Goal: Task Accomplishment & Management: Manage account settings

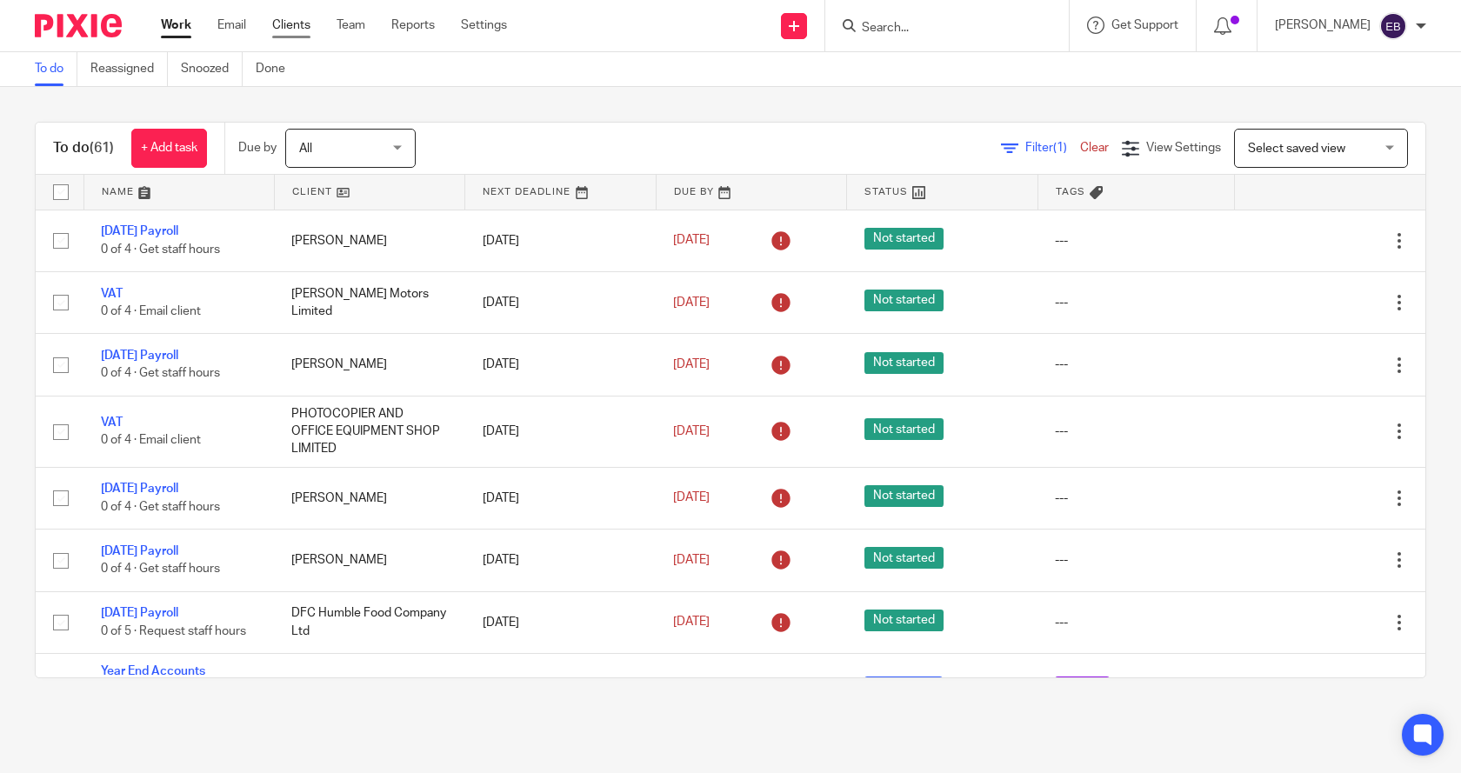
click at [292, 24] on link "Clients" at bounding box center [291, 25] width 38 height 17
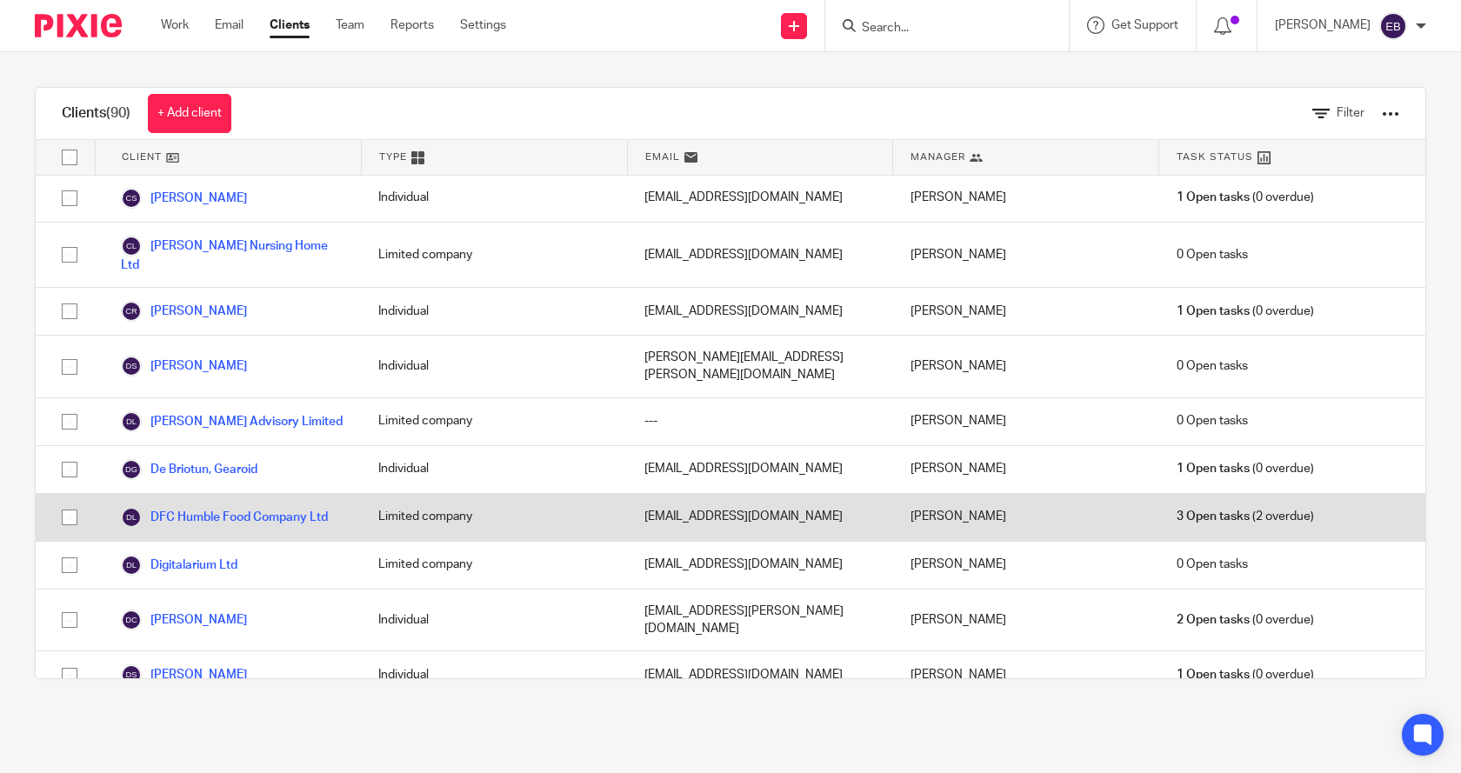
scroll to position [1217, 0]
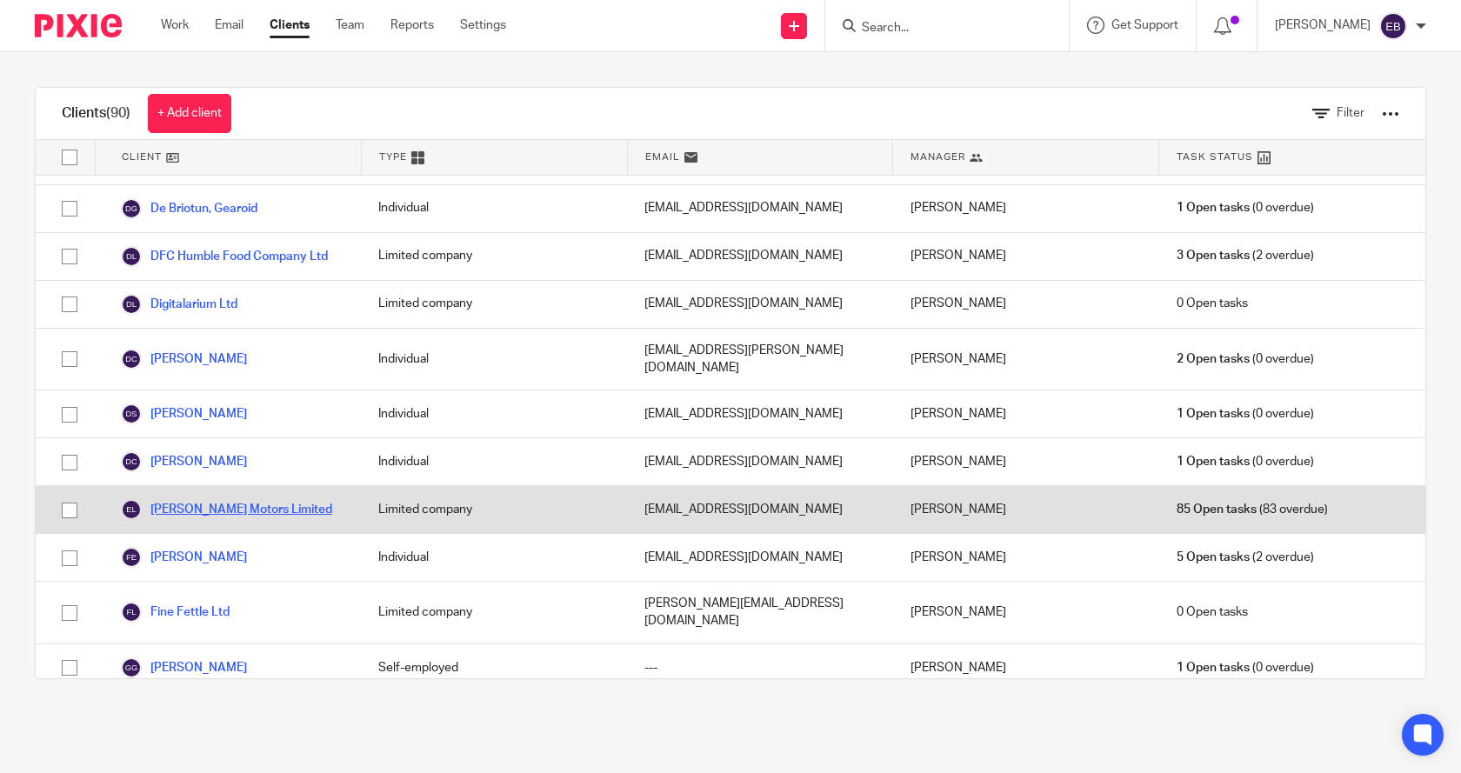
click at [233, 499] on link "[PERSON_NAME] Motors Limited" at bounding box center [226, 509] width 211 height 21
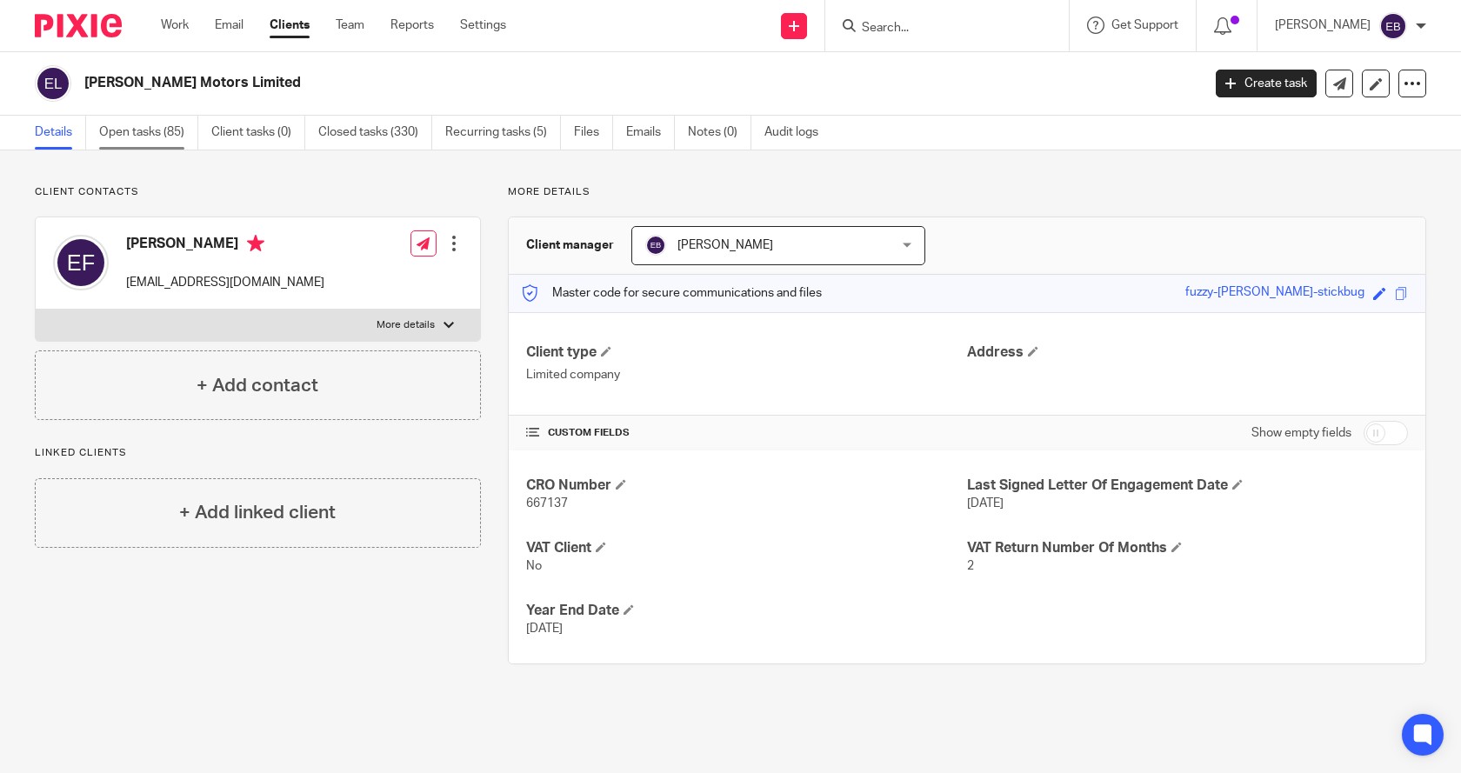
click at [136, 130] on link "Open tasks (85)" at bounding box center [148, 133] width 99 height 34
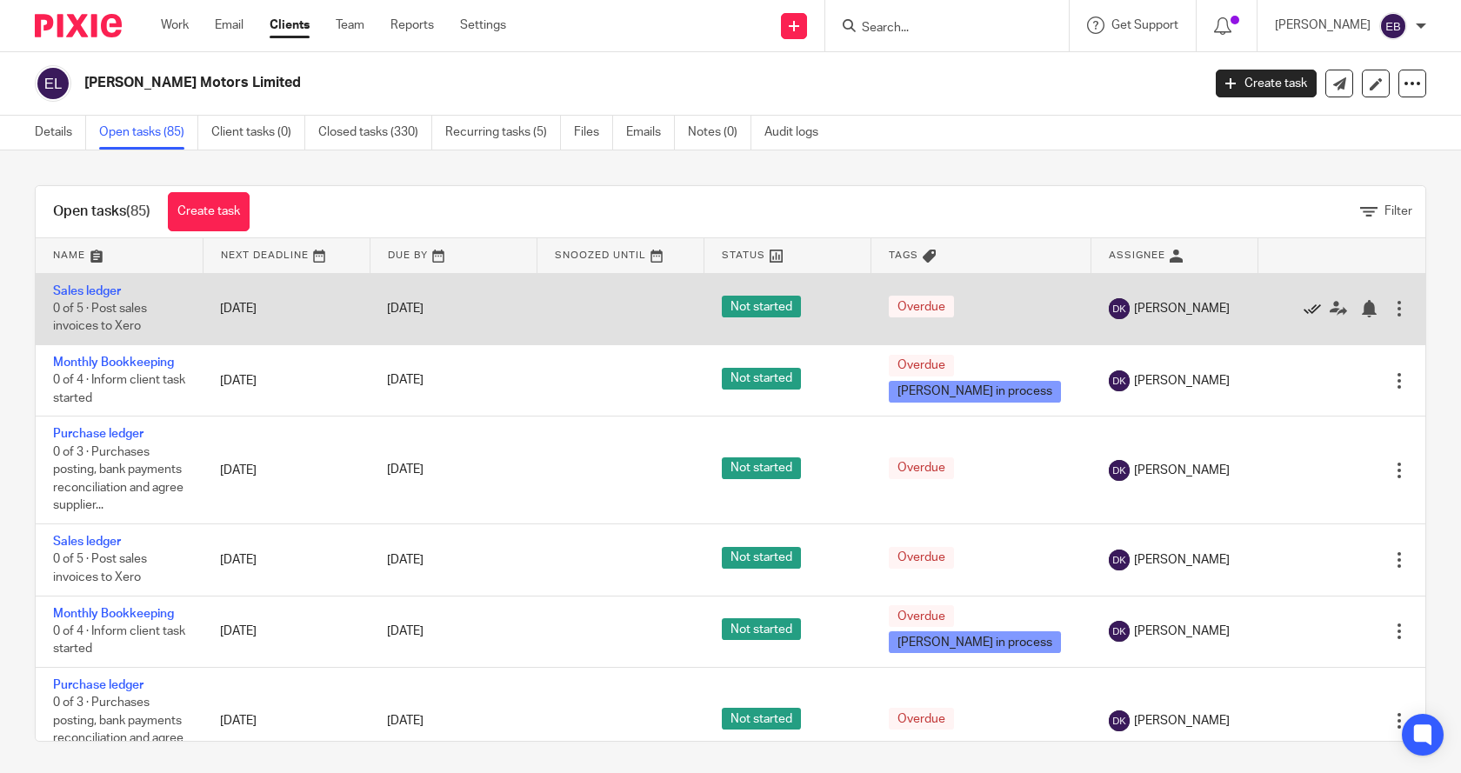
click at [1303, 308] on icon at bounding box center [1311, 308] width 17 height 17
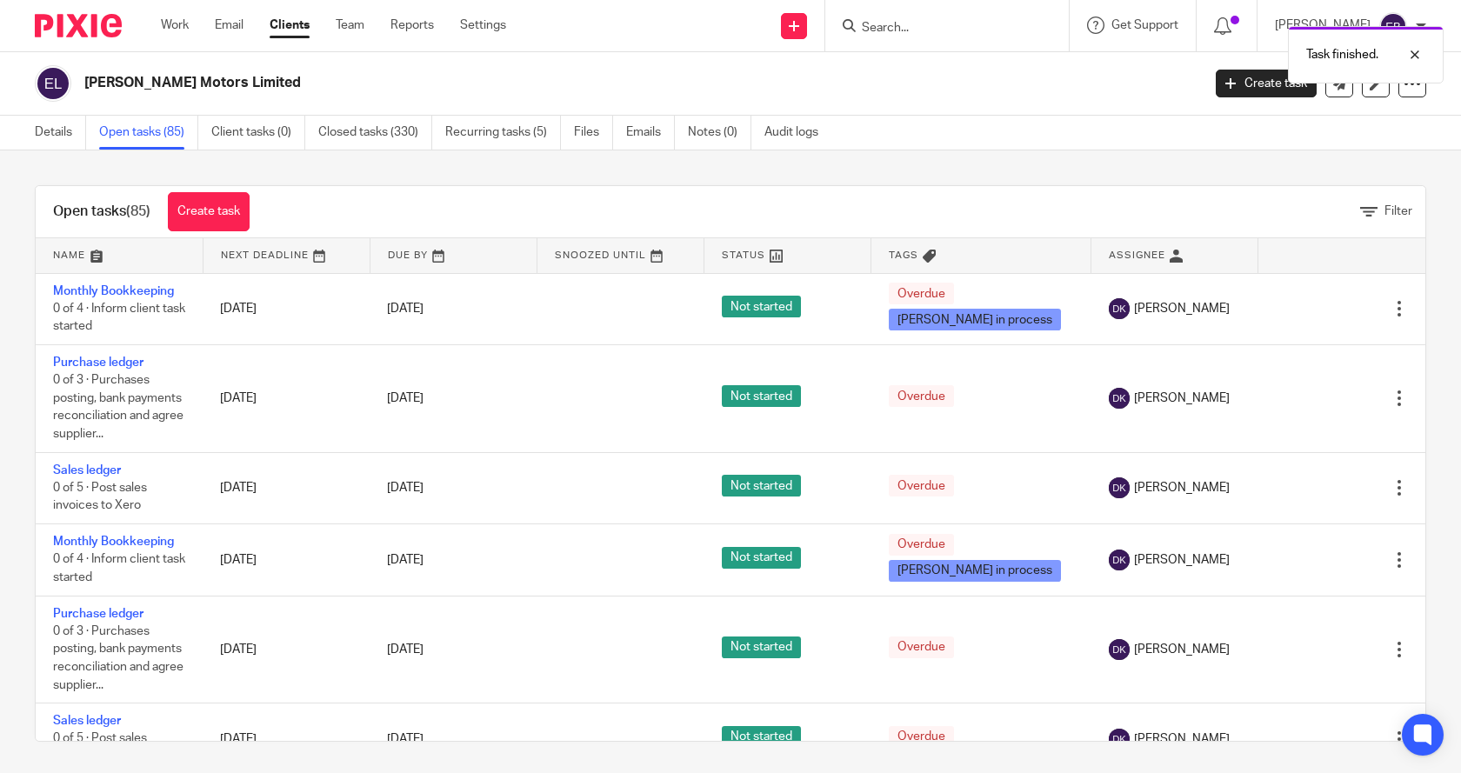
click at [1303, 308] on icon at bounding box center [1311, 308] width 17 height 17
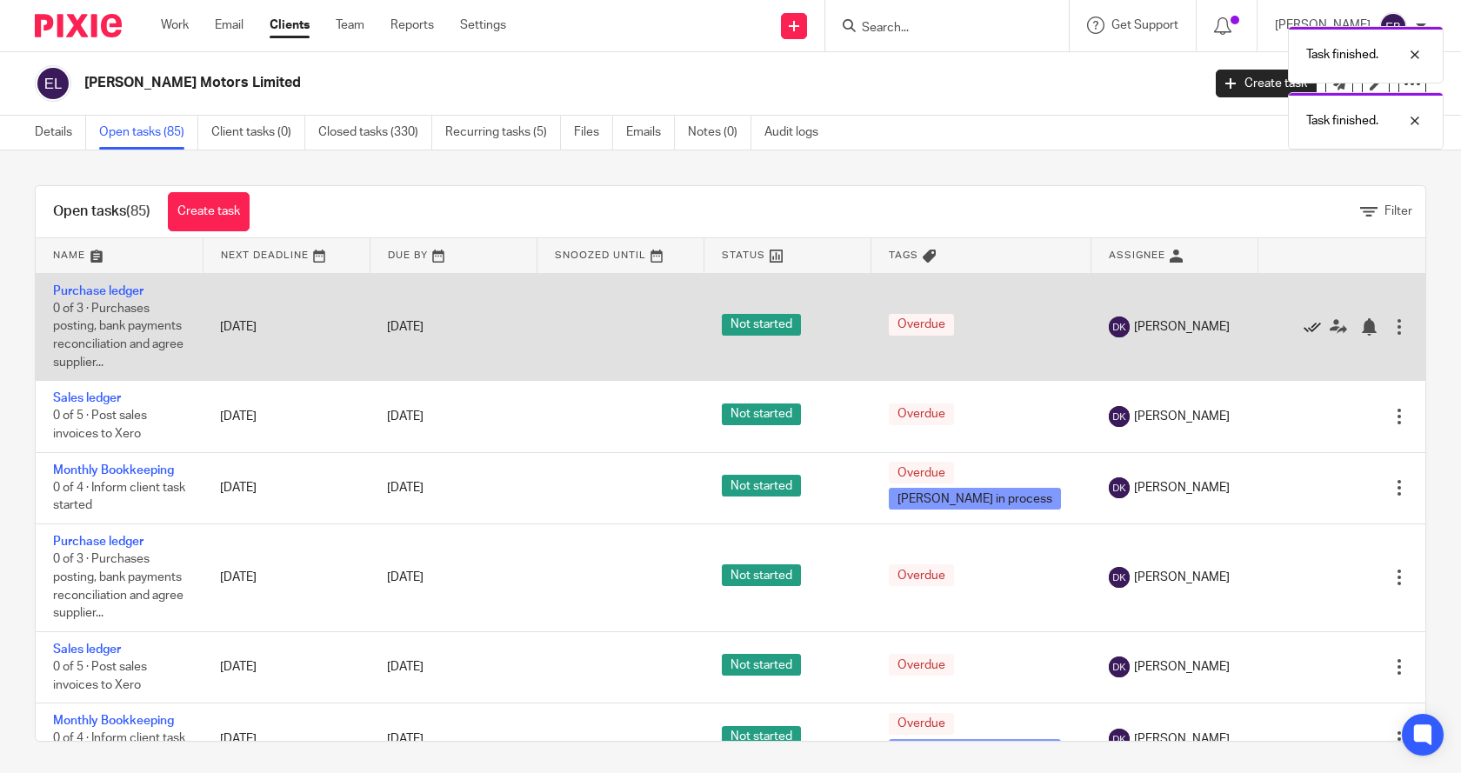
click at [1303, 329] on icon at bounding box center [1311, 326] width 17 height 17
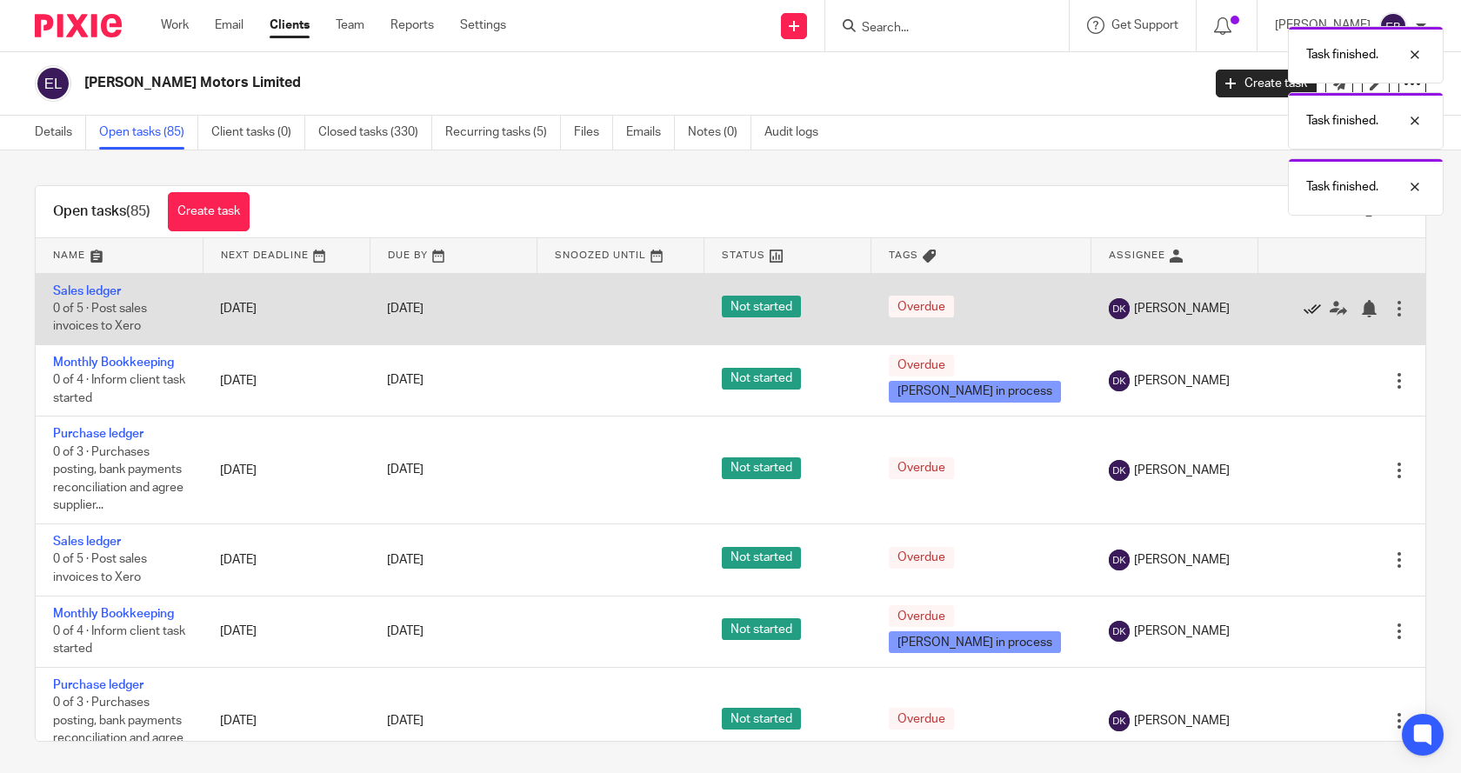
click at [1303, 311] on icon at bounding box center [1311, 308] width 17 height 17
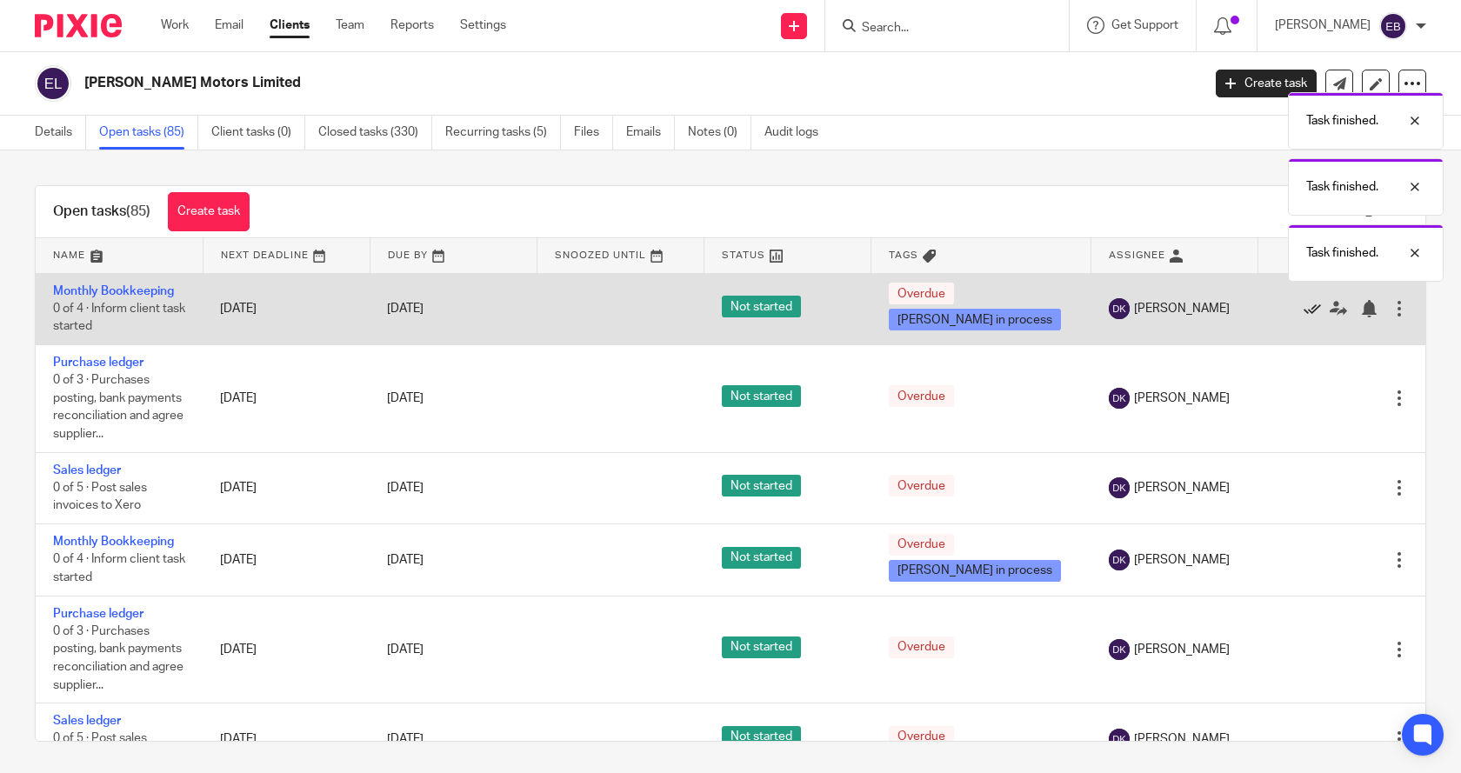
click at [1303, 309] on icon at bounding box center [1311, 308] width 17 height 17
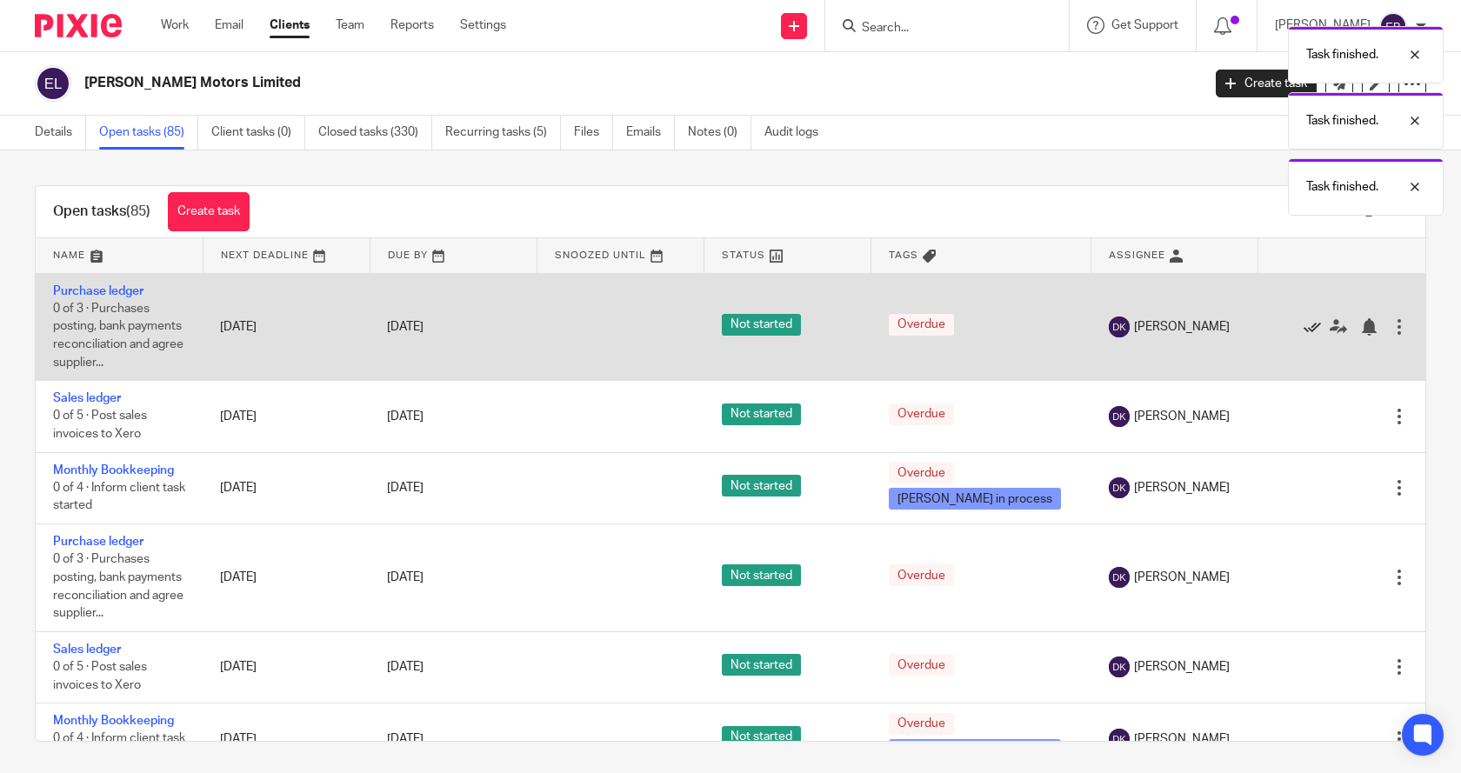
click at [1303, 326] on icon at bounding box center [1311, 326] width 17 height 17
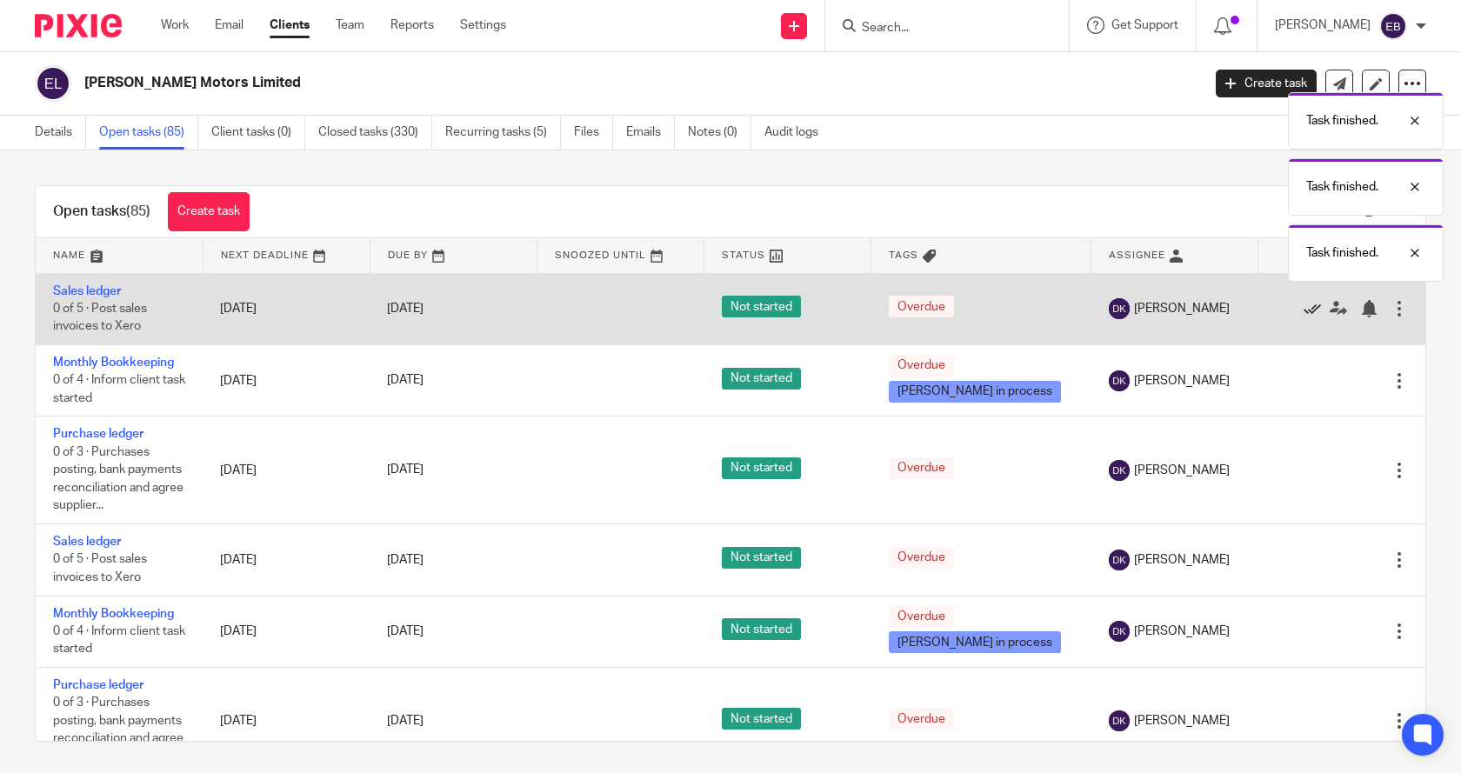
click at [1303, 309] on icon at bounding box center [1311, 308] width 17 height 17
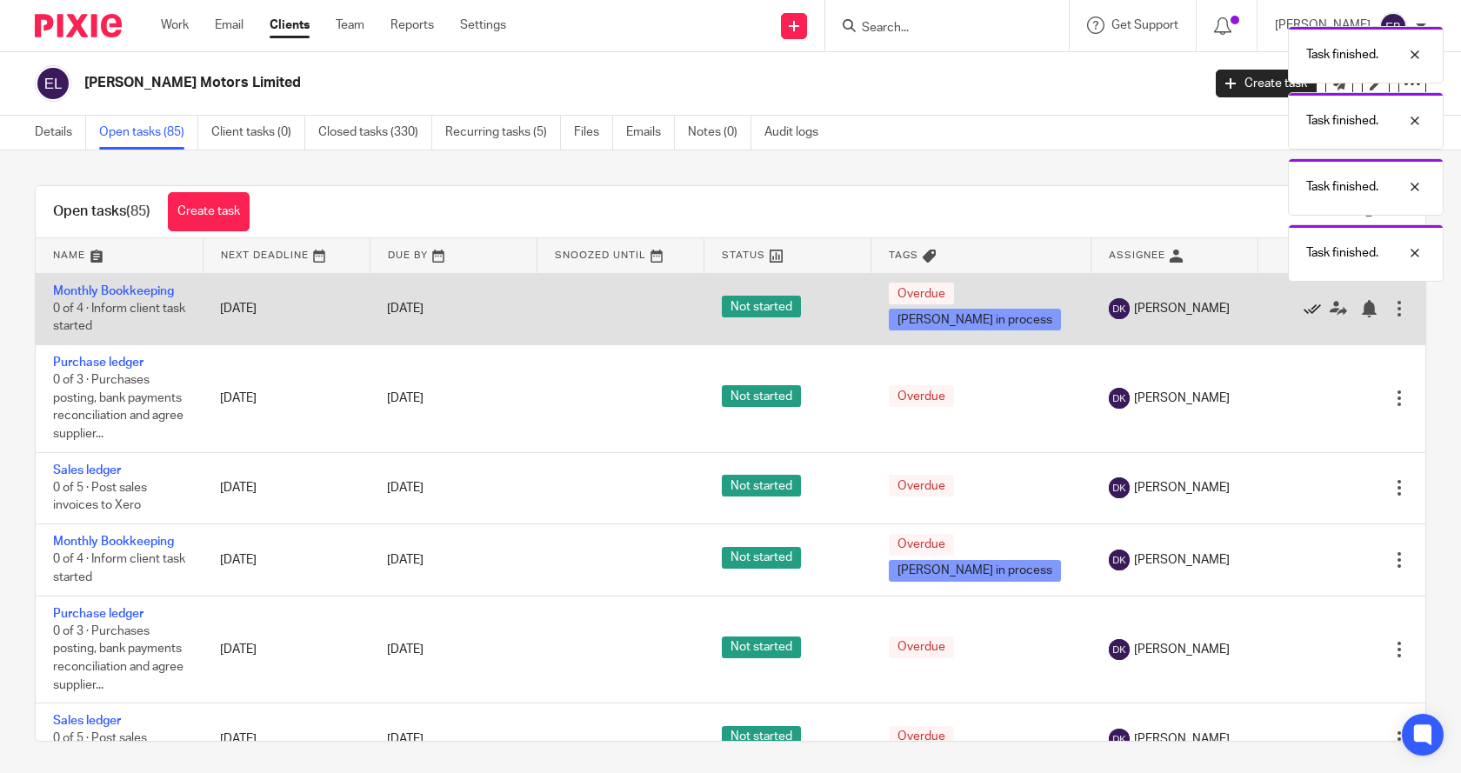
click at [1303, 309] on icon at bounding box center [1311, 308] width 17 height 17
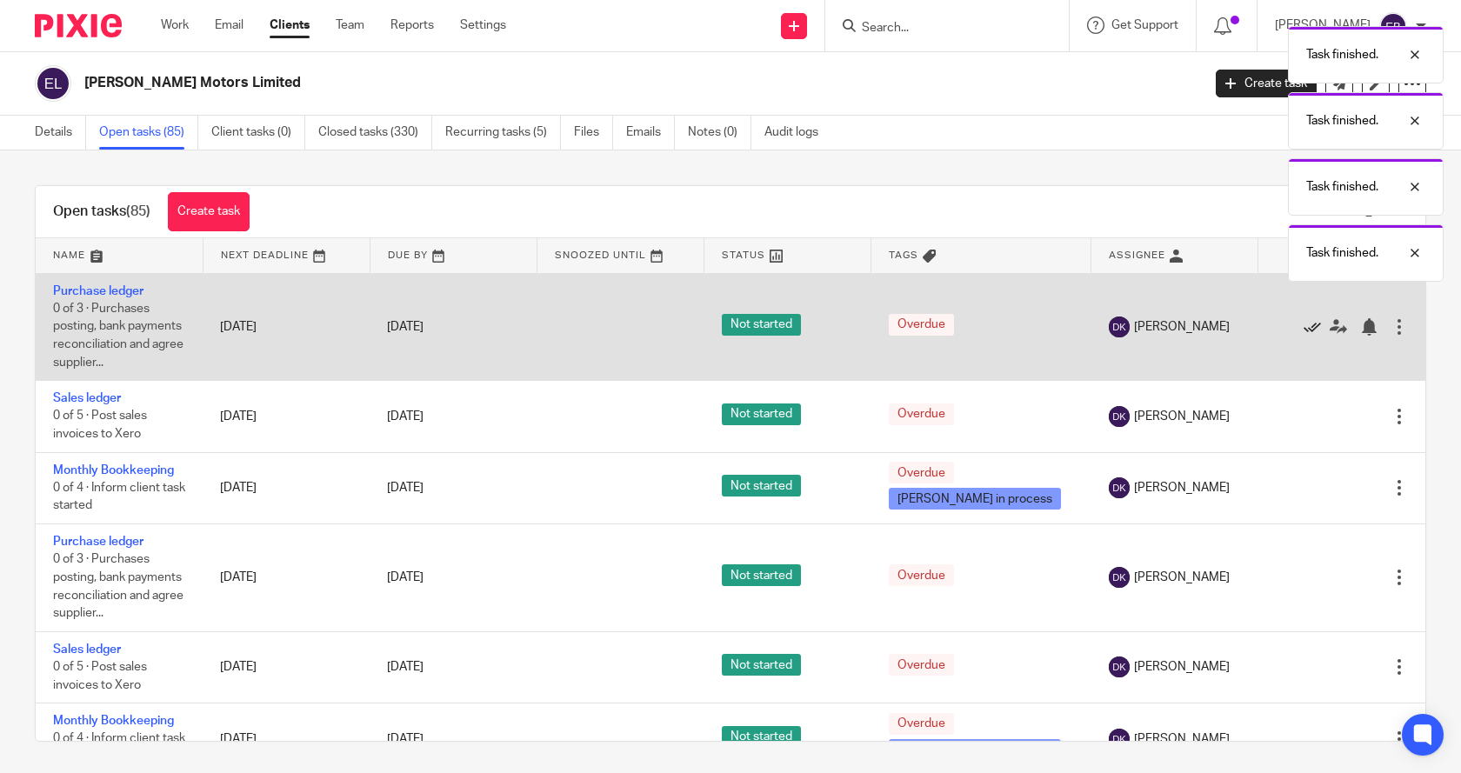
click at [1303, 325] on icon at bounding box center [1311, 326] width 17 height 17
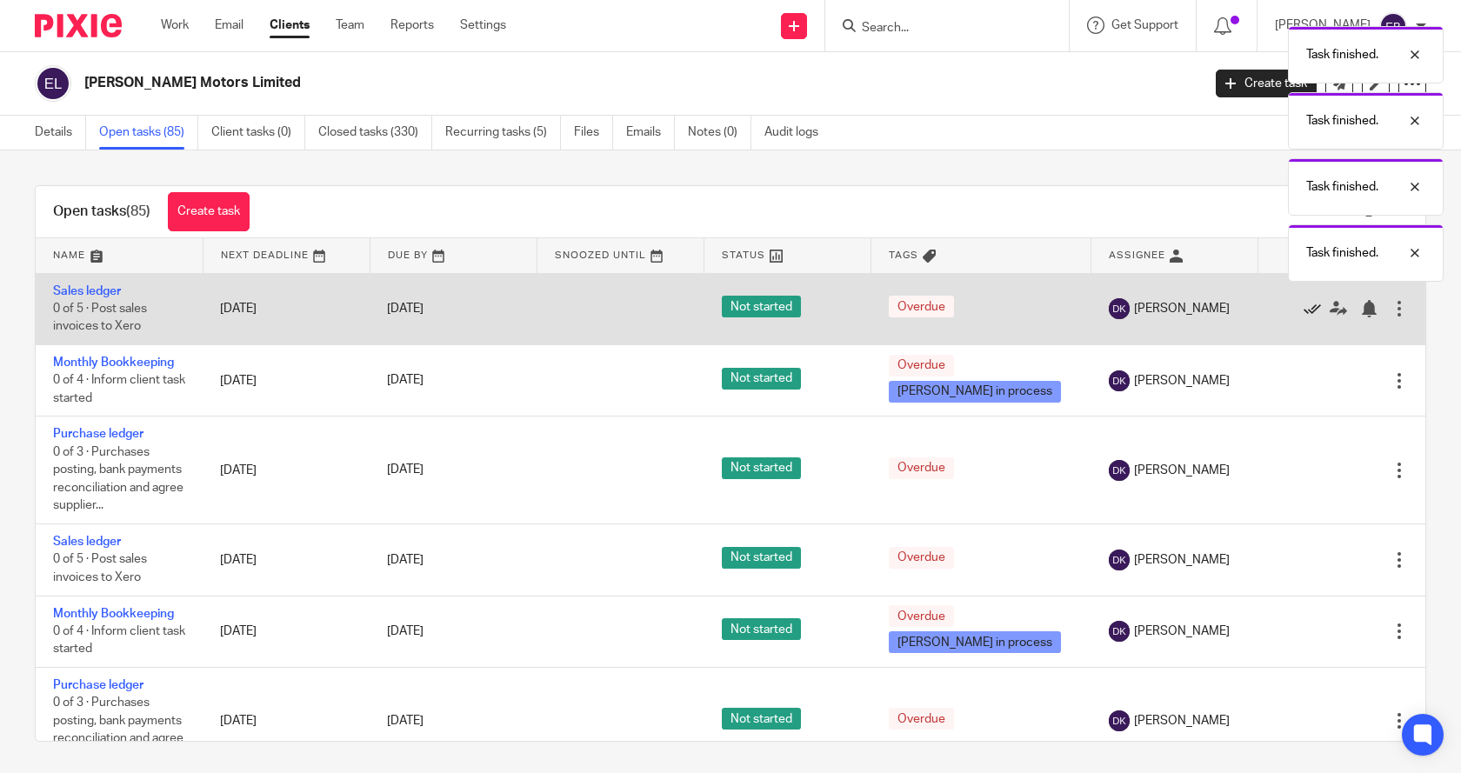
click at [1303, 314] on icon at bounding box center [1311, 308] width 17 height 17
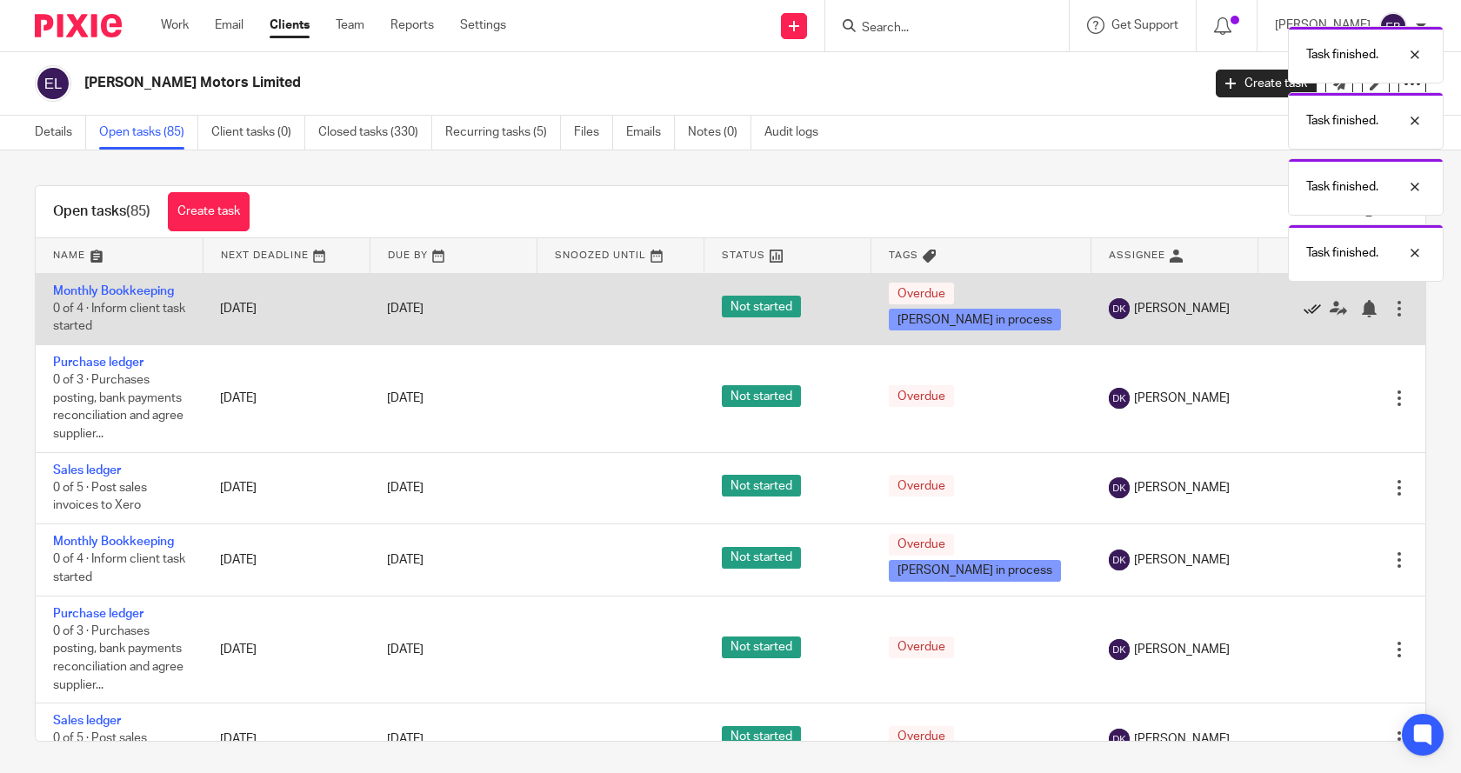
click at [1303, 311] on icon at bounding box center [1311, 308] width 17 height 17
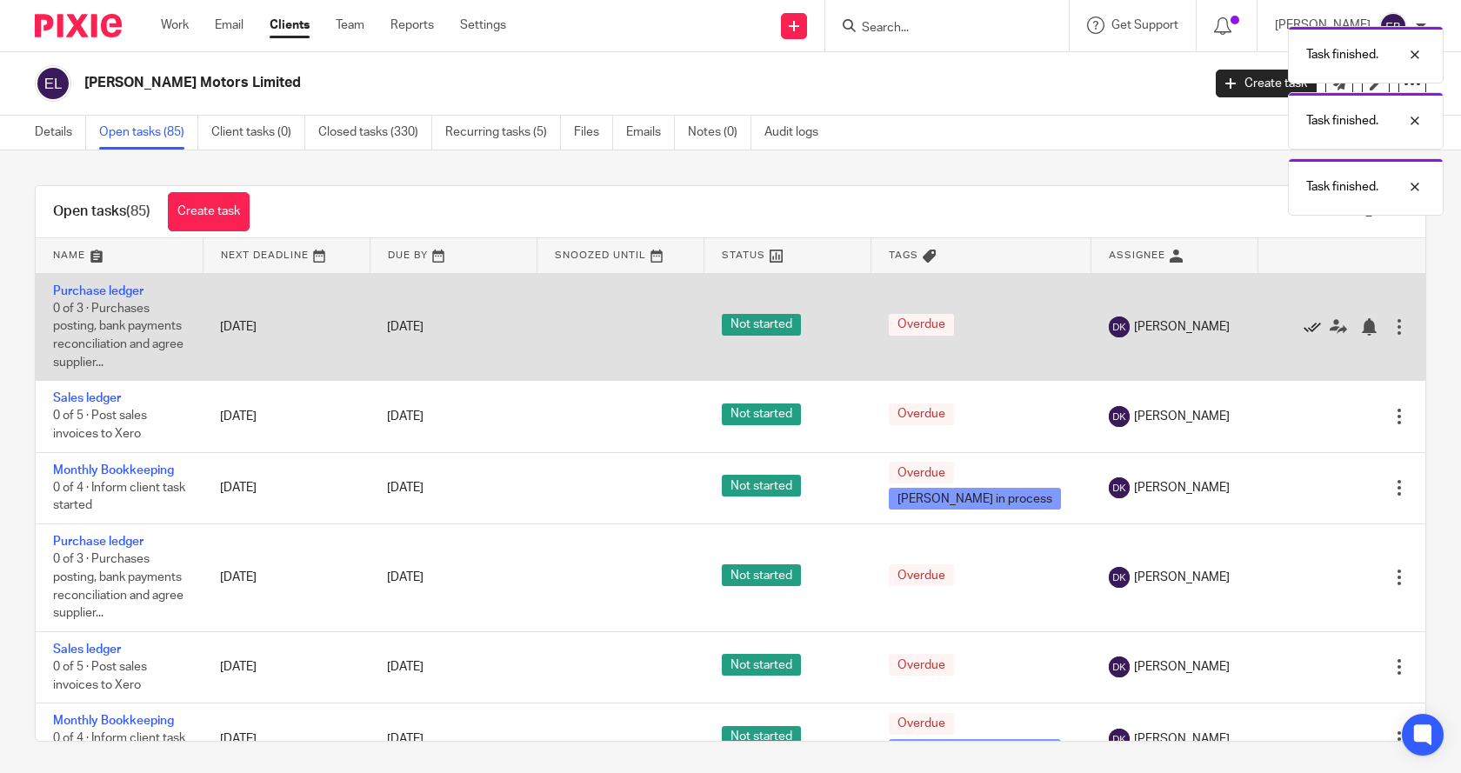
click at [1303, 328] on icon at bounding box center [1311, 326] width 17 height 17
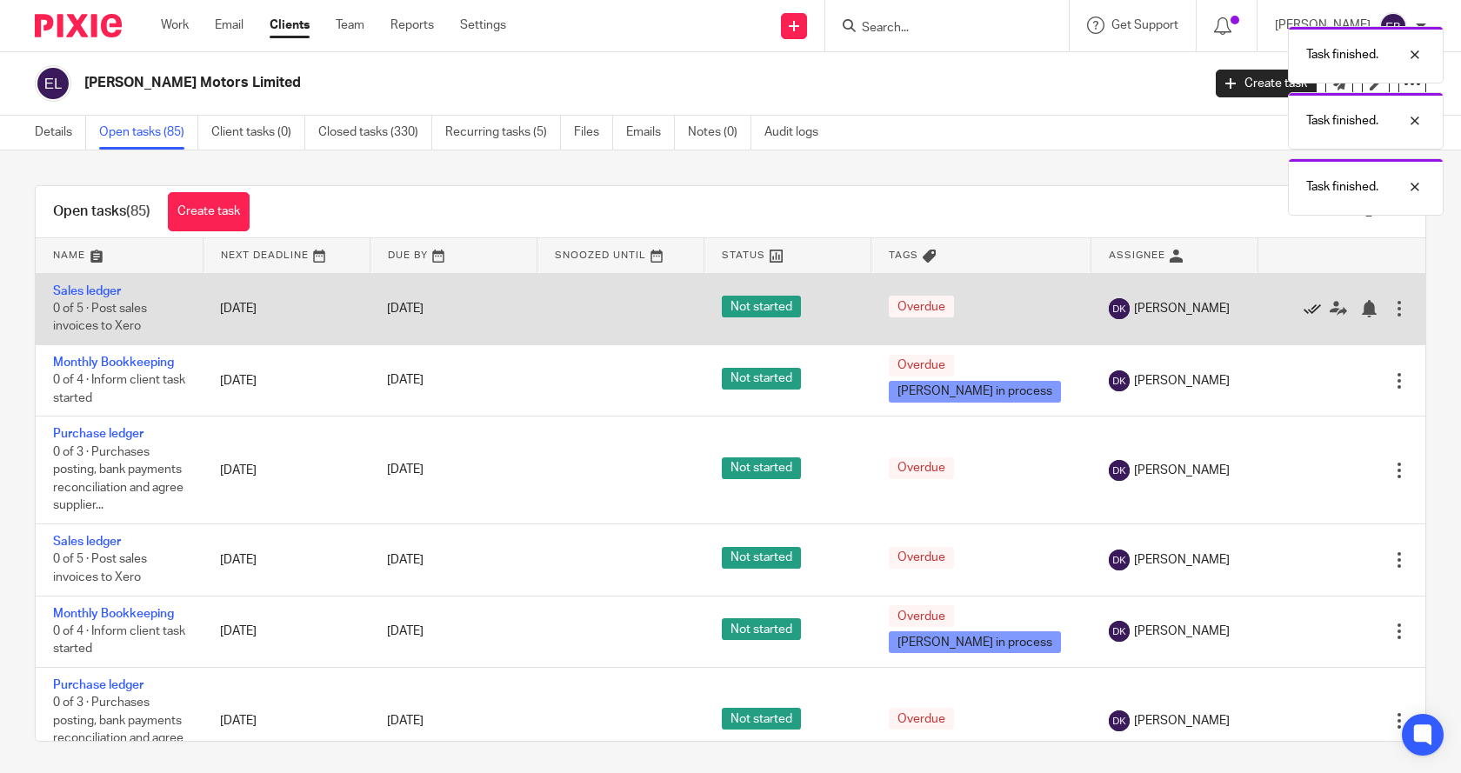
click at [1303, 309] on icon at bounding box center [1311, 308] width 17 height 17
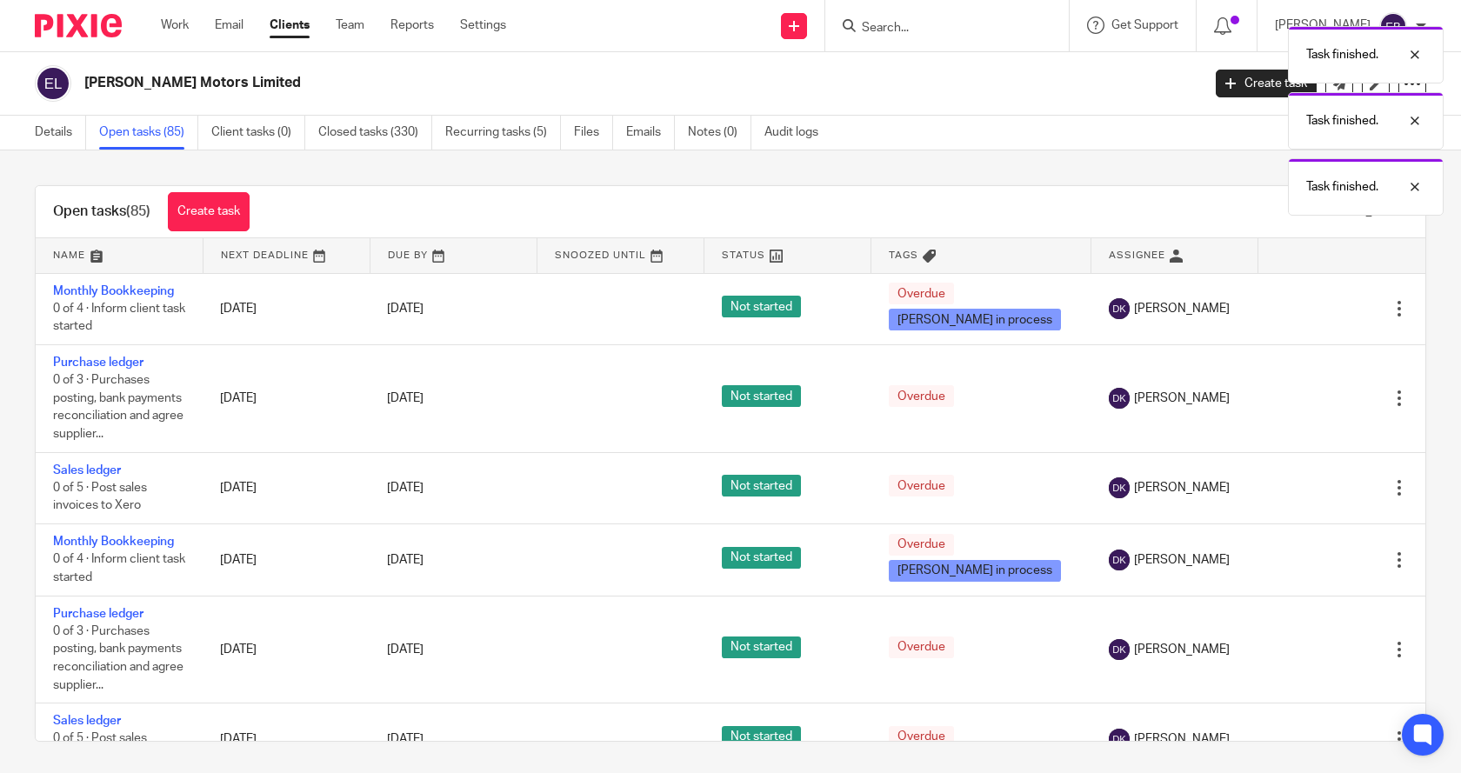
click at [1303, 309] on icon at bounding box center [1311, 308] width 17 height 17
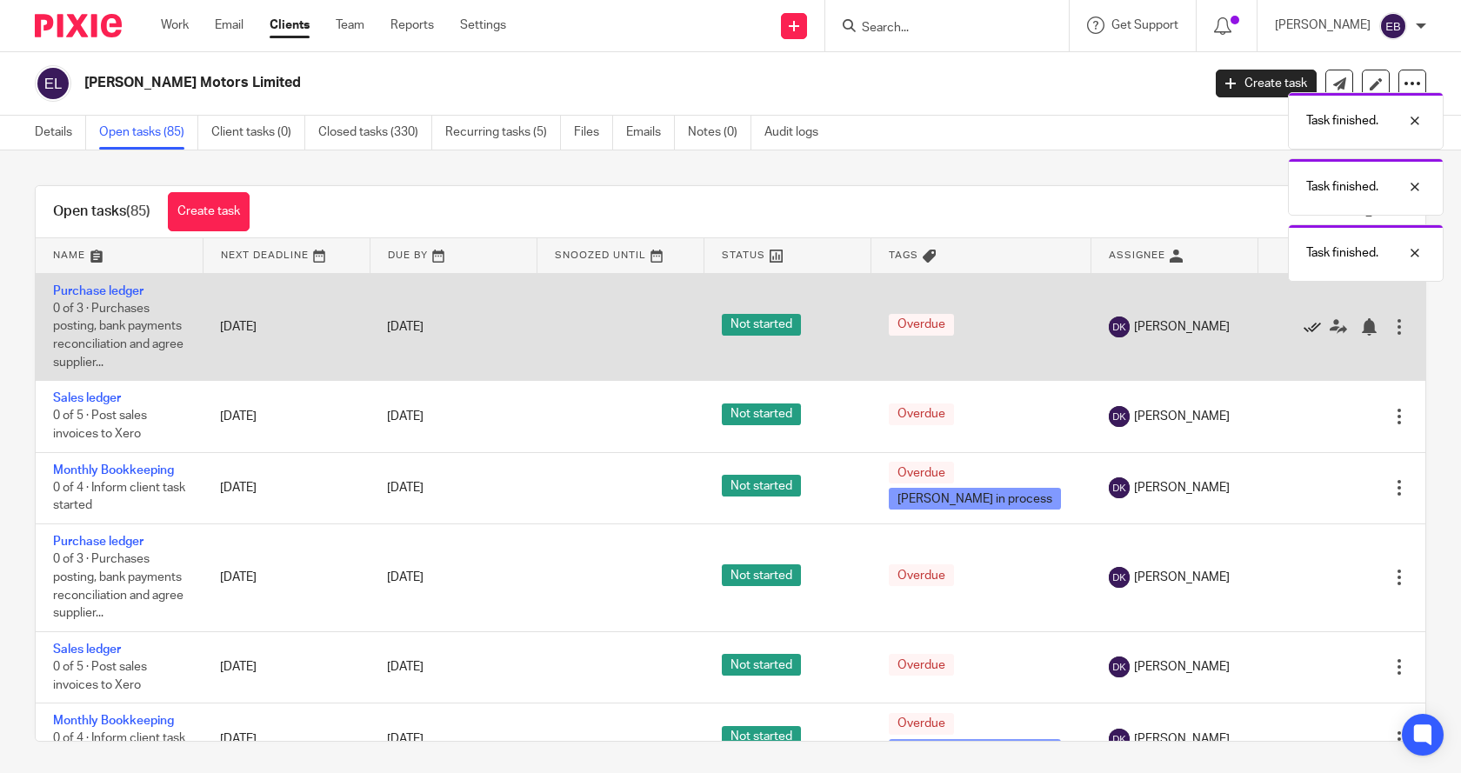
click at [1303, 325] on icon at bounding box center [1311, 326] width 17 height 17
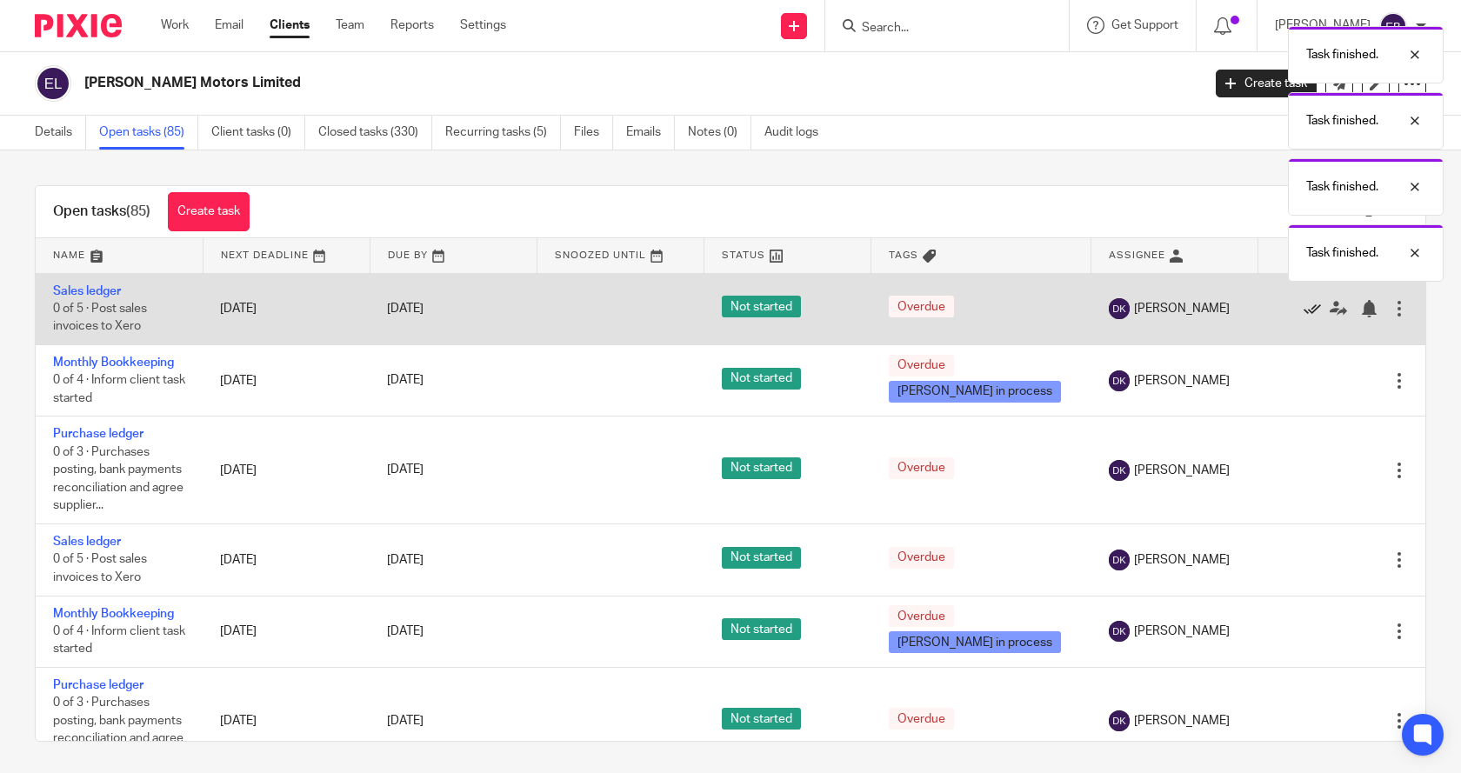
click at [1303, 313] on icon at bounding box center [1311, 308] width 17 height 17
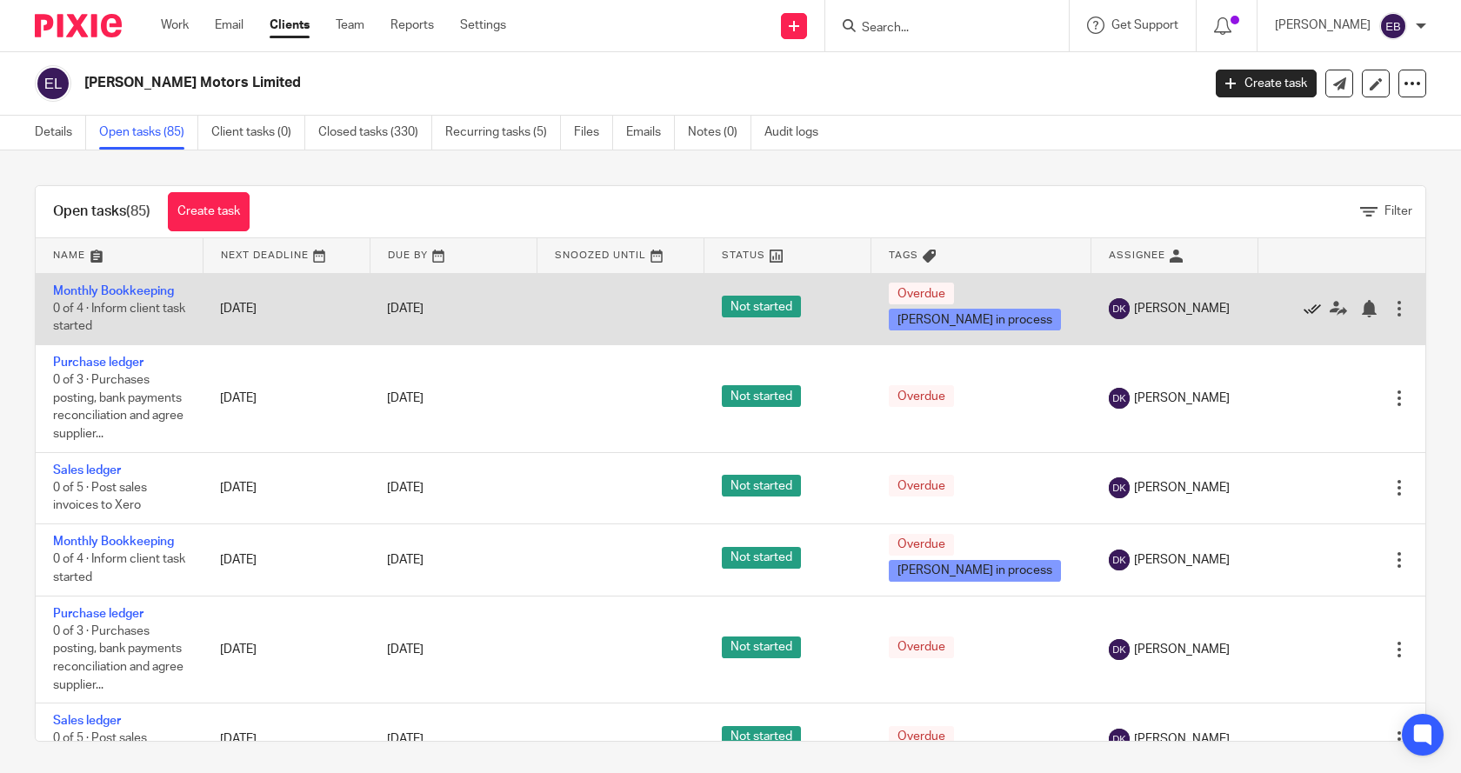
click at [1303, 309] on icon at bounding box center [1311, 308] width 17 height 17
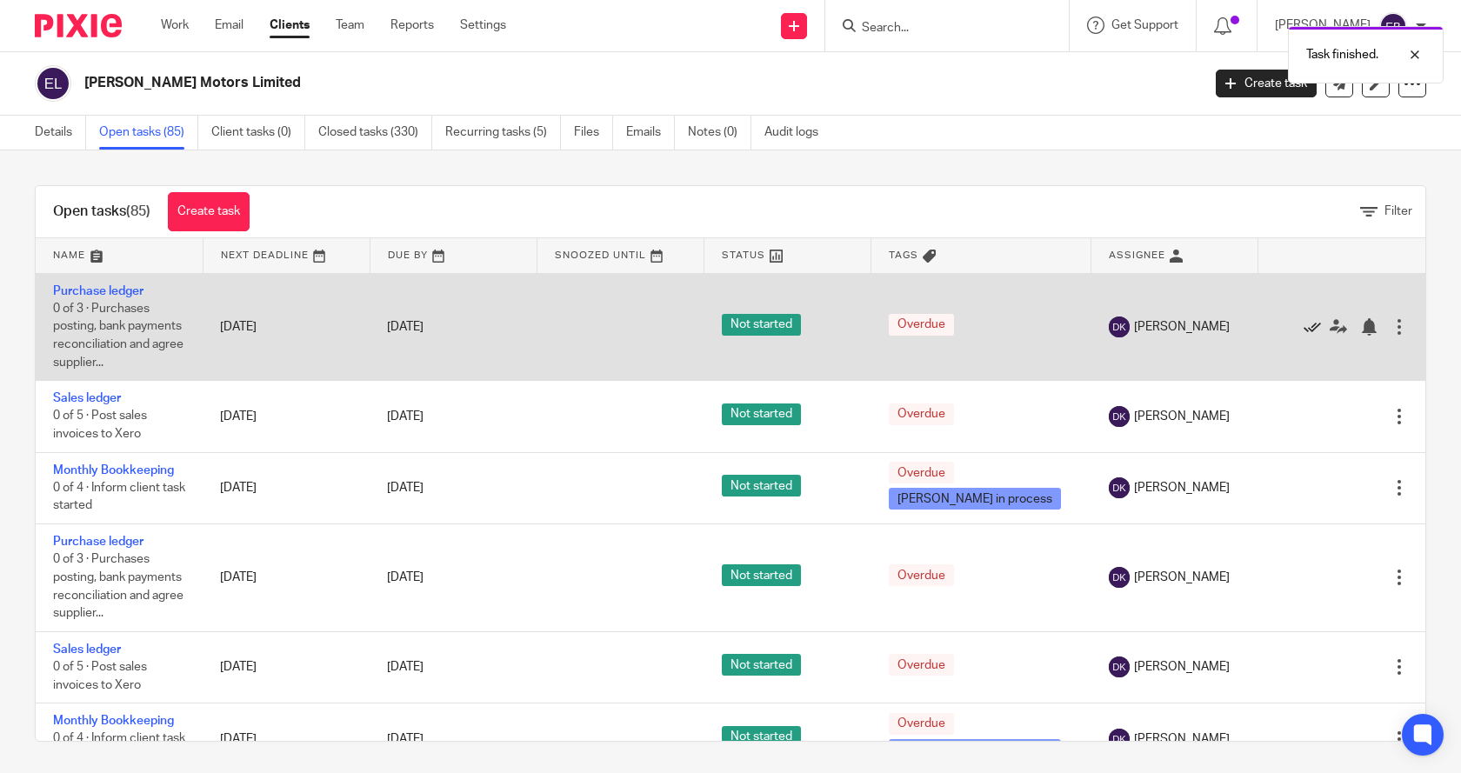
click at [1303, 329] on icon at bounding box center [1311, 326] width 17 height 17
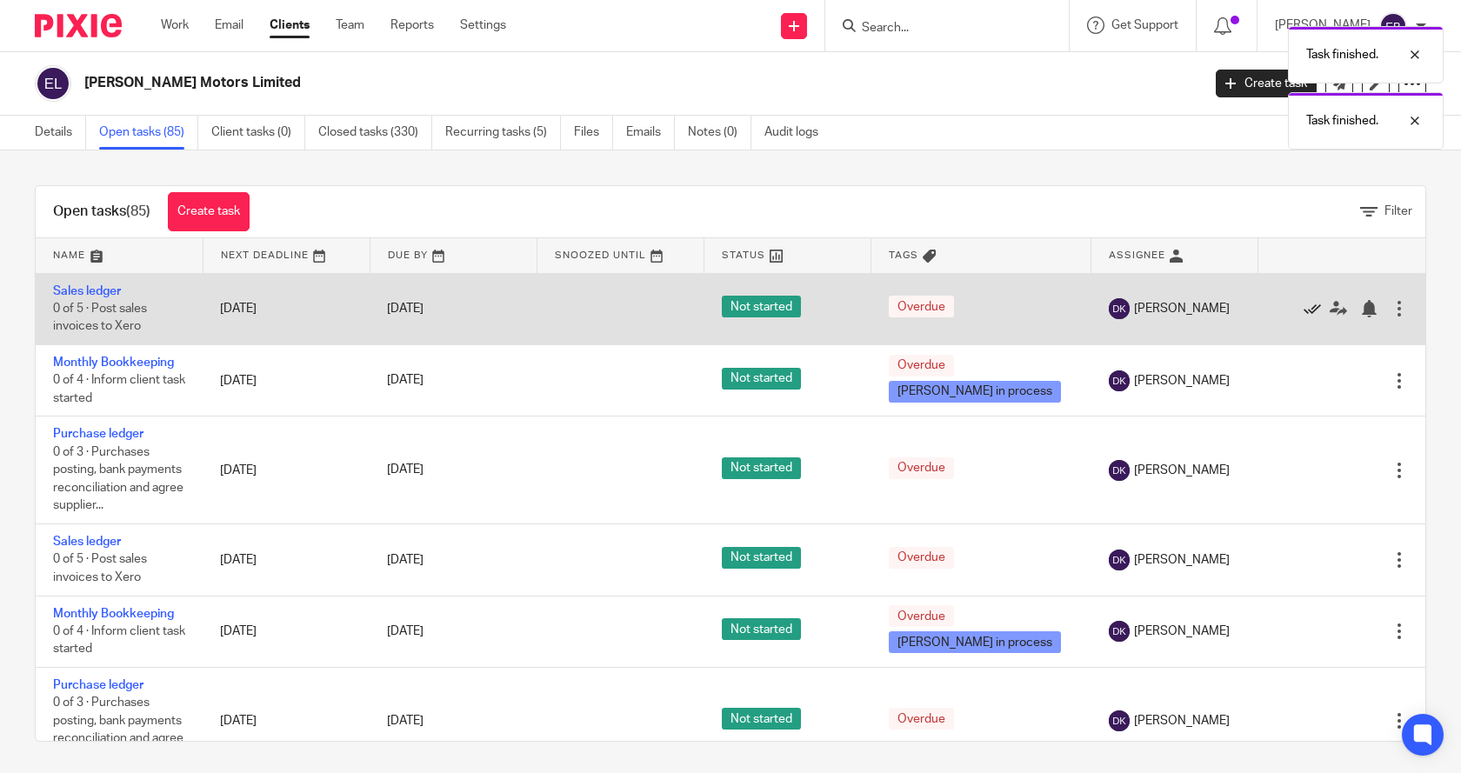
click at [1303, 313] on icon at bounding box center [1311, 308] width 17 height 17
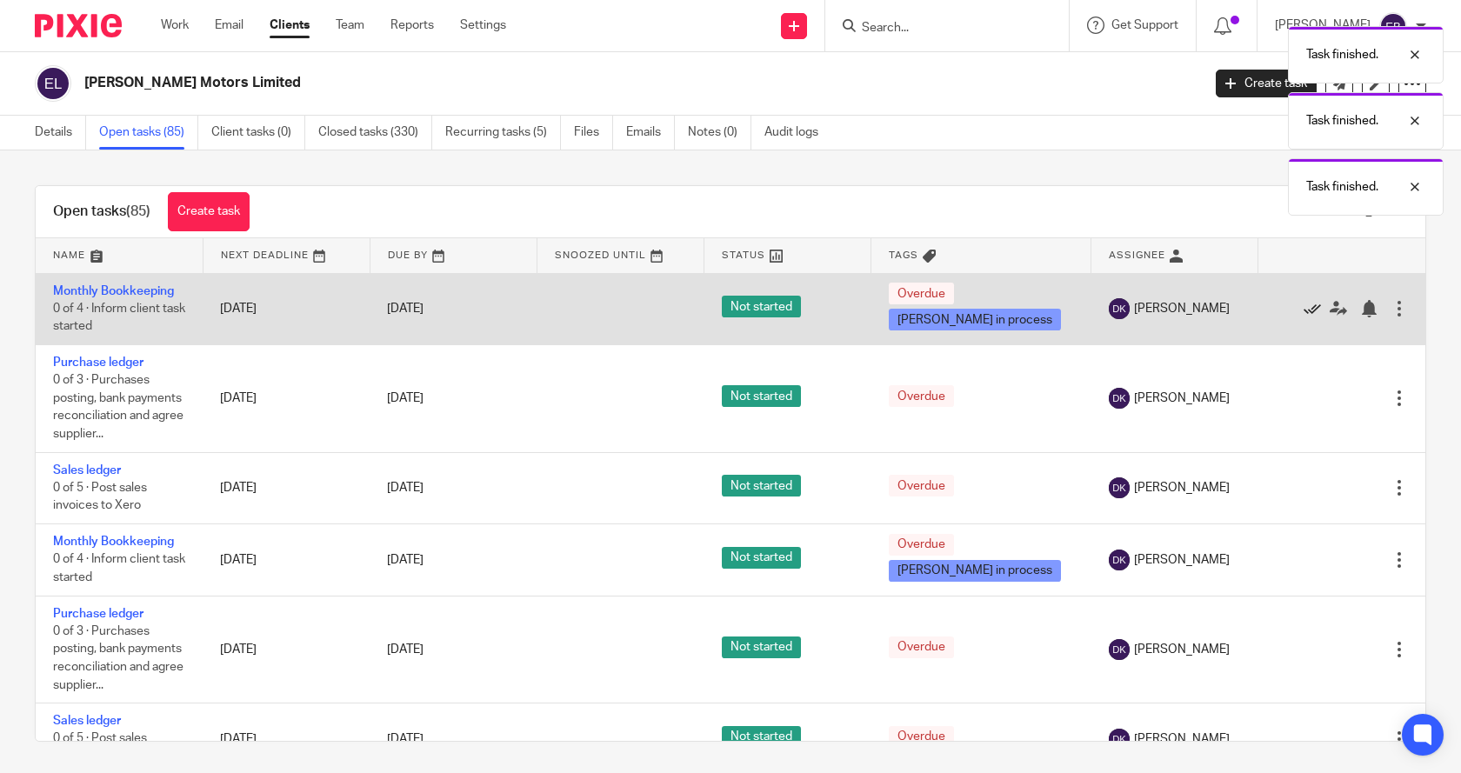
click at [1303, 311] on icon at bounding box center [1311, 308] width 17 height 17
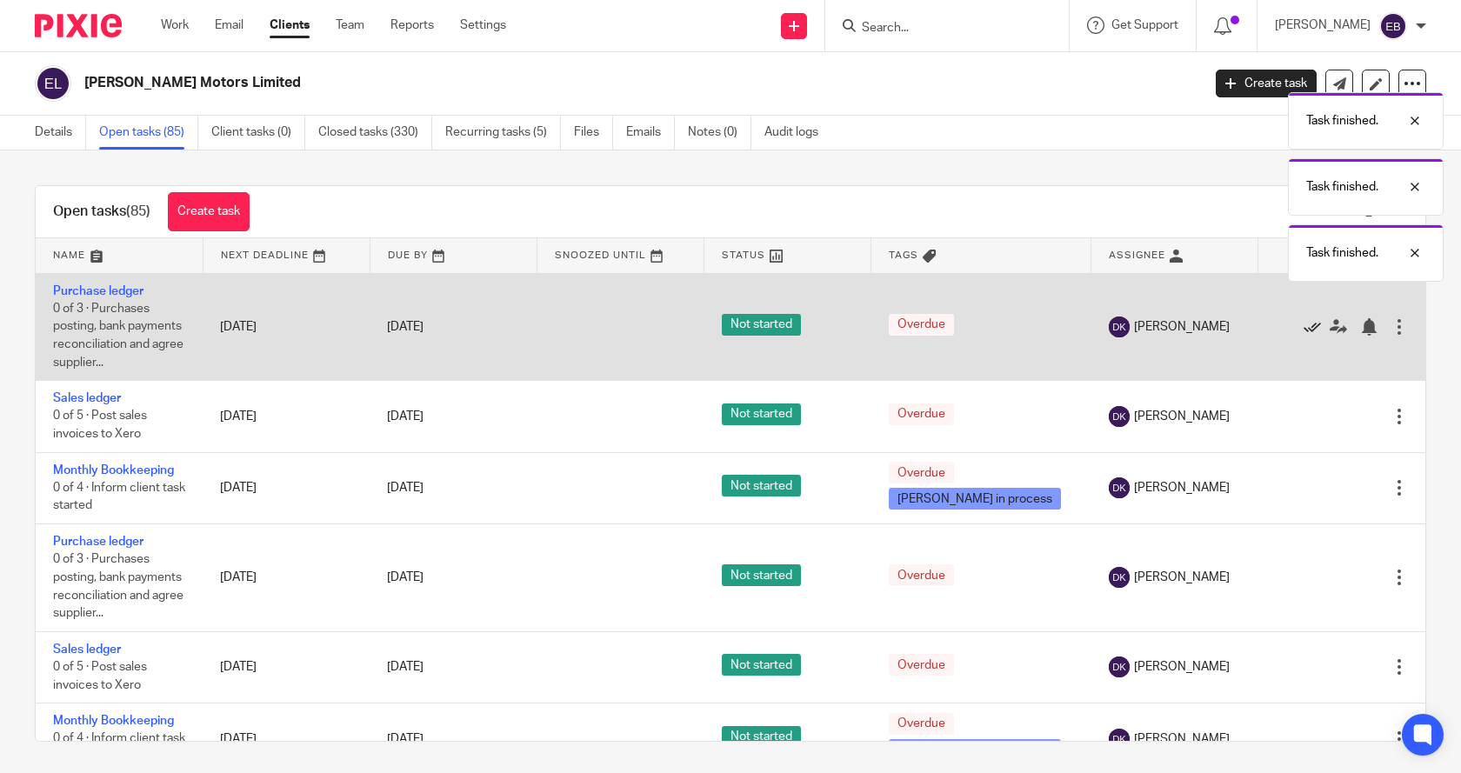
click at [1303, 329] on icon at bounding box center [1311, 326] width 17 height 17
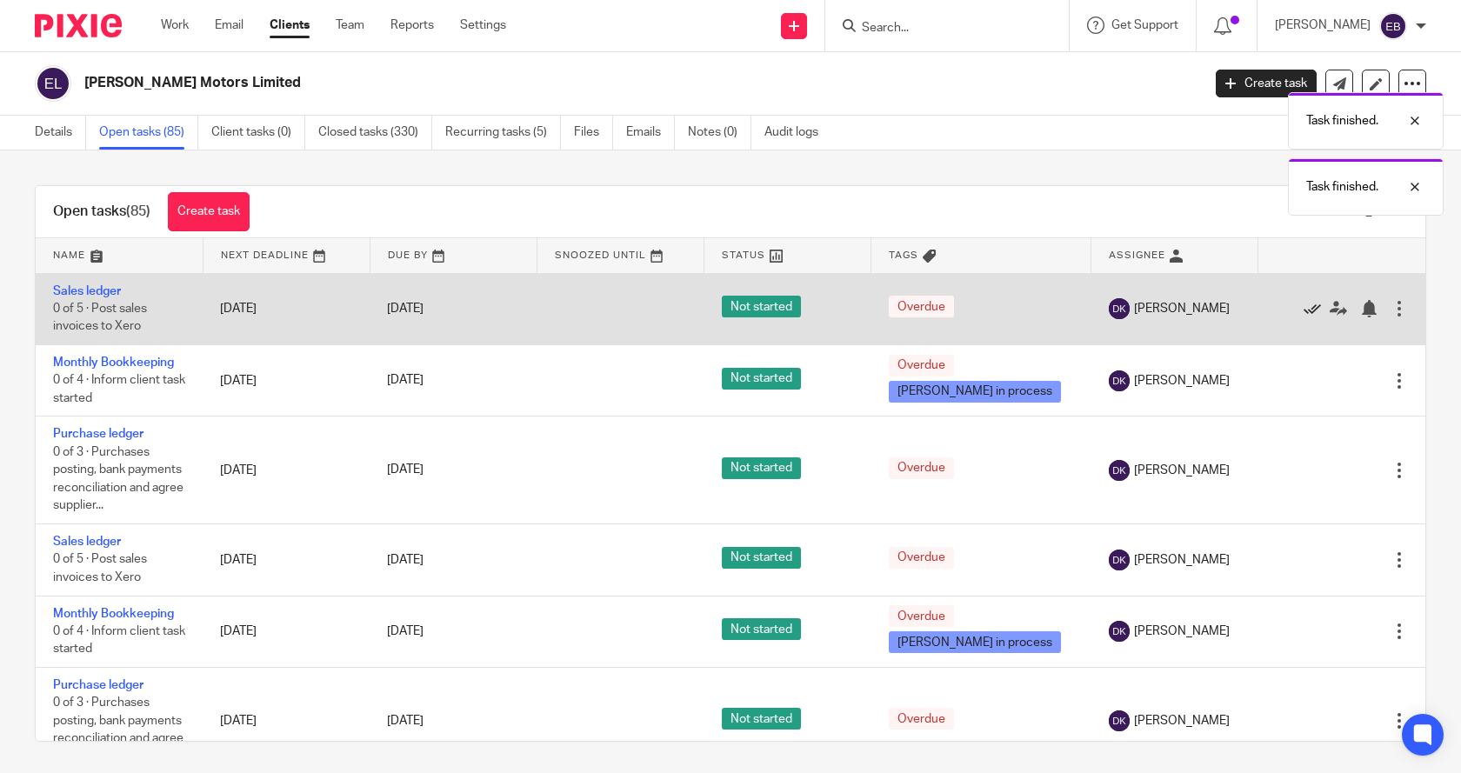
click at [1303, 314] on icon at bounding box center [1311, 308] width 17 height 17
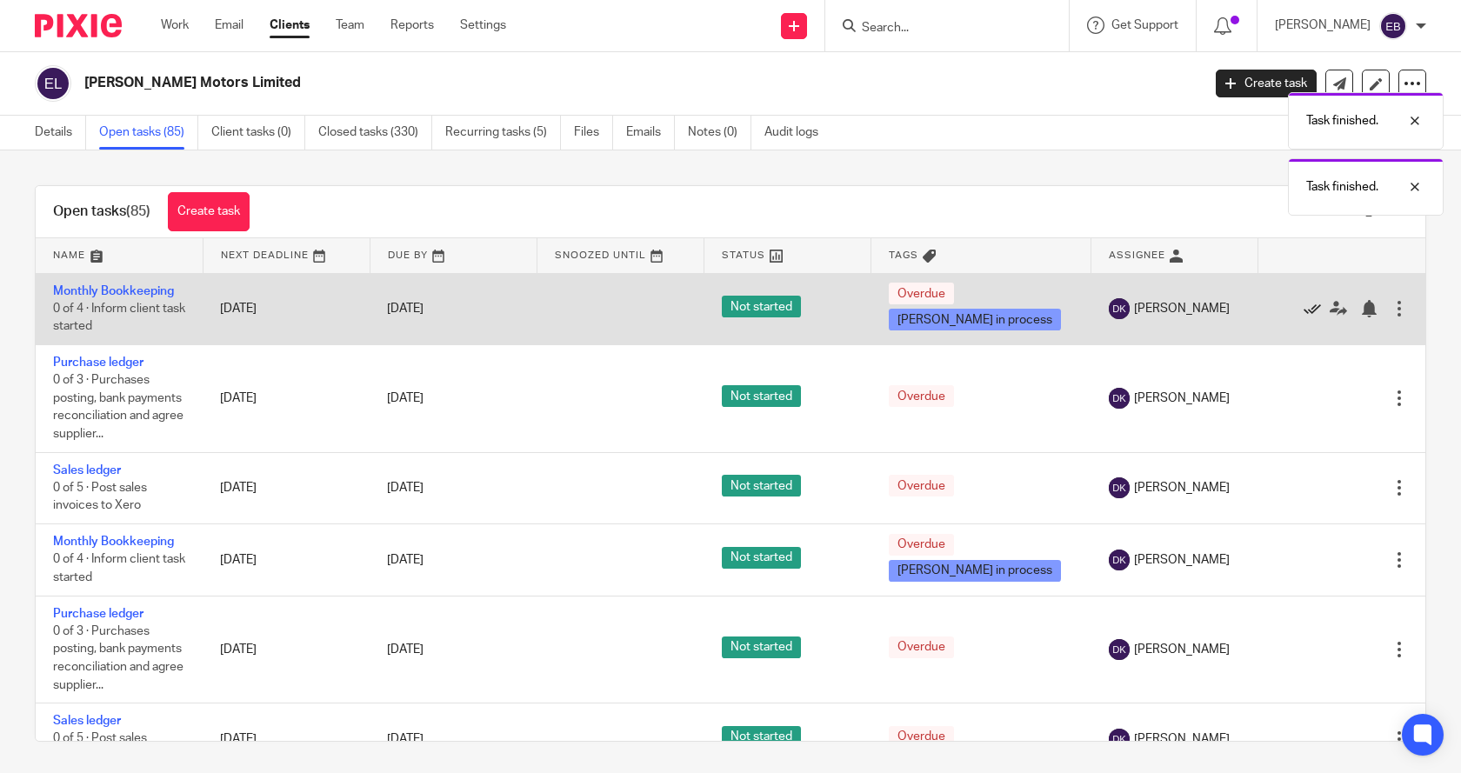
click at [1303, 310] on icon at bounding box center [1311, 308] width 17 height 17
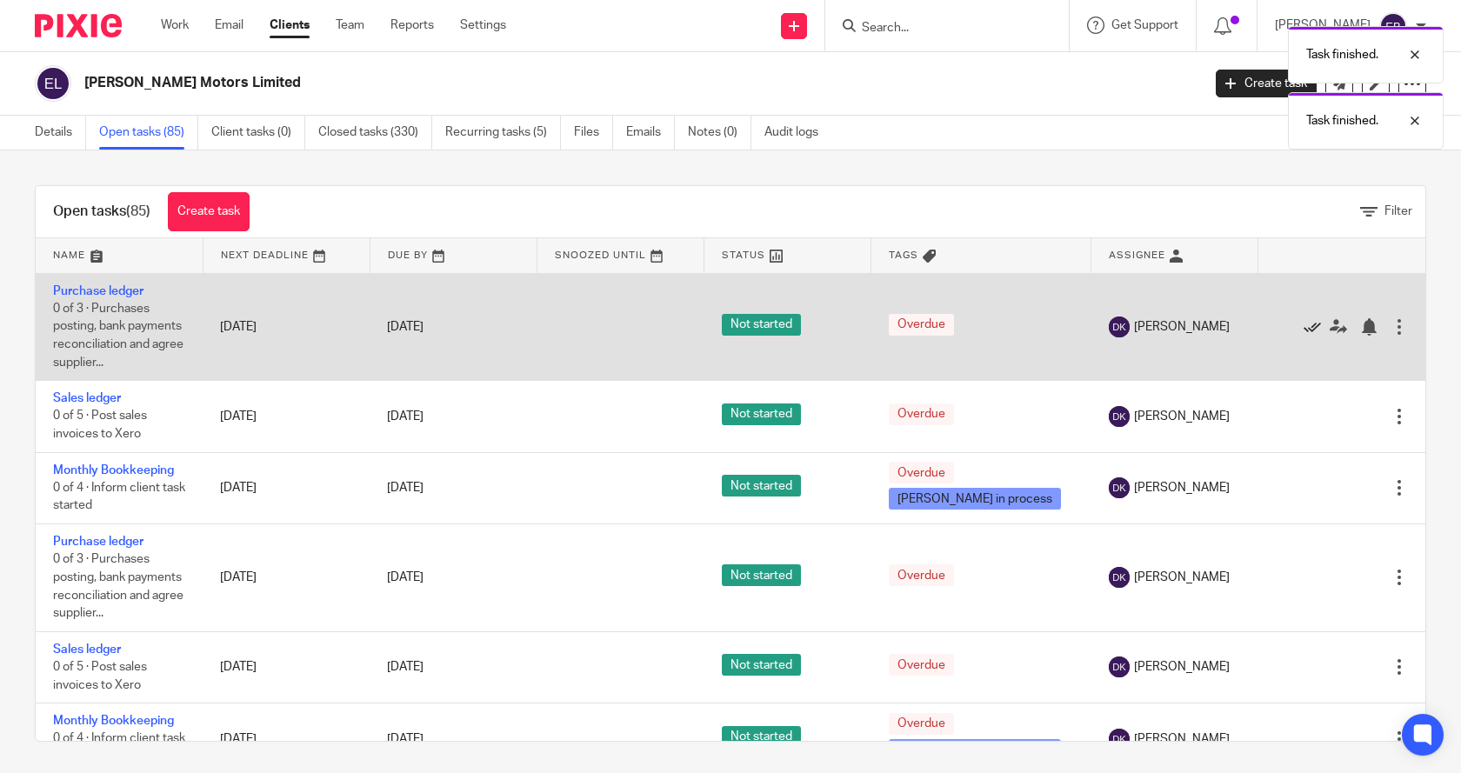
click at [1303, 327] on icon at bounding box center [1311, 326] width 17 height 17
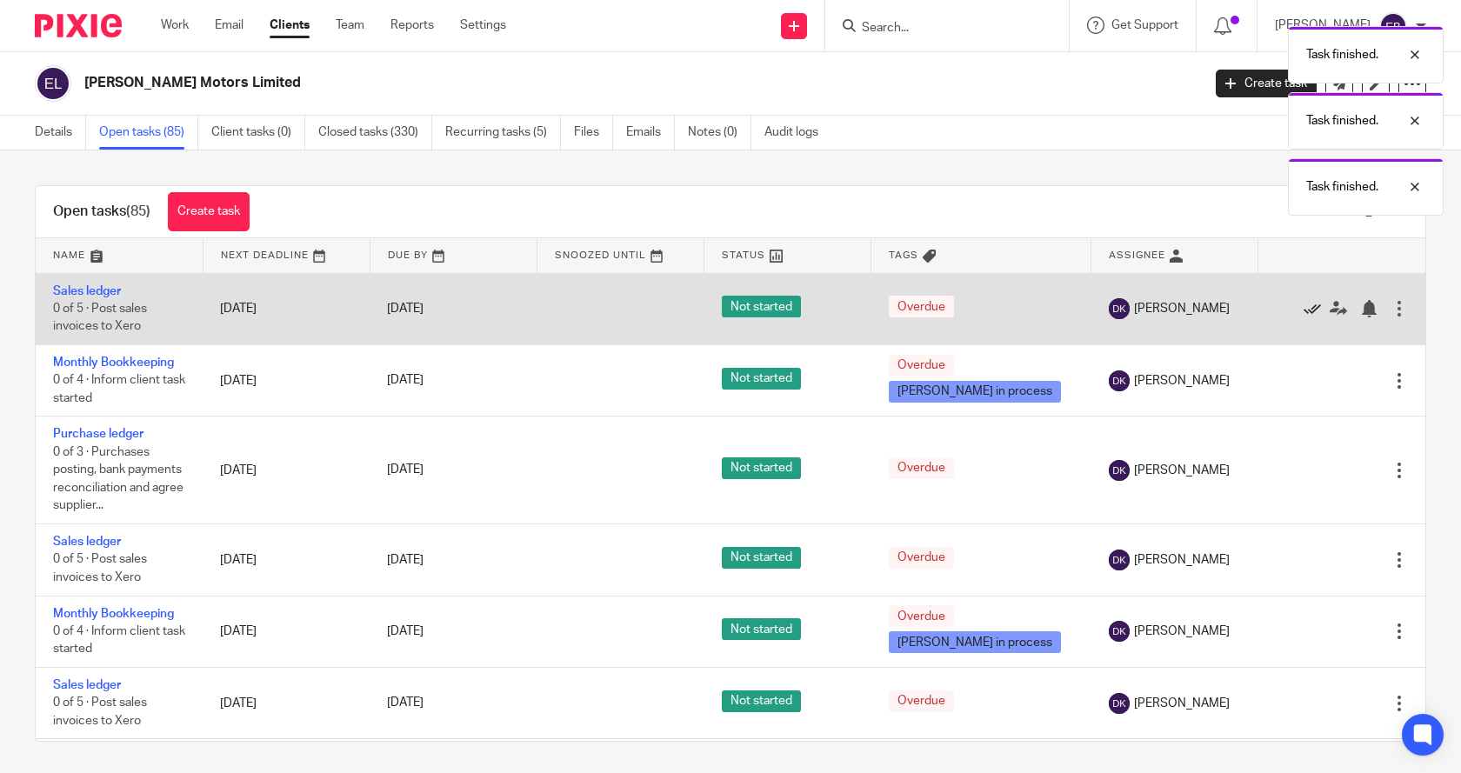
click at [1303, 314] on icon at bounding box center [1311, 308] width 17 height 17
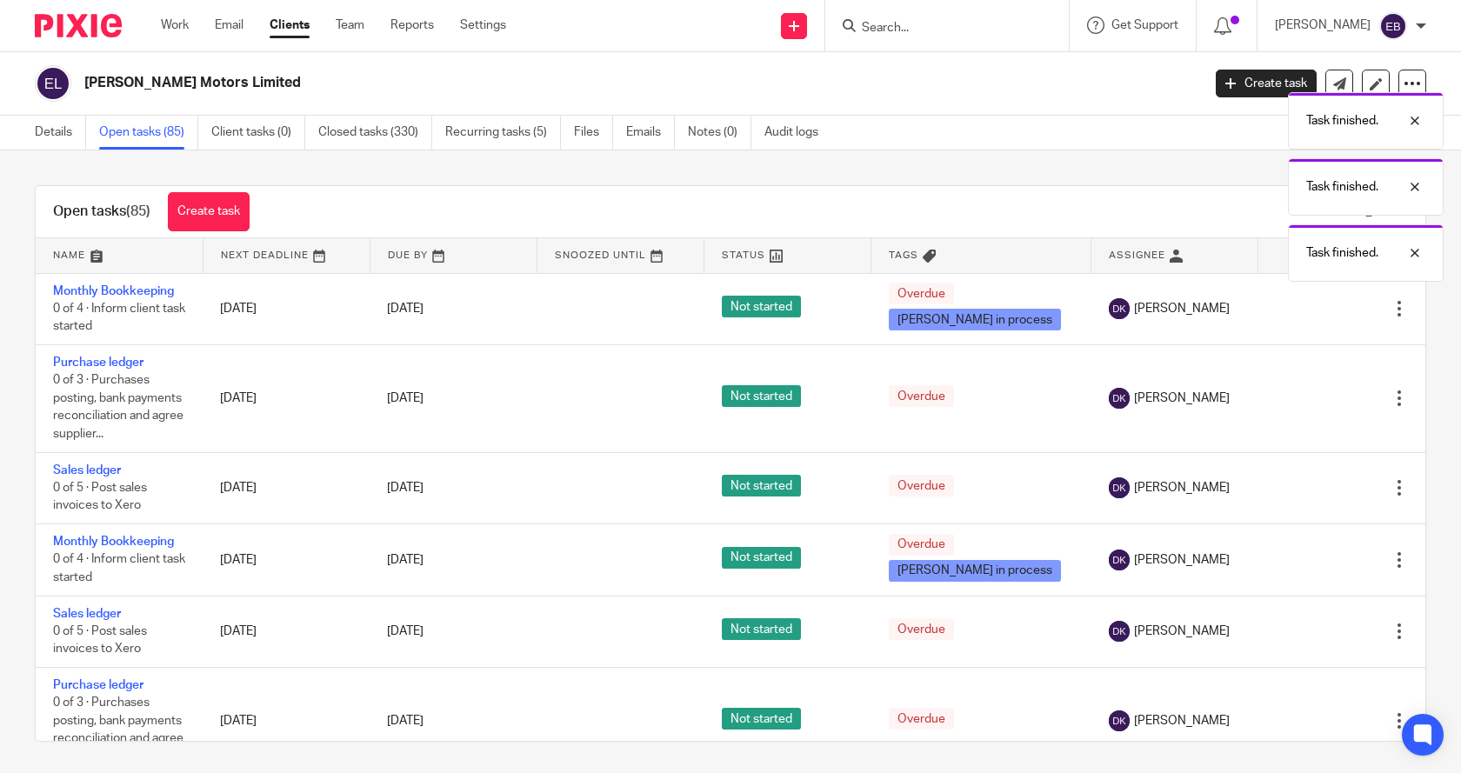
click at [1303, 314] on icon at bounding box center [1311, 308] width 17 height 17
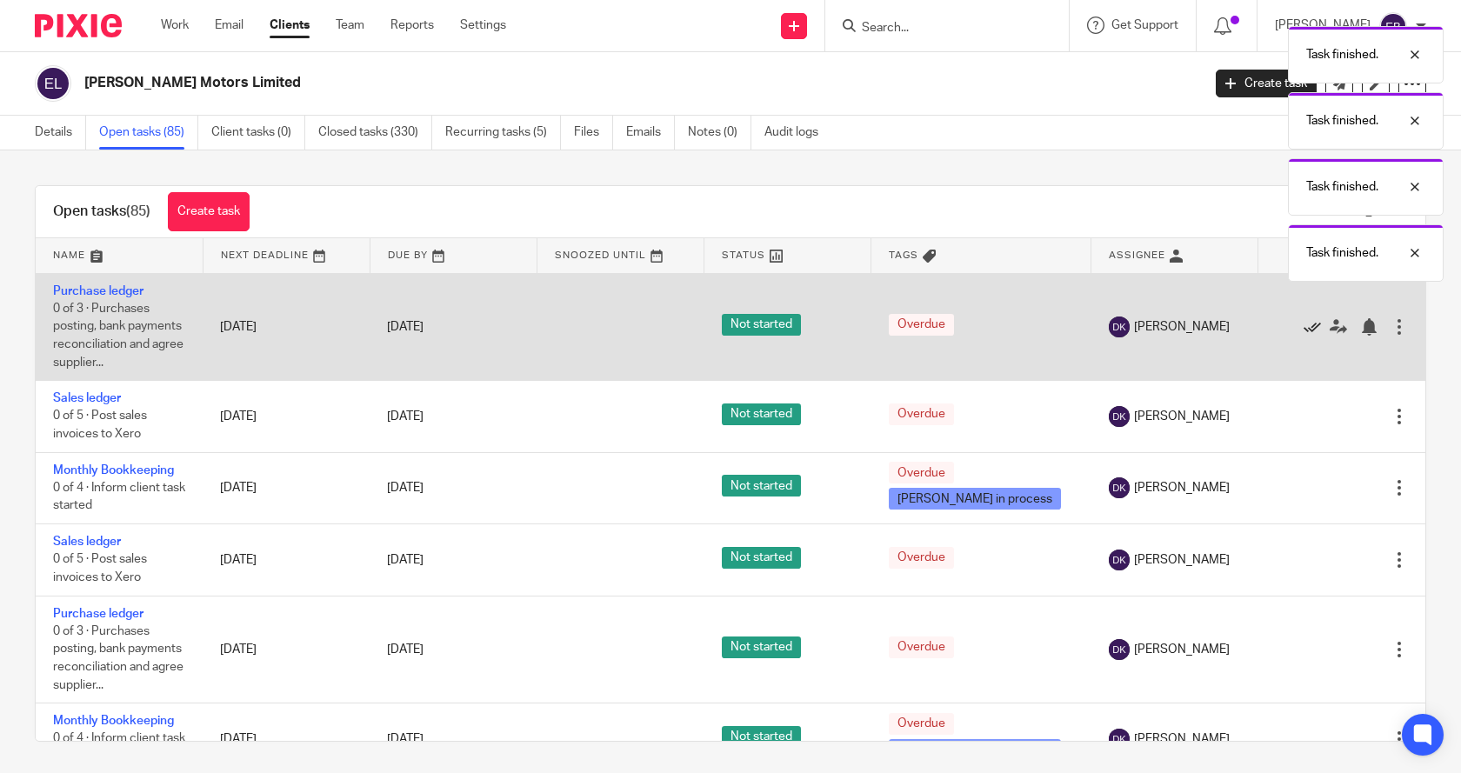
click at [1303, 323] on icon at bounding box center [1311, 326] width 17 height 17
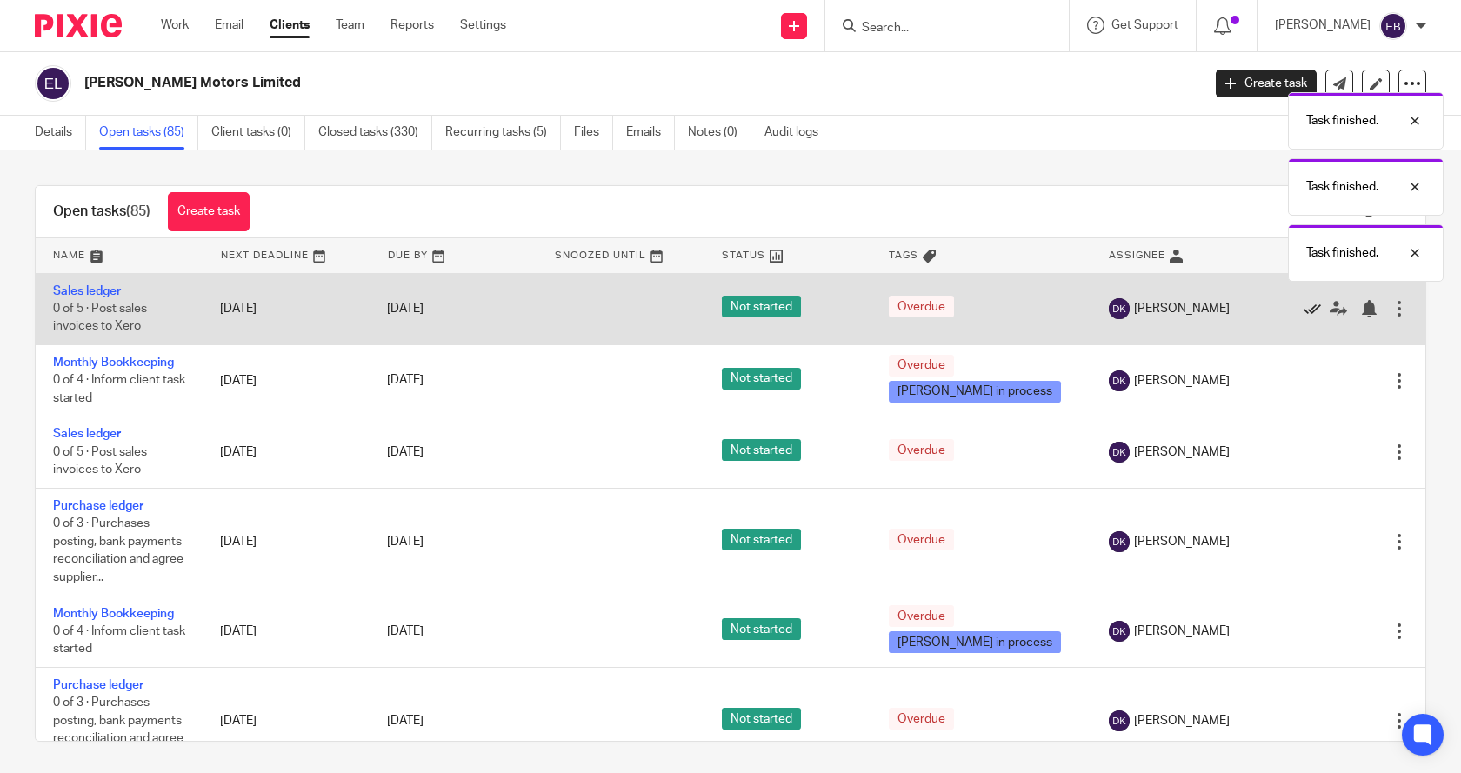
click at [1303, 317] on icon at bounding box center [1311, 308] width 17 height 17
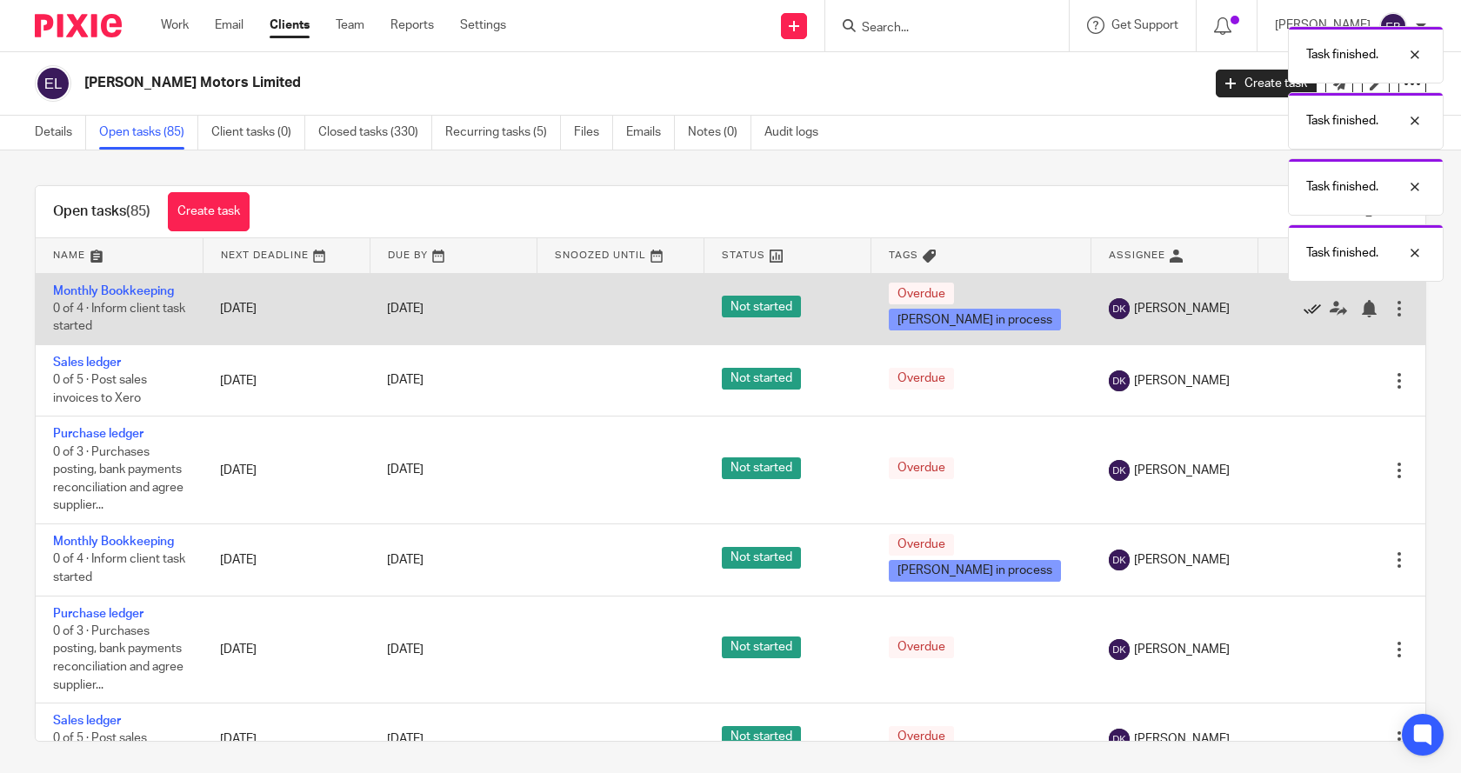
click at [1303, 316] on icon at bounding box center [1311, 308] width 17 height 17
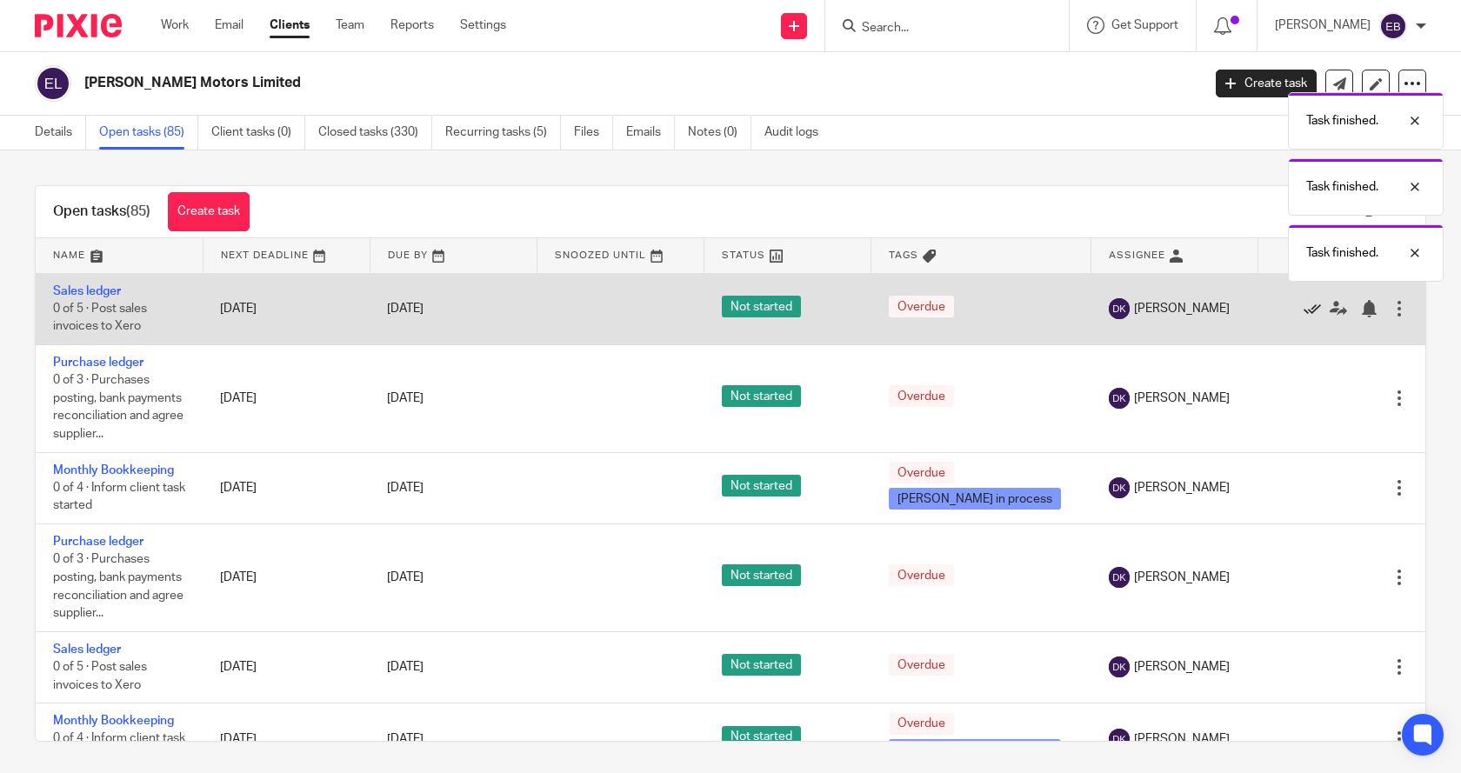
click at [1303, 310] on icon at bounding box center [1311, 308] width 17 height 17
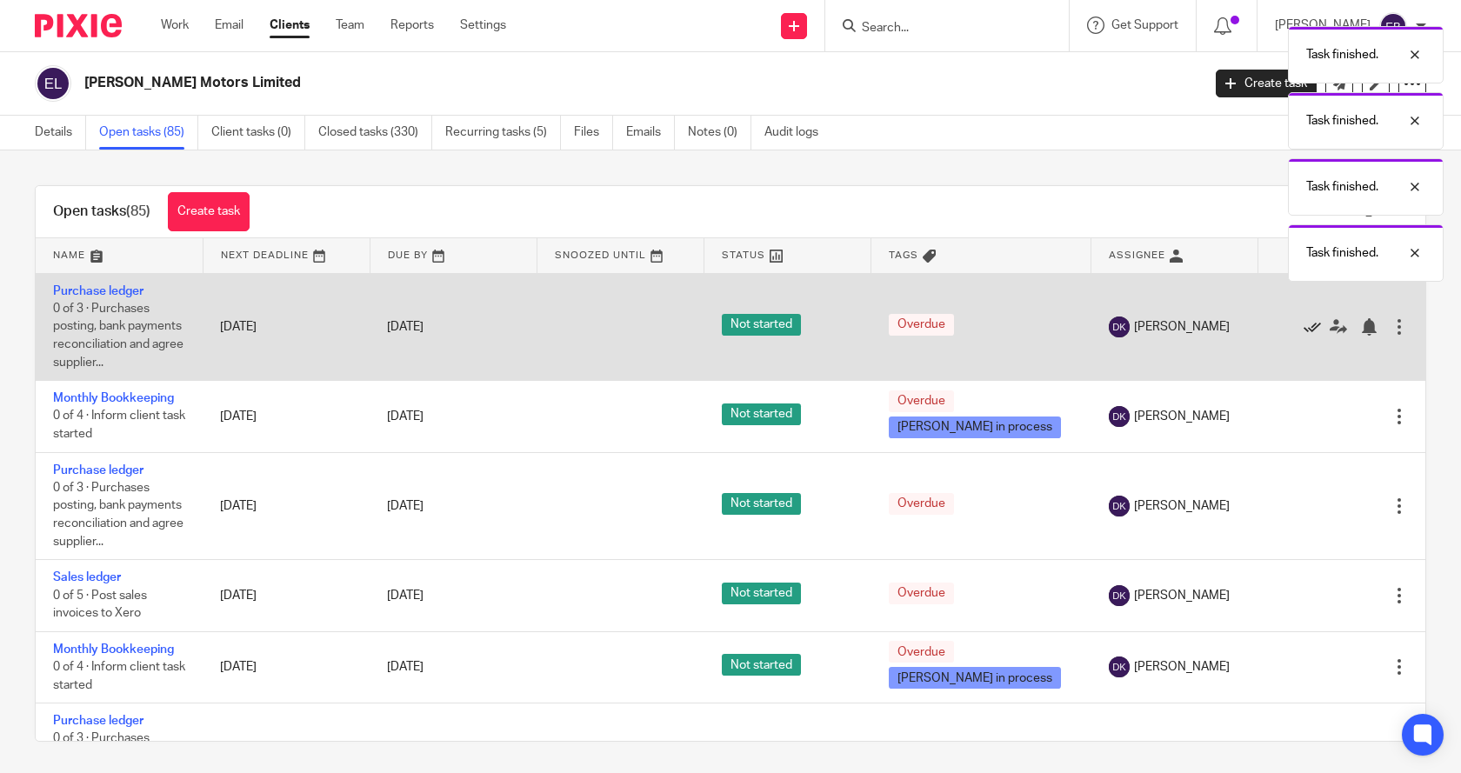
click at [1303, 326] on icon at bounding box center [1311, 326] width 17 height 17
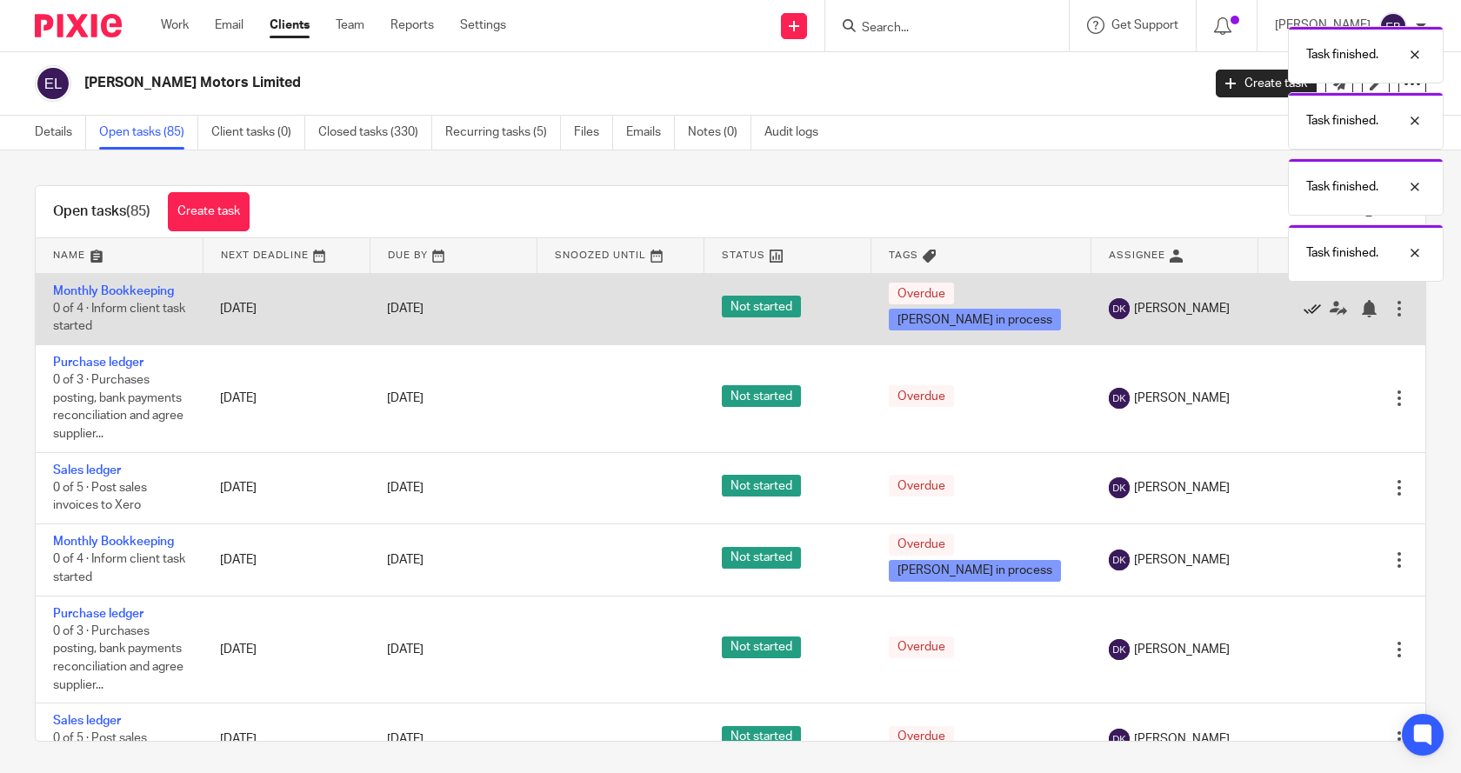
click at [1303, 316] on icon at bounding box center [1311, 308] width 17 height 17
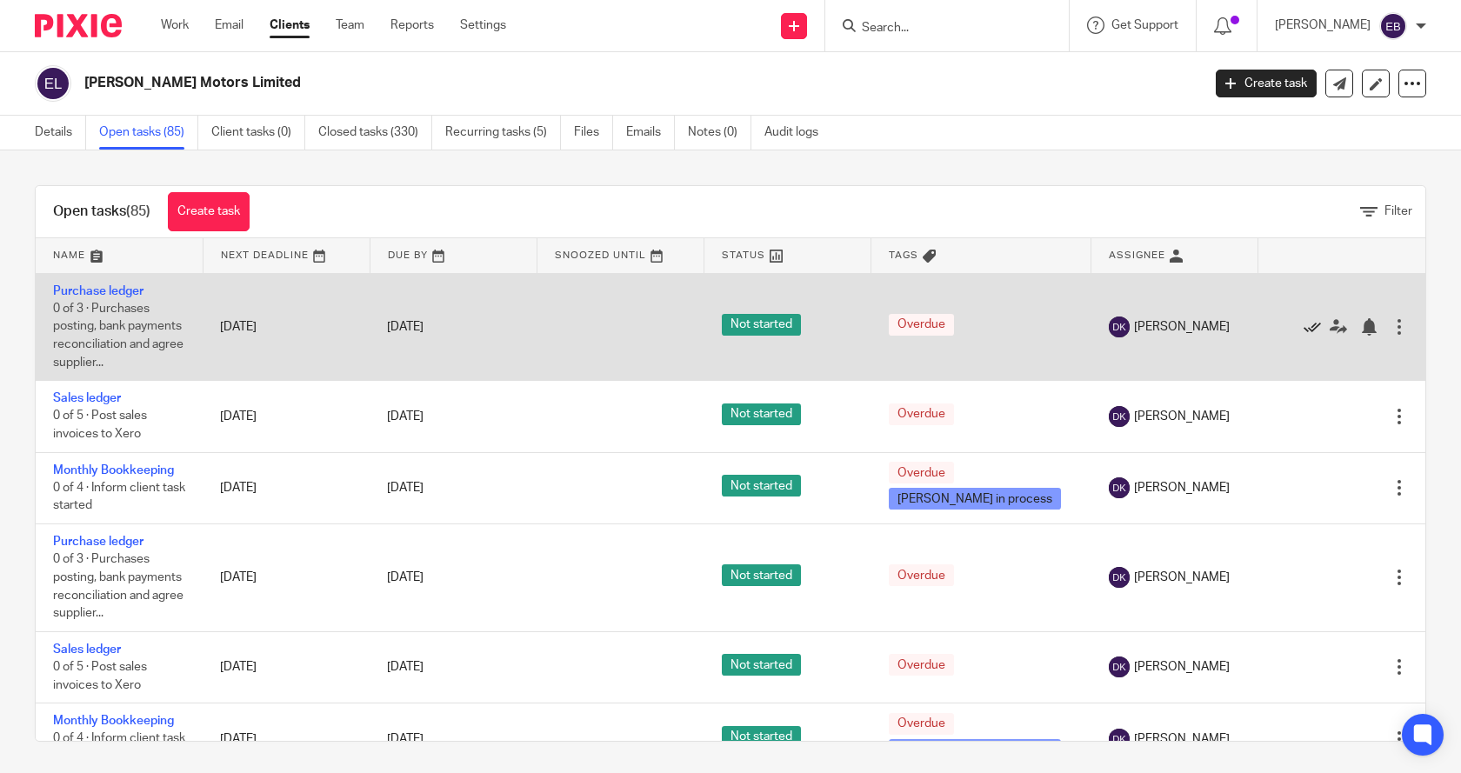
click at [1303, 328] on icon at bounding box center [1311, 326] width 17 height 17
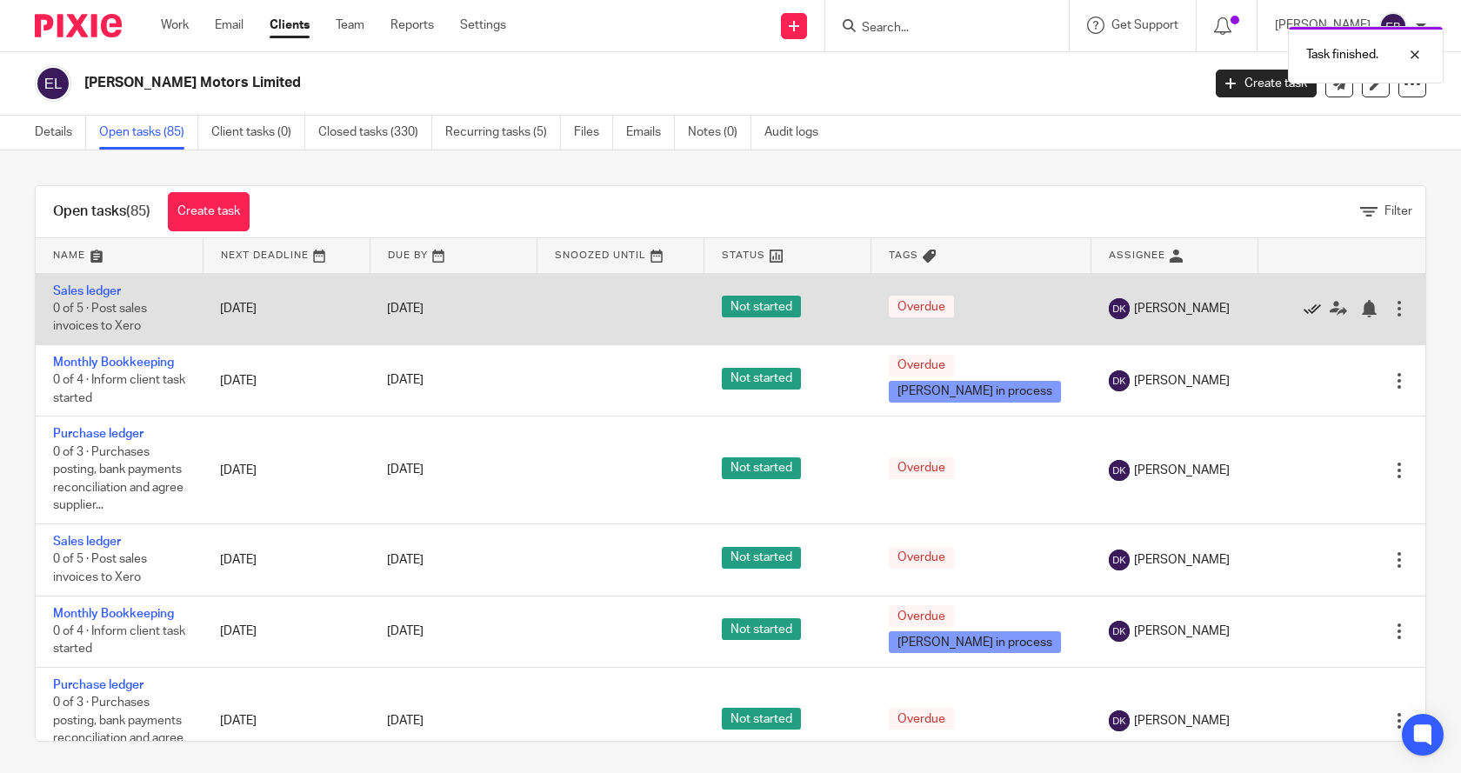
click at [1303, 312] on icon at bounding box center [1311, 308] width 17 height 17
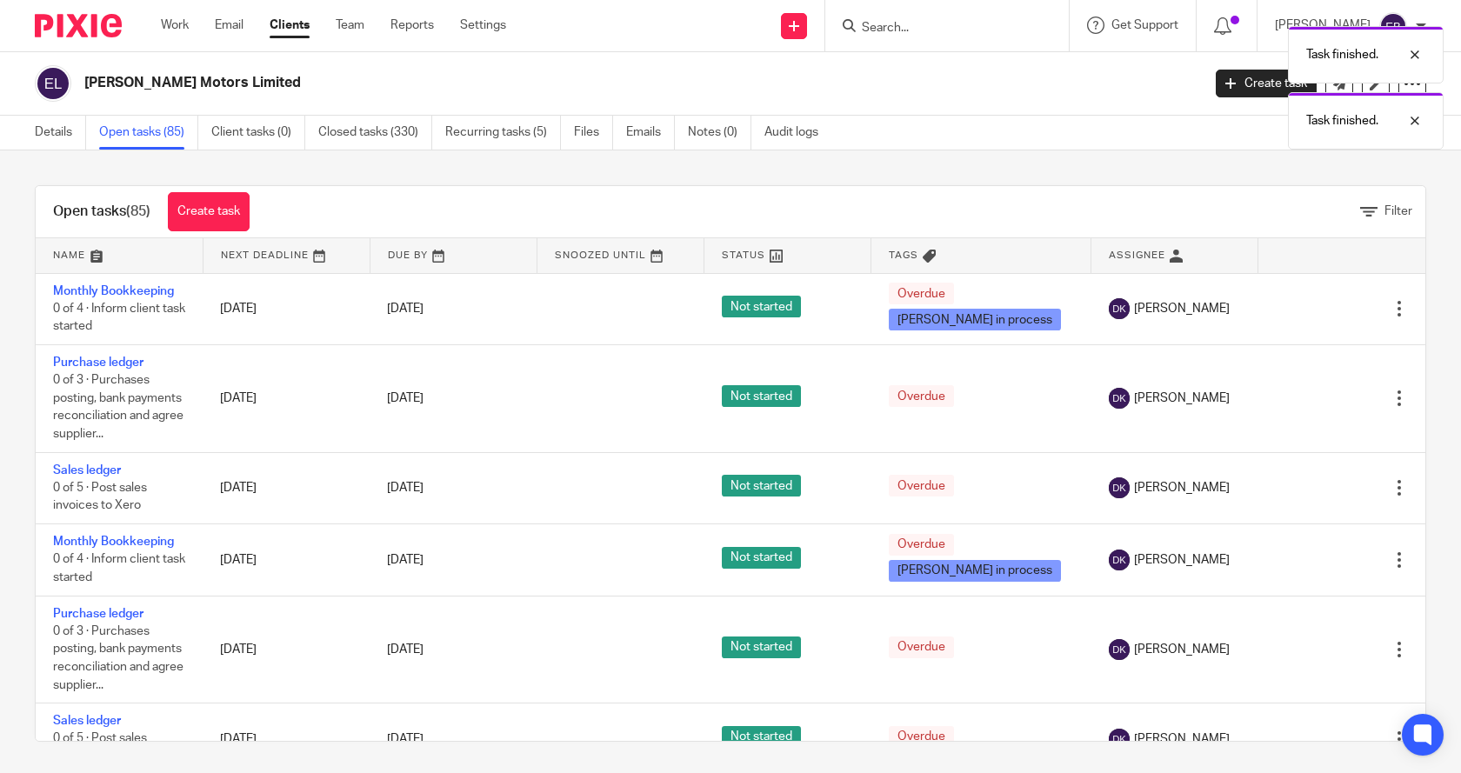
click at [1303, 312] on icon at bounding box center [1311, 308] width 17 height 17
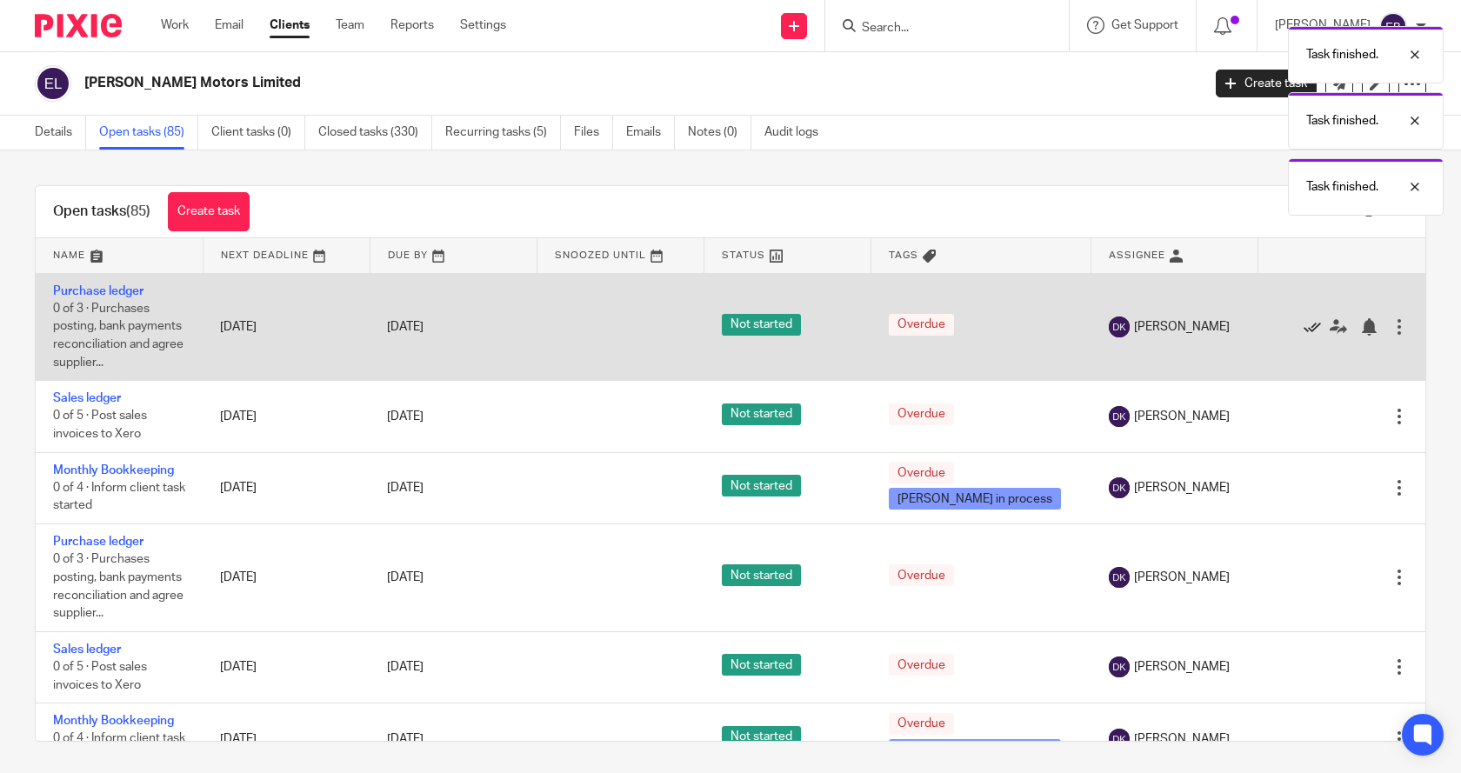
click at [1303, 326] on icon at bounding box center [1311, 326] width 17 height 17
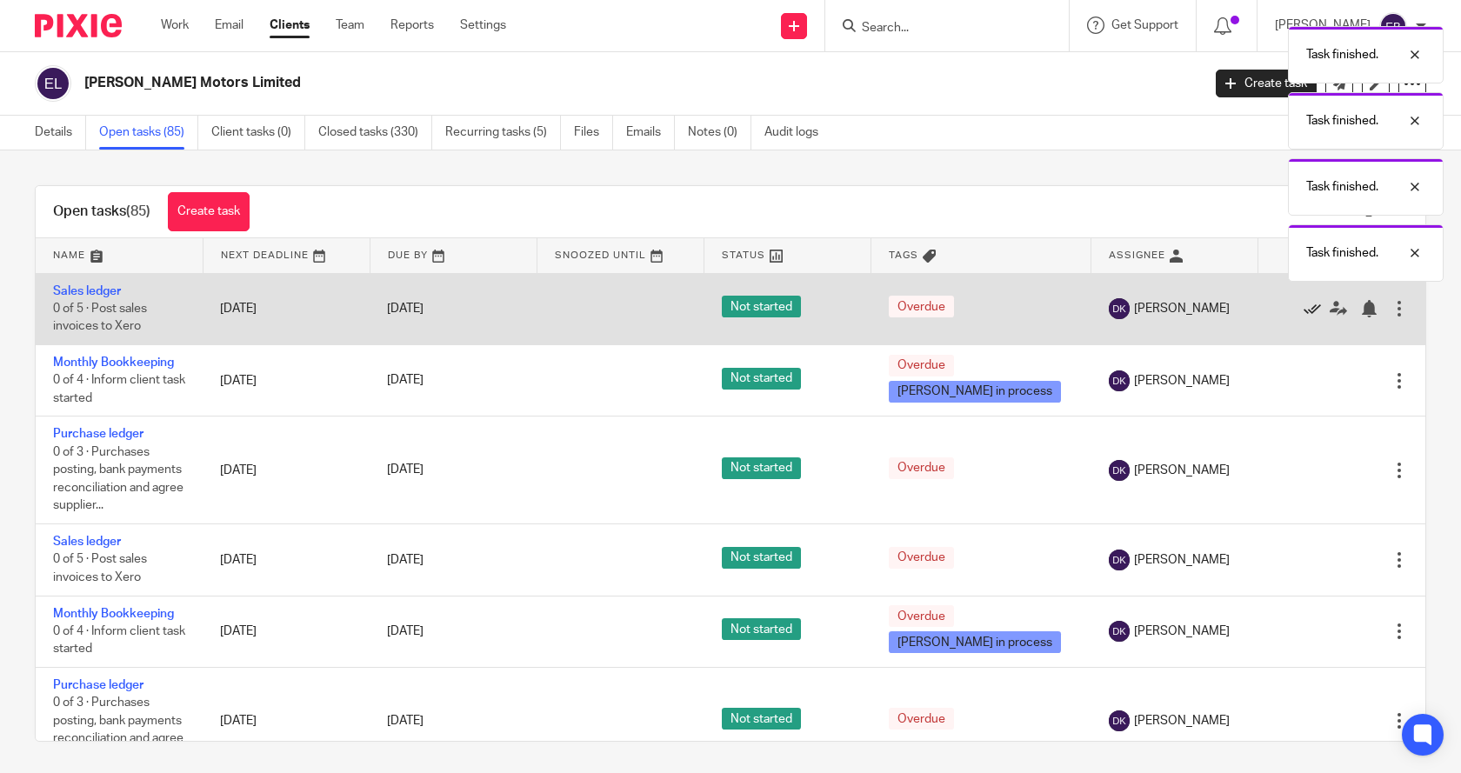
click at [1303, 314] on icon at bounding box center [1311, 308] width 17 height 17
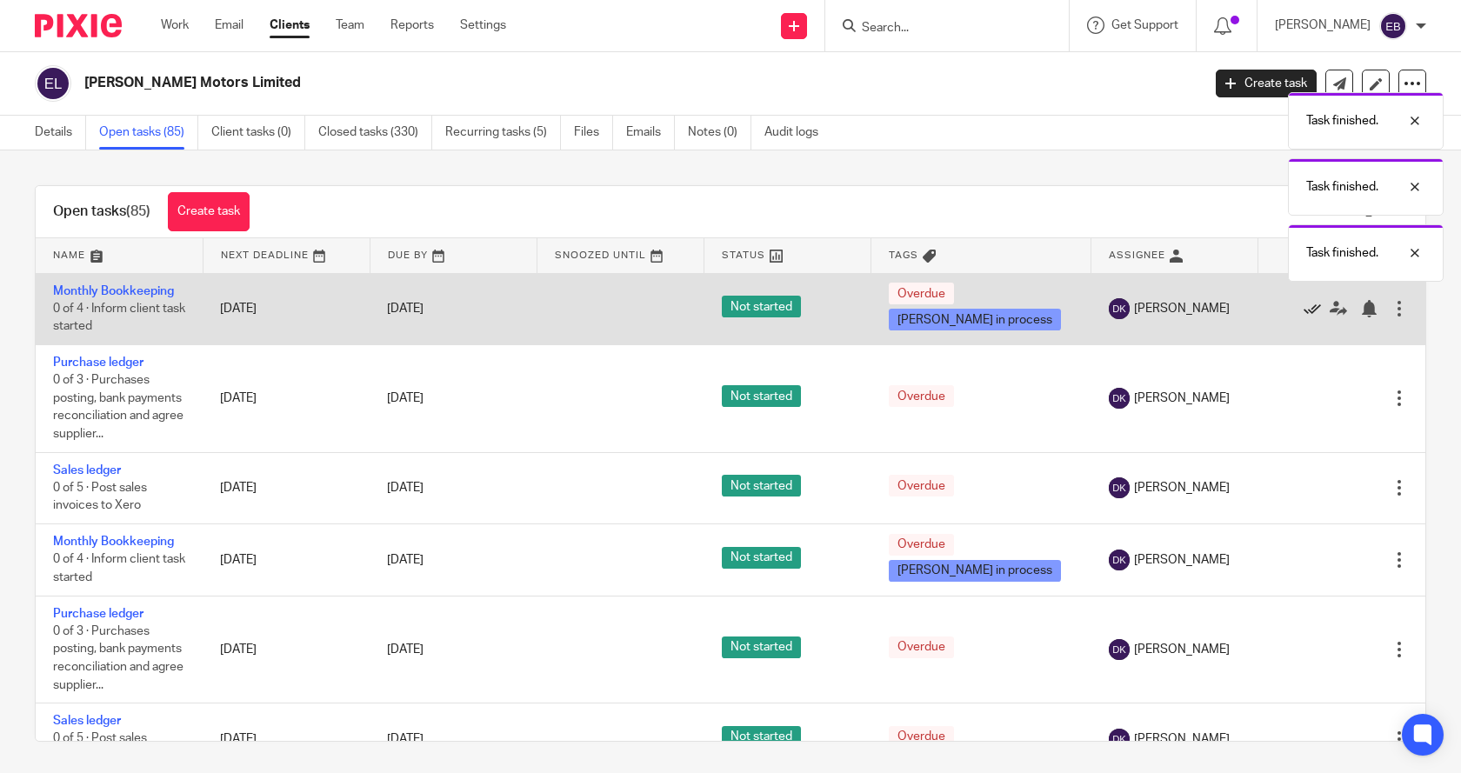
click at [1303, 314] on icon at bounding box center [1311, 308] width 17 height 17
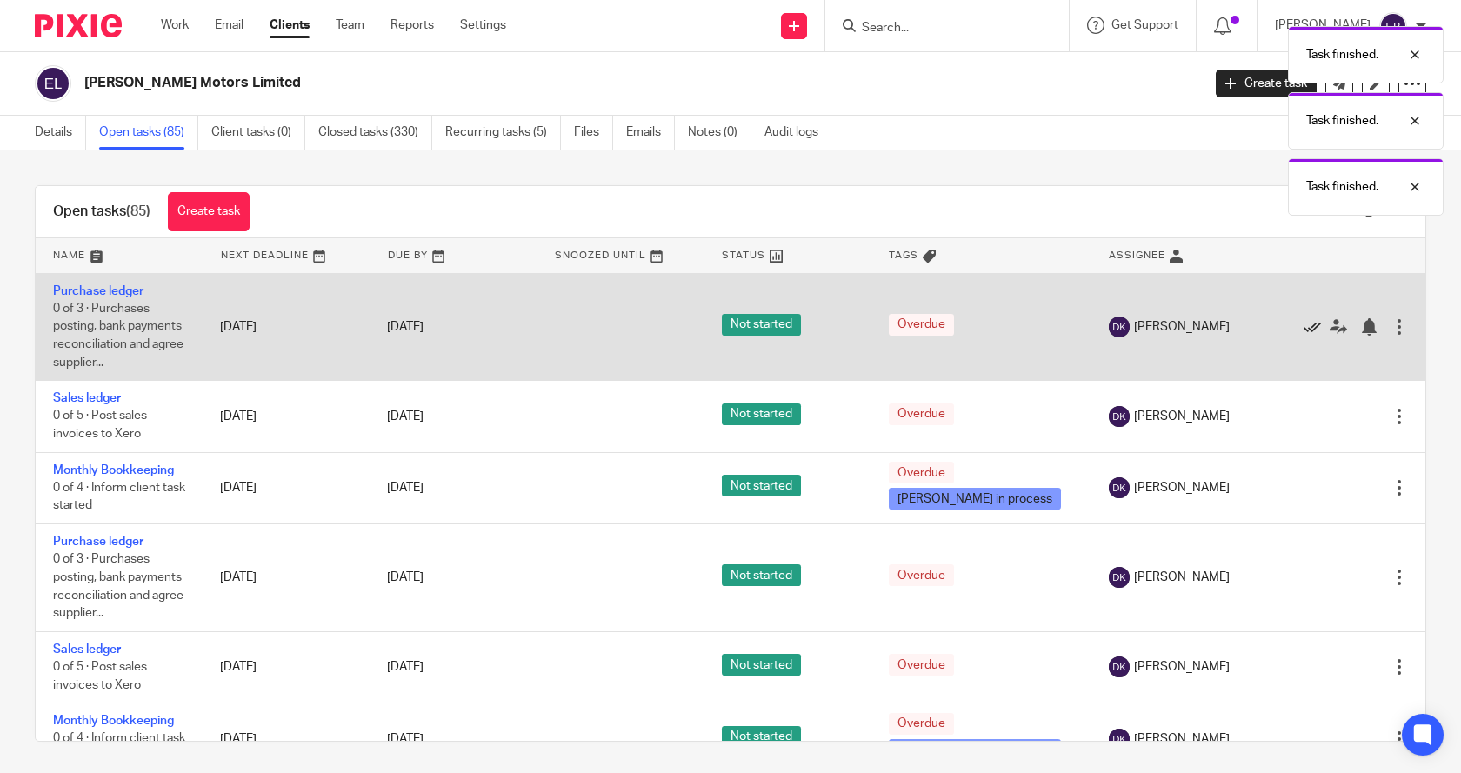
click at [1303, 324] on icon at bounding box center [1311, 326] width 17 height 17
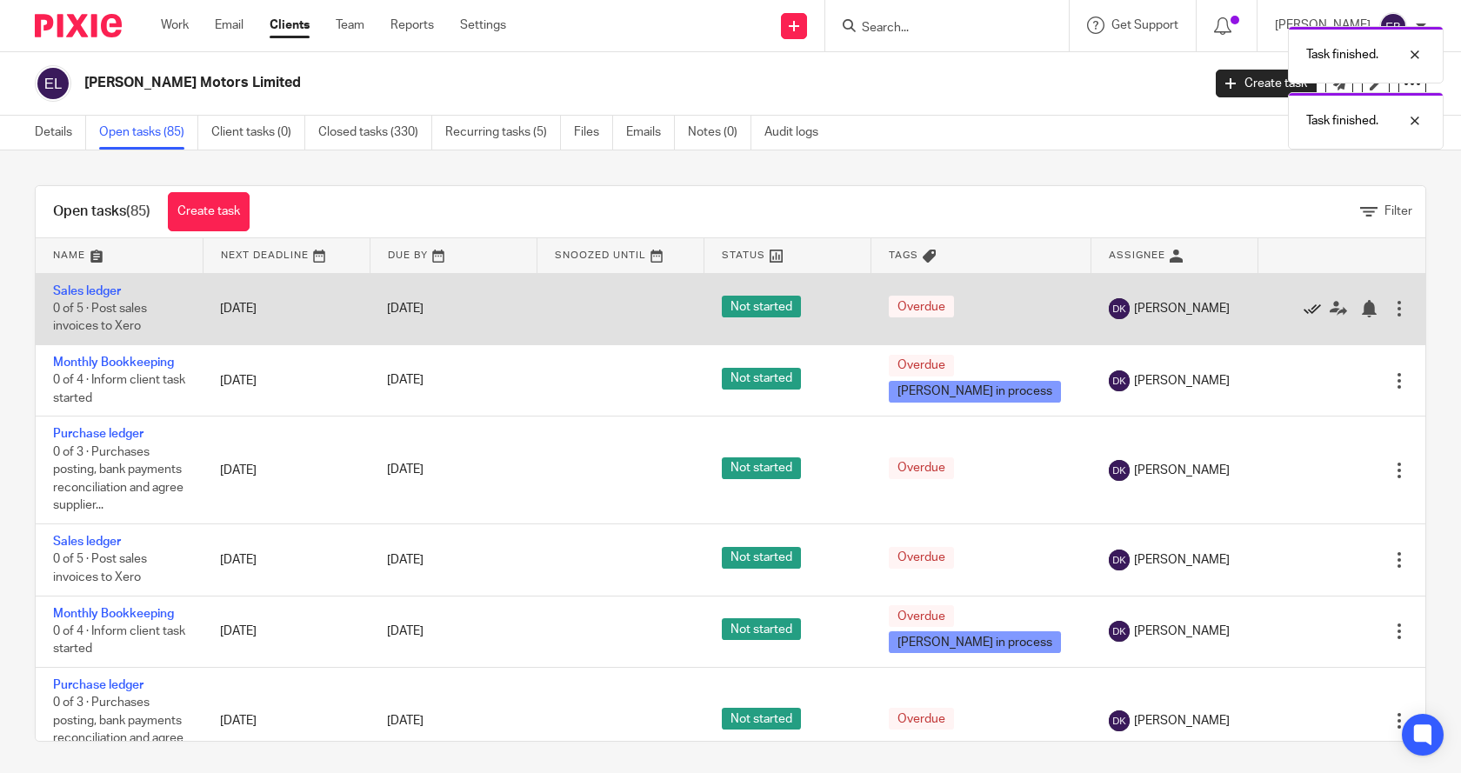
click at [1303, 309] on icon at bounding box center [1311, 308] width 17 height 17
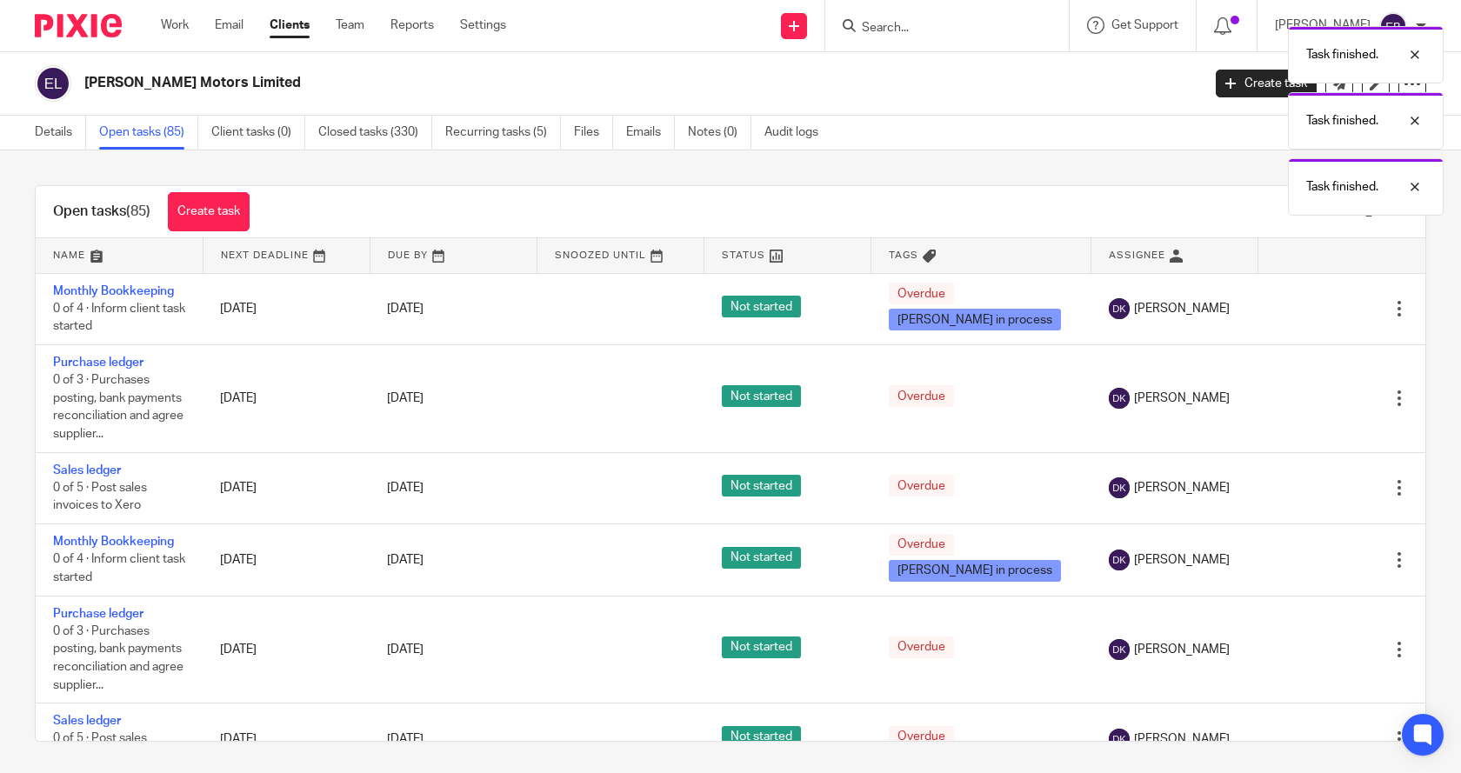
click at [1303, 309] on icon at bounding box center [1311, 308] width 17 height 17
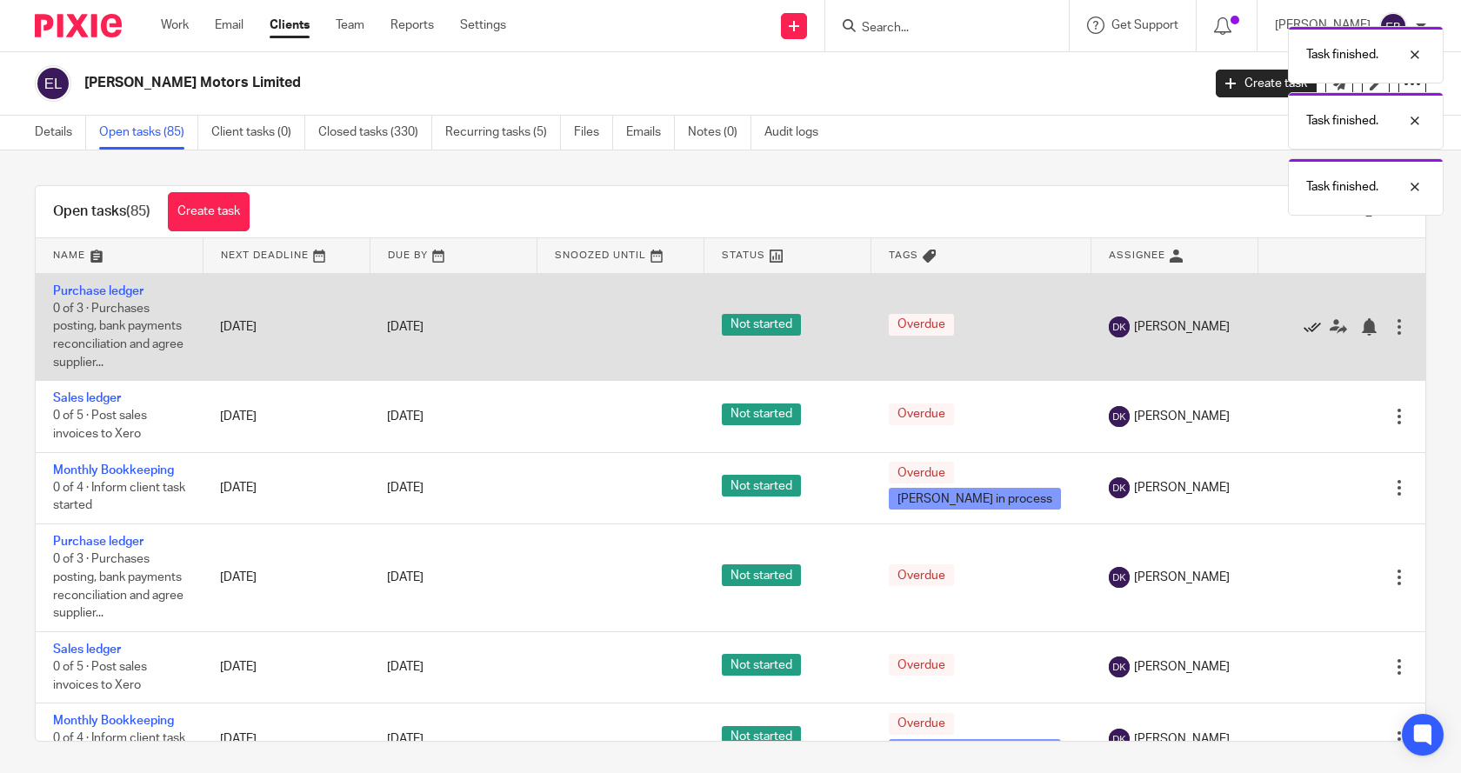
click at [1303, 326] on icon at bounding box center [1311, 326] width 17 height 17
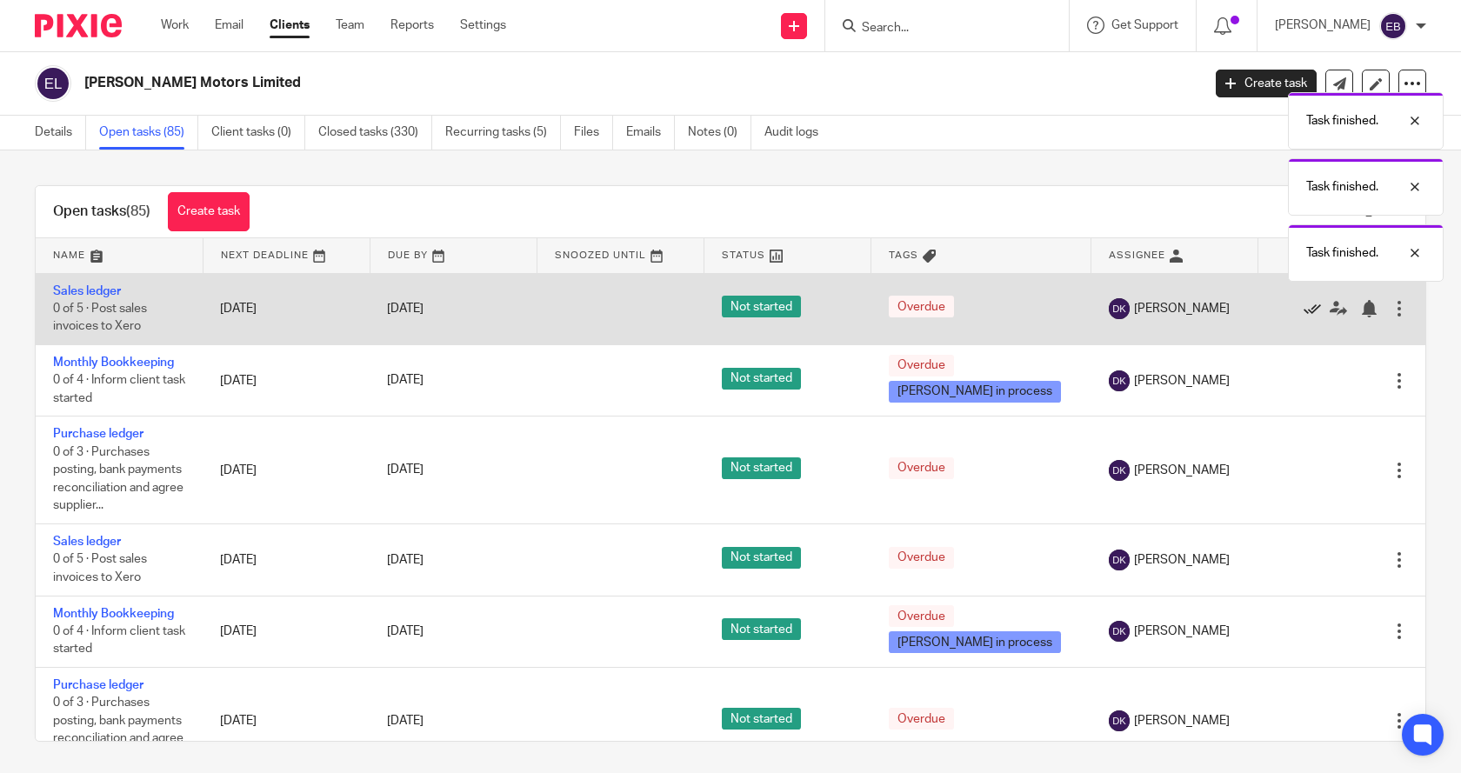
click at [1303, 313] on icon at bounding box center [1311, 308] width 17 height 17
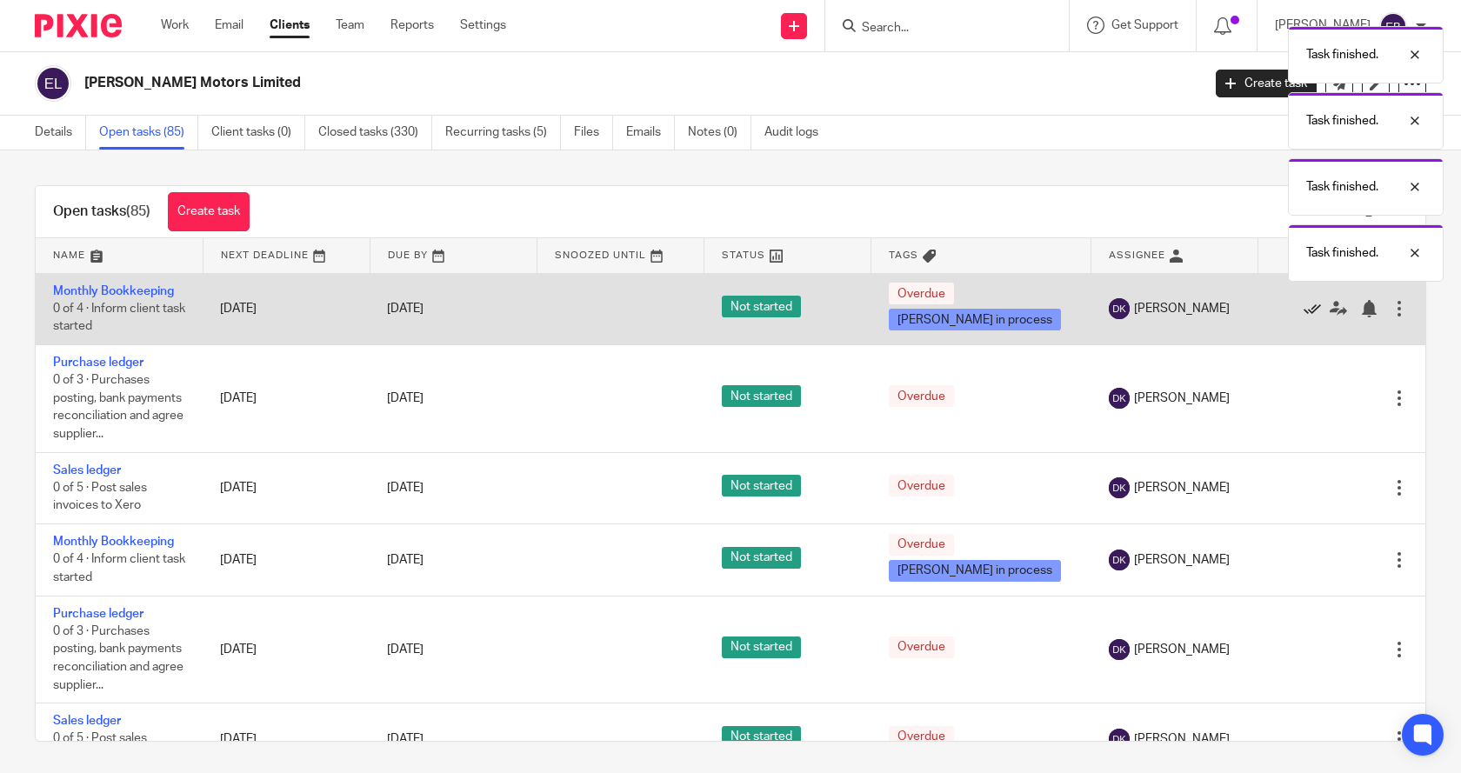
click at [1303, 315] on icon at bounding box center [1311, 308] width 17 height 17
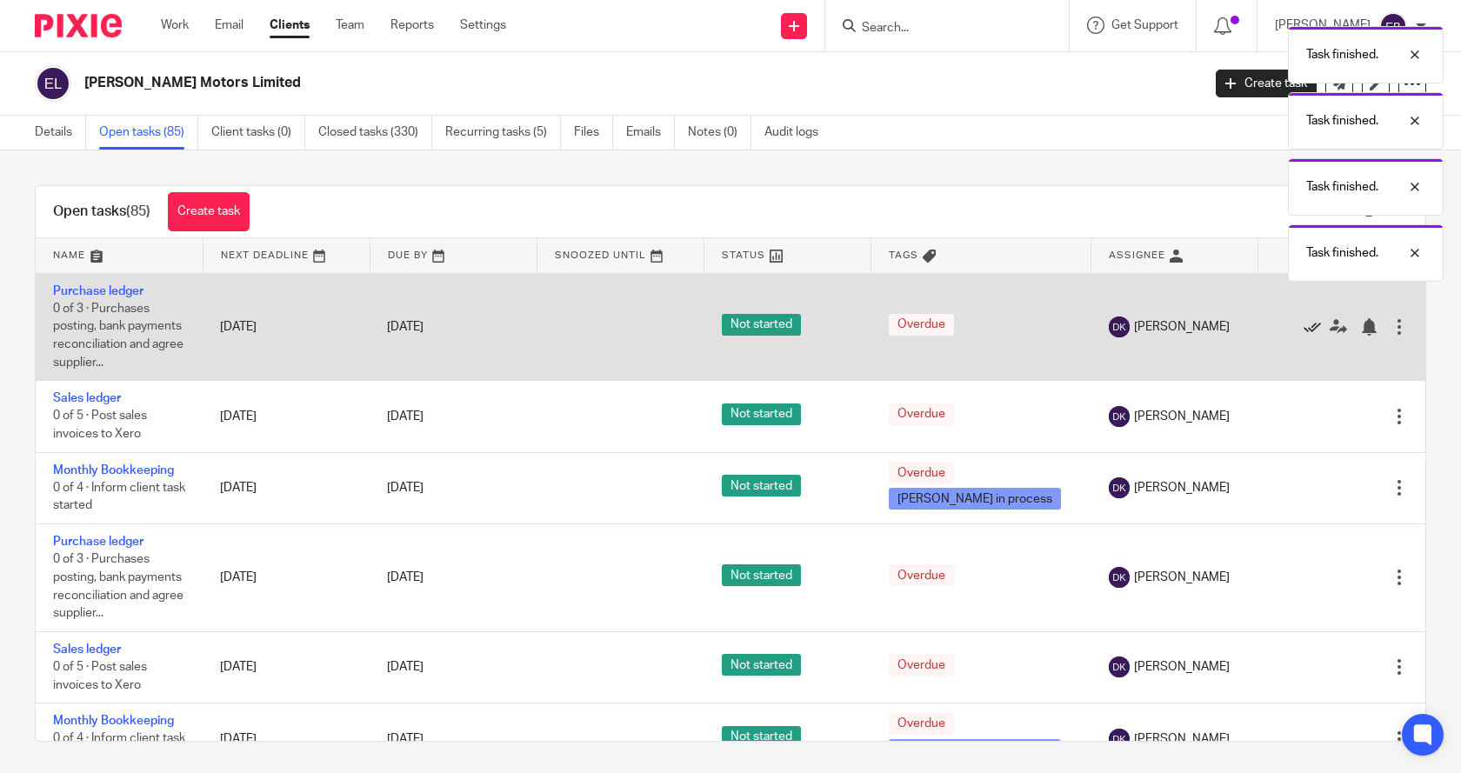
click at [1303, 325] on icon at bounding box center [1311, 326] width 17 height 17
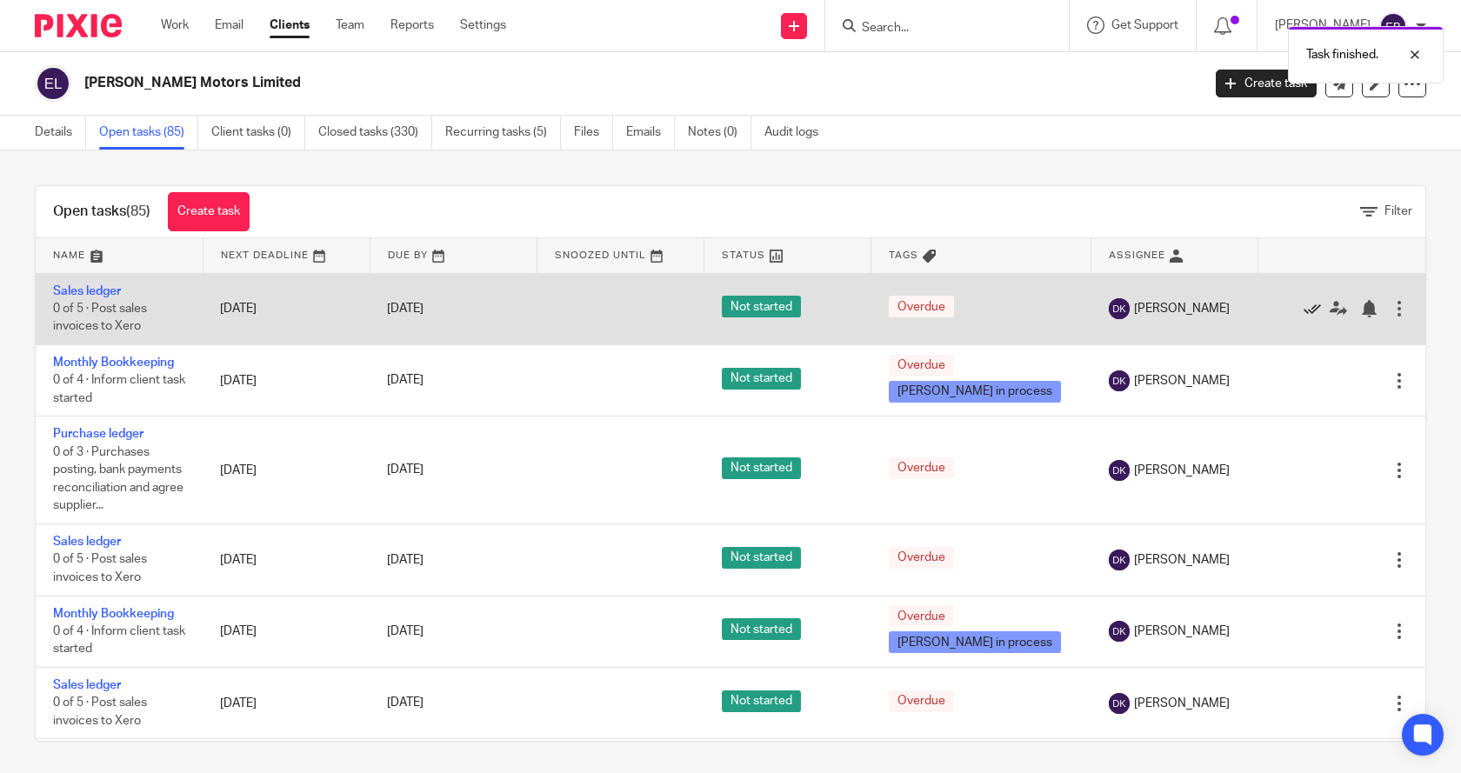
click at [1303, 312] on icon at bounding box center [1311, 308] width 17 height 17
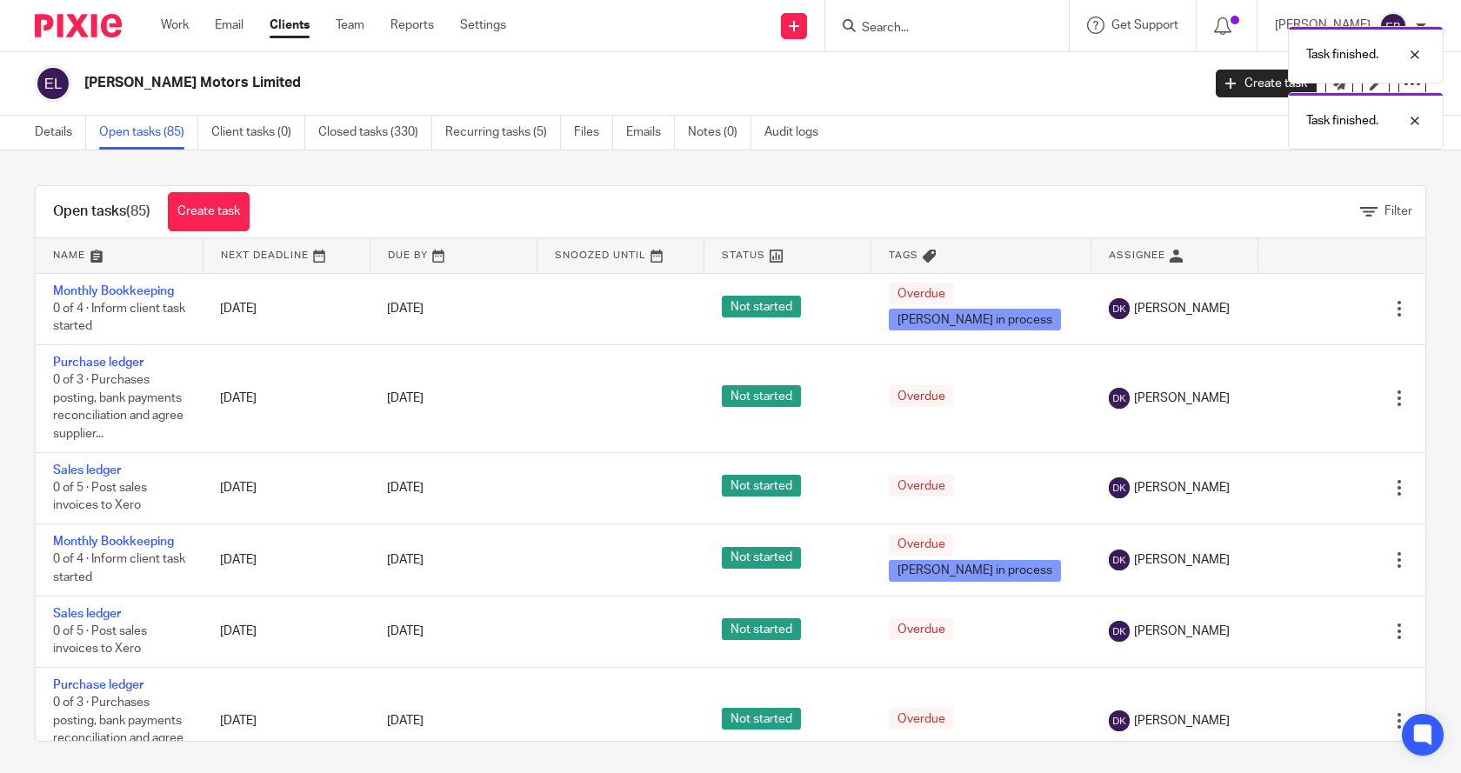
click at [1303, 312] on icon at bounding box center [1311, 308] width 17 height 17
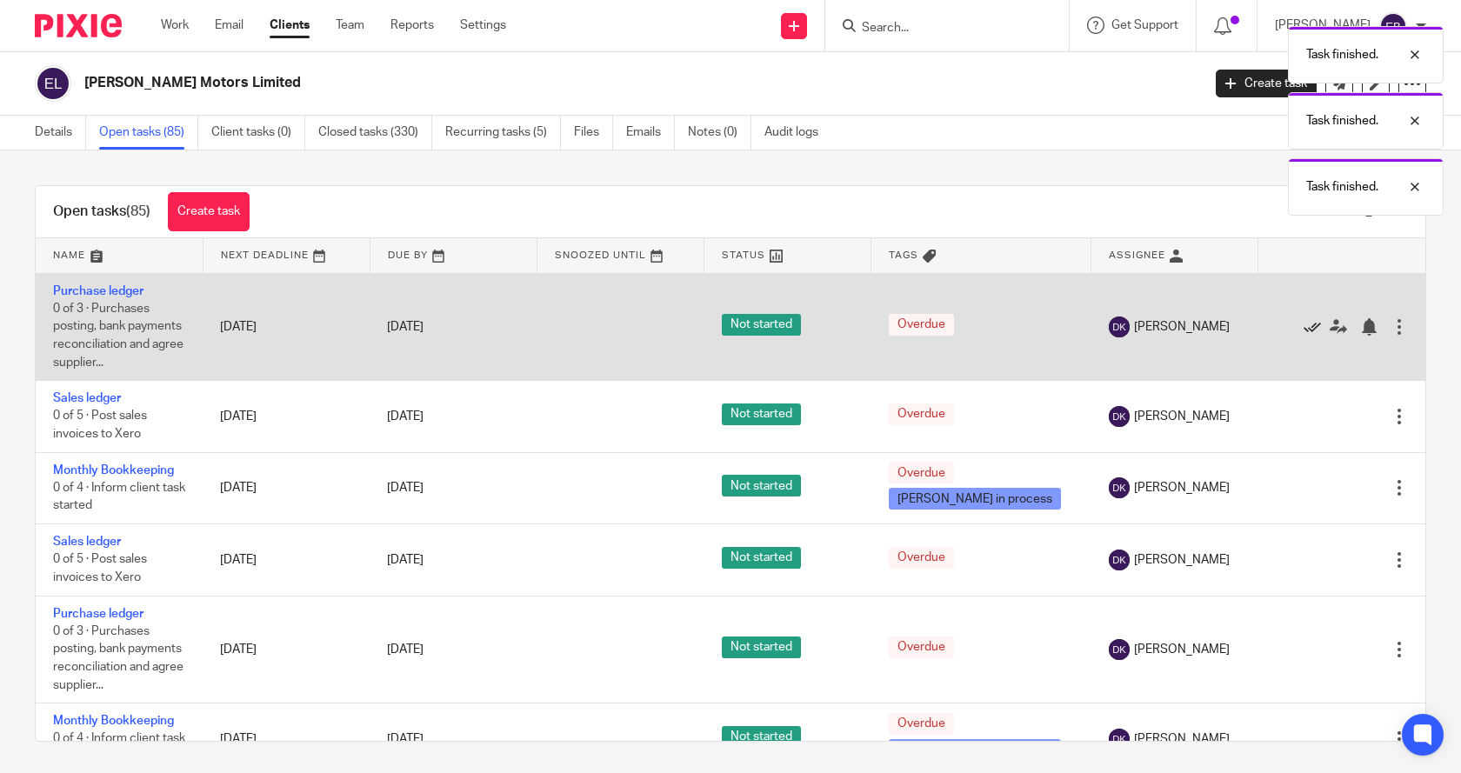
click at [1303, 326] on icon at bounding box center [1311, 326] width 17 height 17
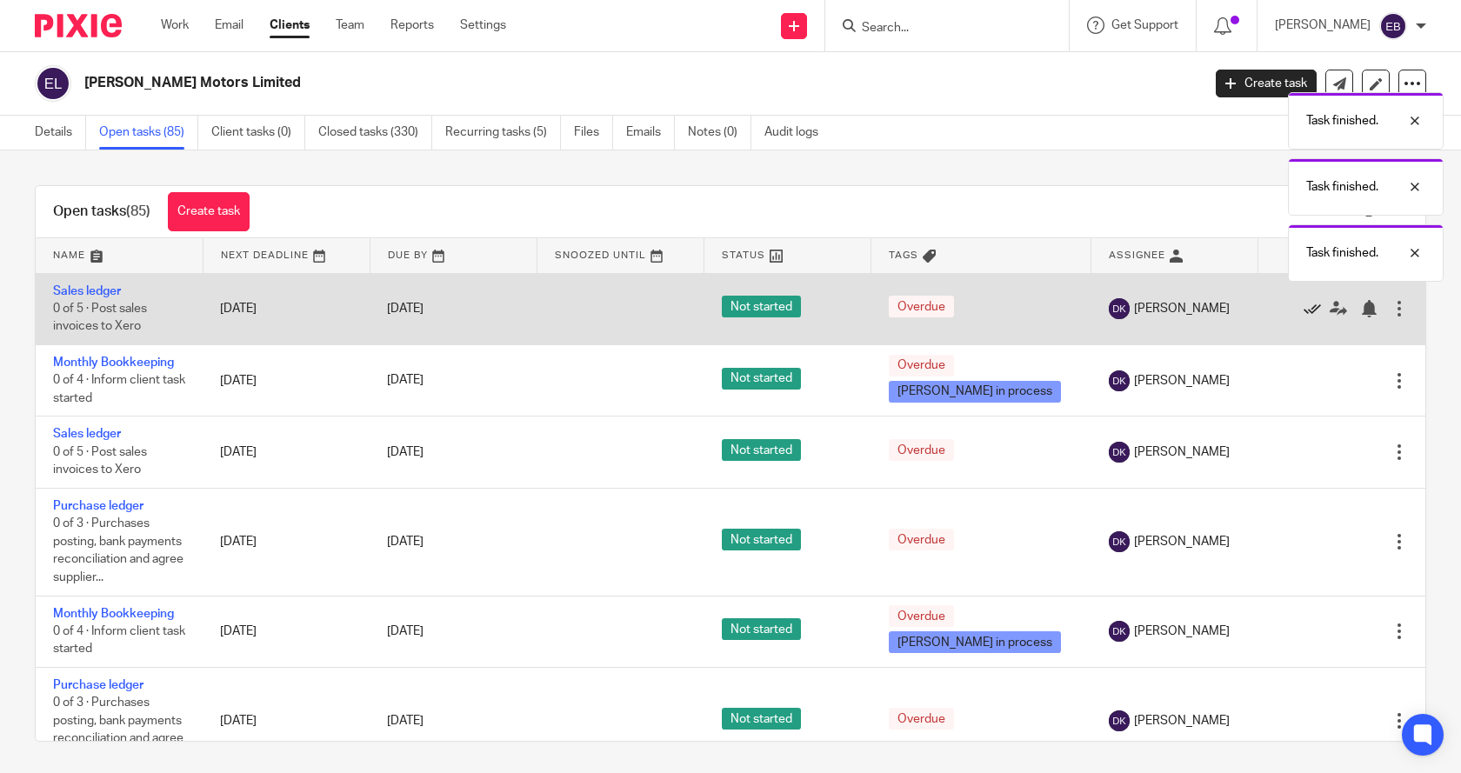
click at [1303, 315] on icon at bounding box center [1311, 308] width 17 height 17
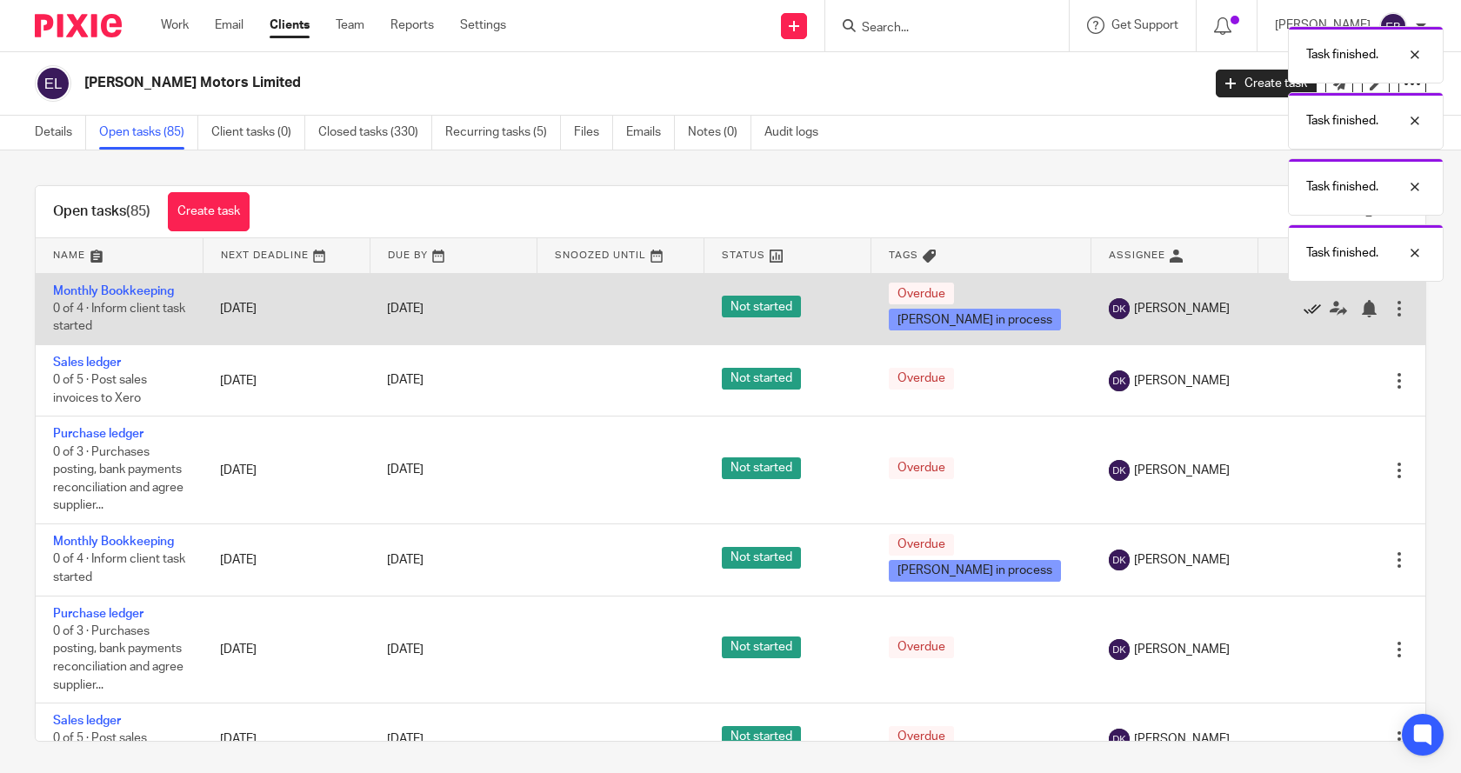
click at [1303, 313] on icon at bounding box center [1311, 308] width 17 height 17
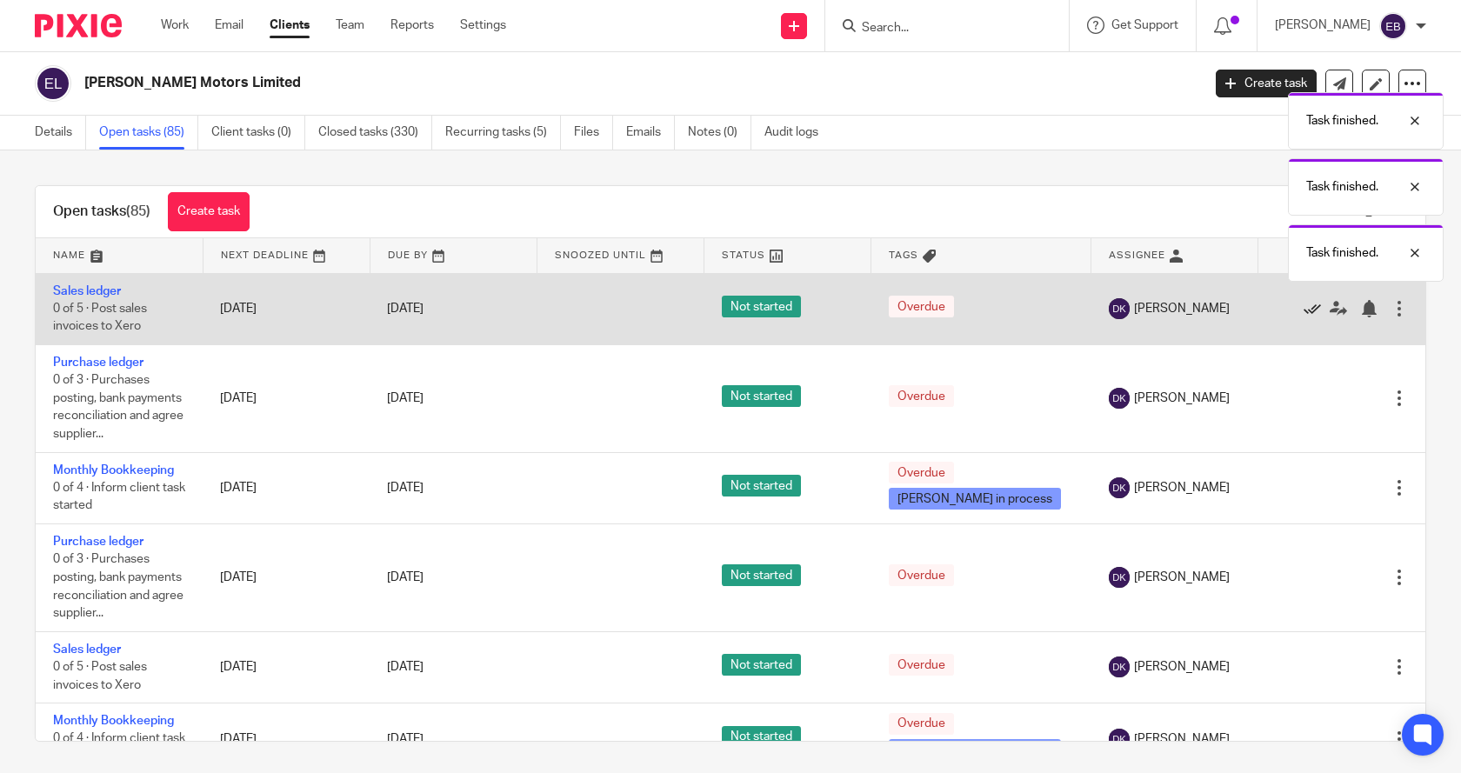
click at [1303, 308] on icon at bounding box center [1311, 308] width 17 height 17
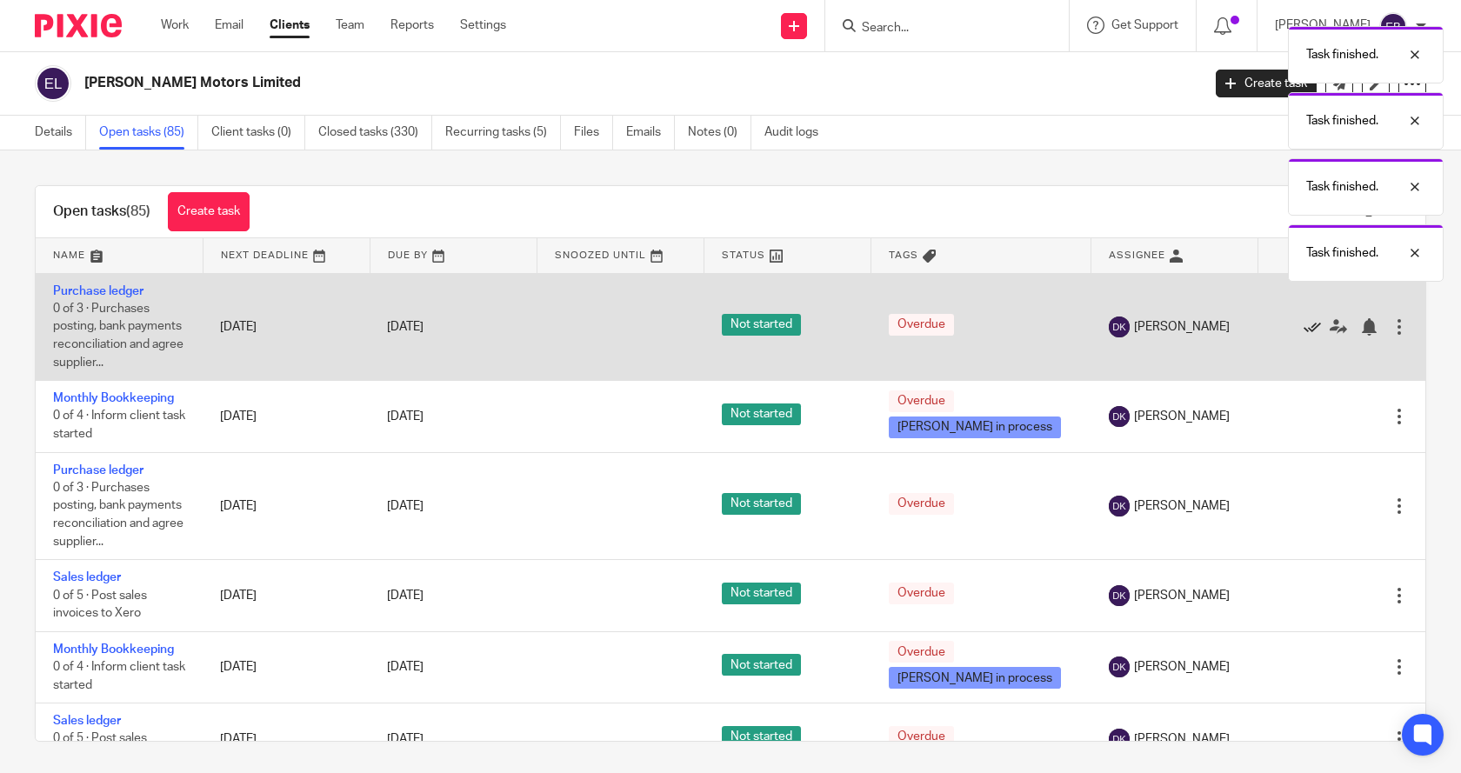
click at [1303, 325] on icon at bounding box center [1311, 326] width 17 height 17
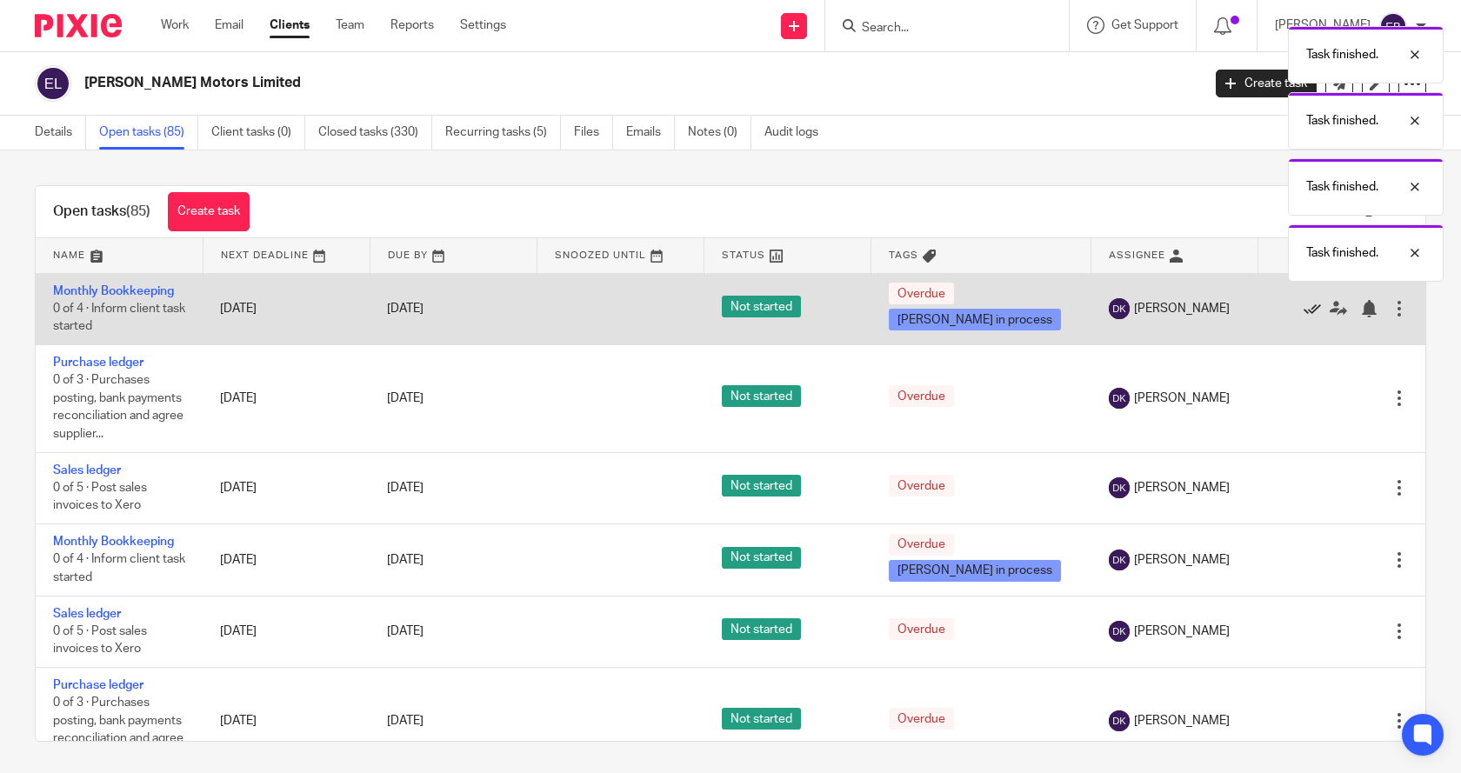
click at [1303, 315] on icon at bounding box center [1311, 308] width 17 height 17
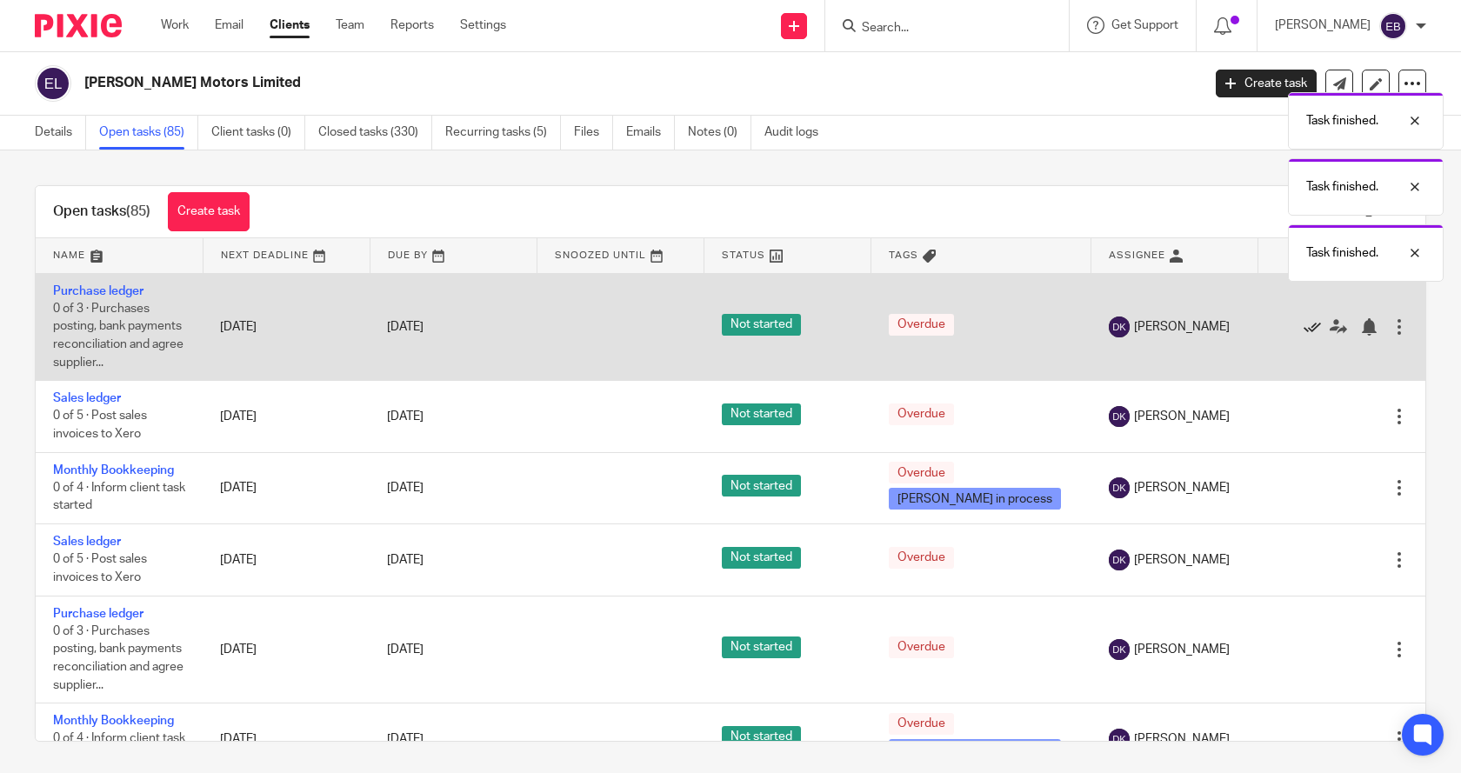
click at [1303, 323] on icon at bounding box center [1311, 326] width 17 height 17
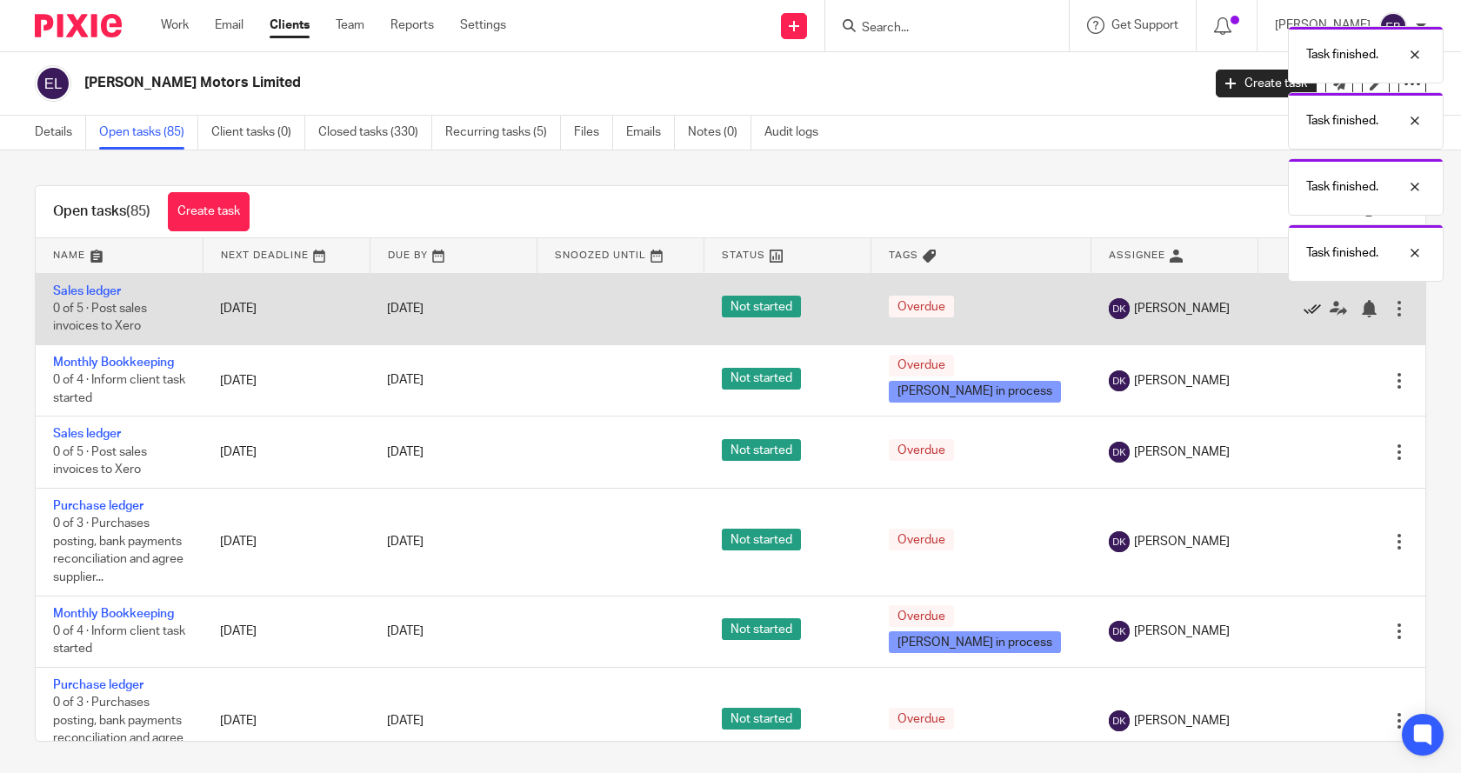
click at [1303, 313] on icon at bounding box center [1311, 308] width 17 height 17
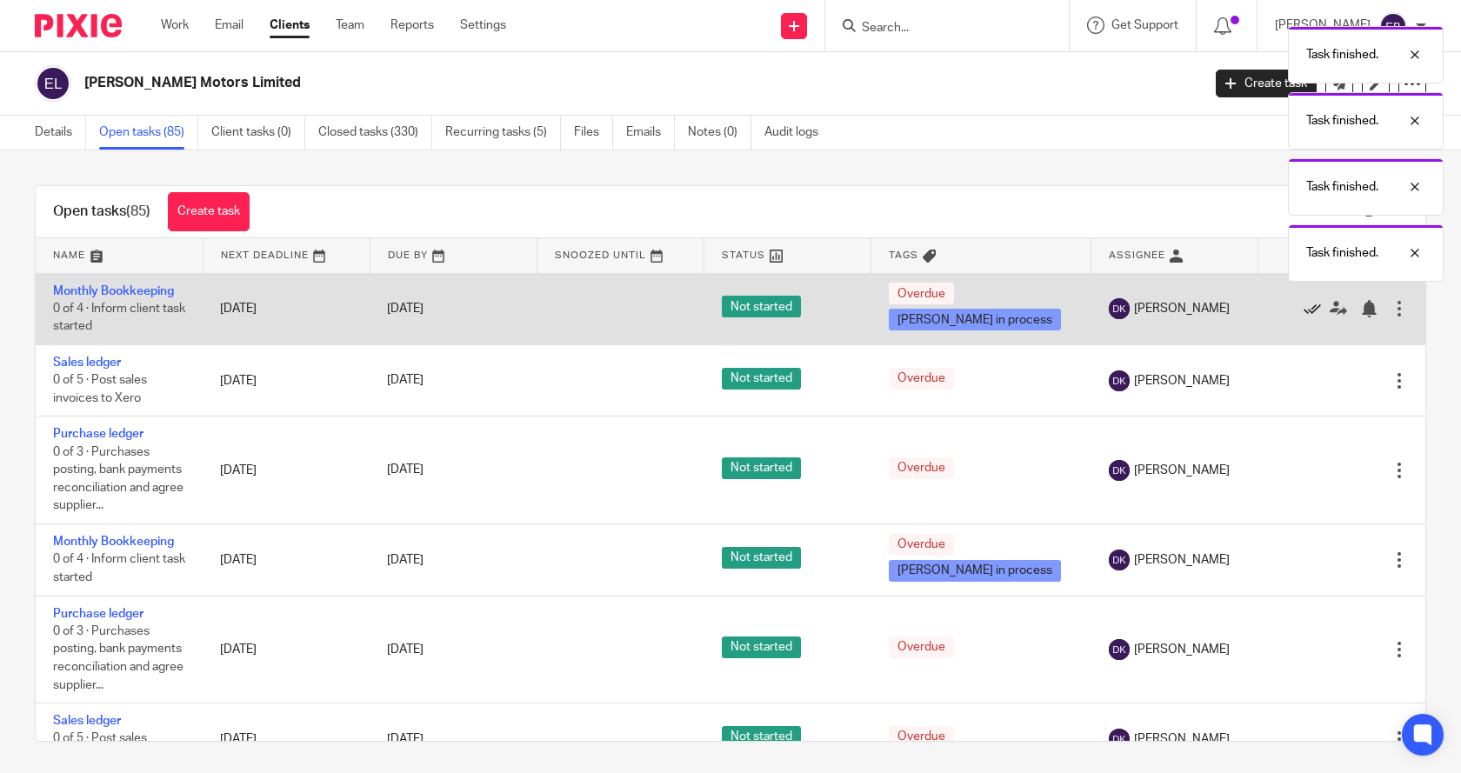
click at [1303, 316] on icon at bounding box center [1311, 308] width 17 height 17
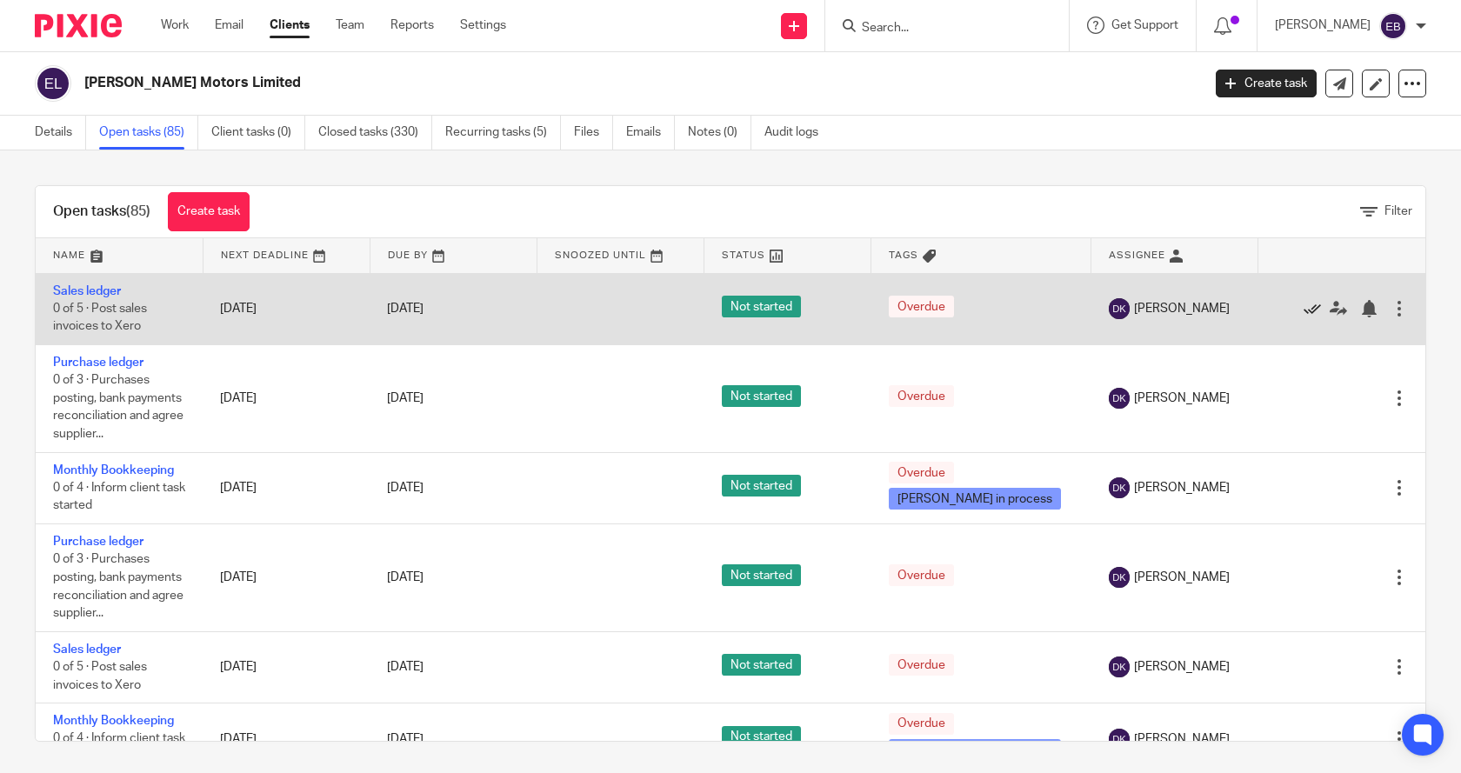
click at [1303, 308] on icon at bounding box center [1311, 308] width 17 height 17
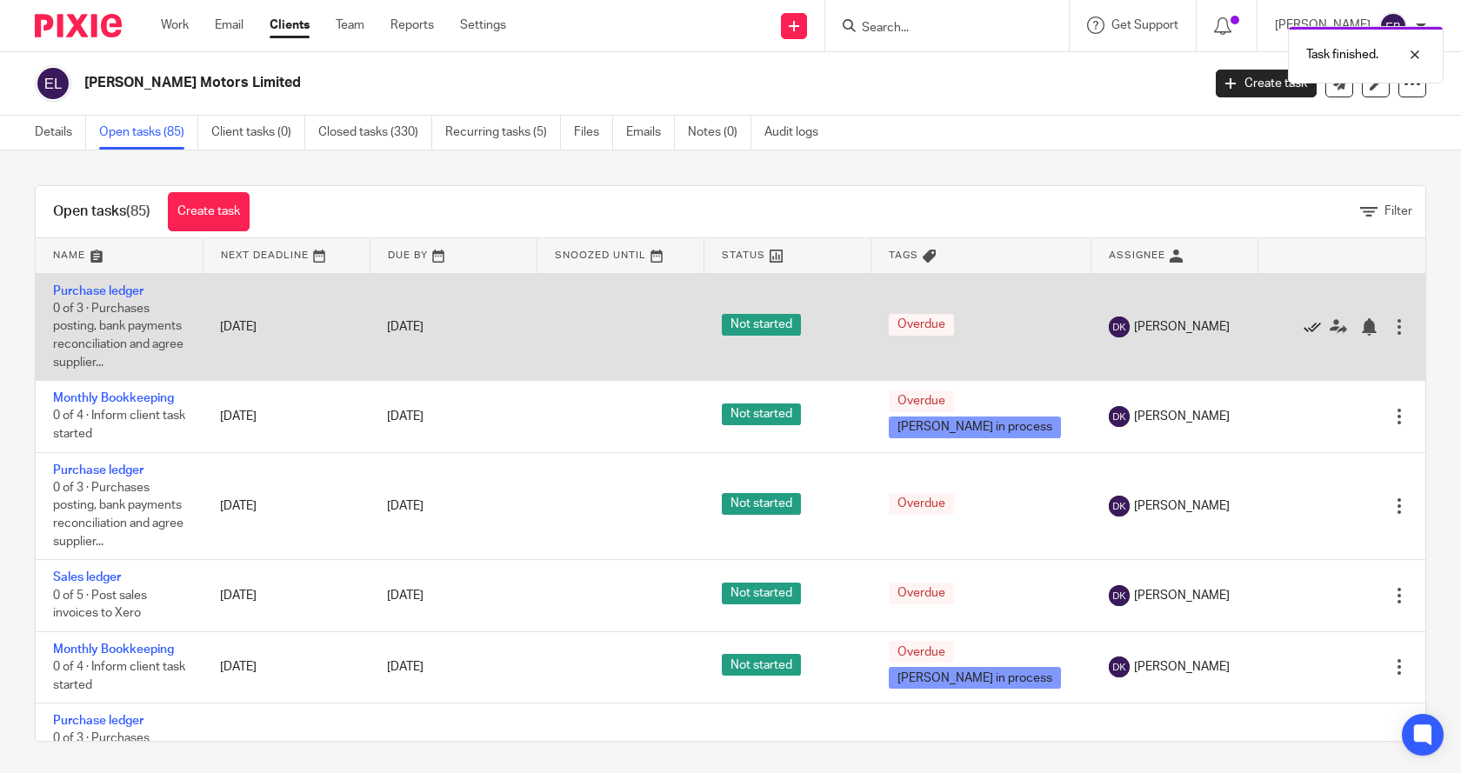
click at [1303, 322] on icon at bounding box center [1311, 326] width 17 height 17
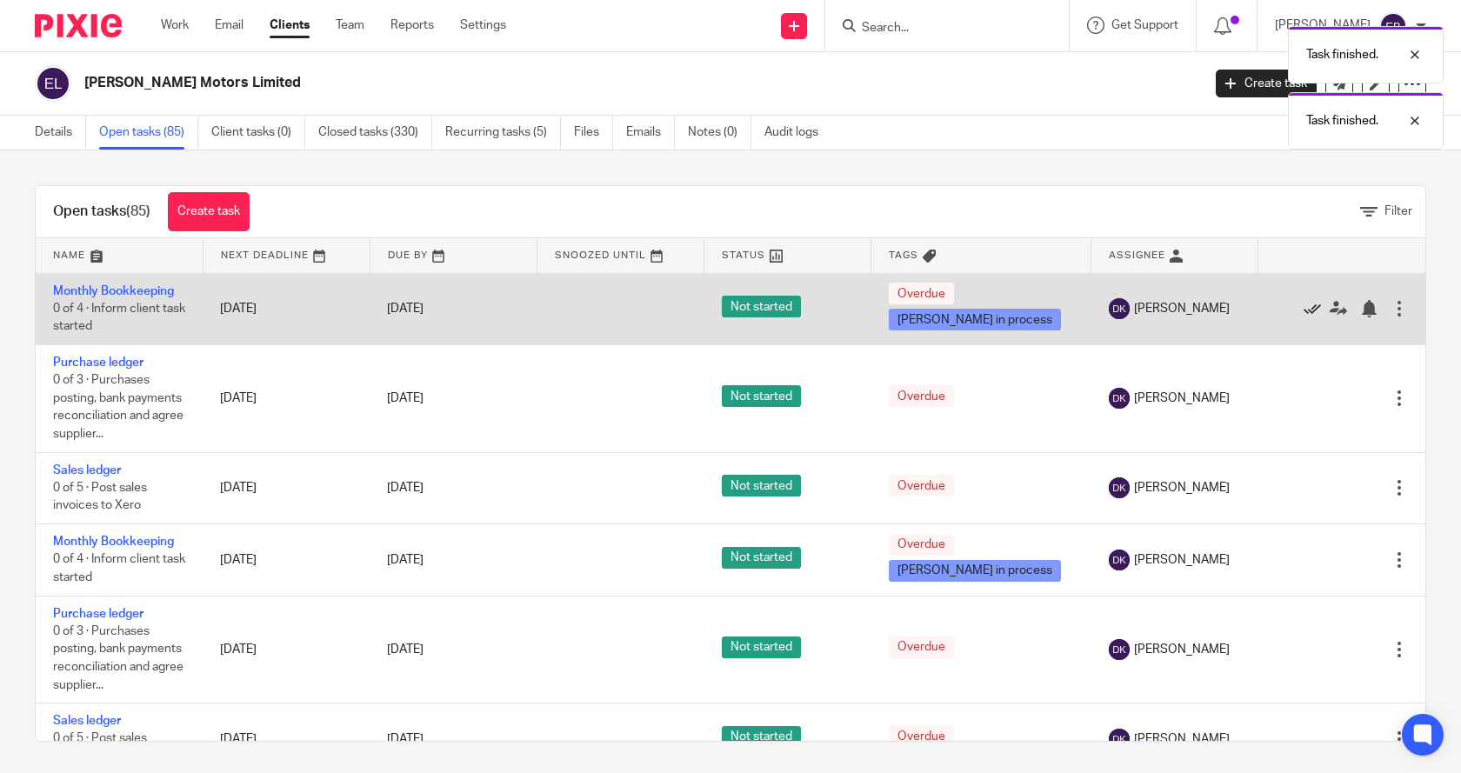
click at [1303, 306] on icon at bounding box center [1311, 308] width 17 height 17
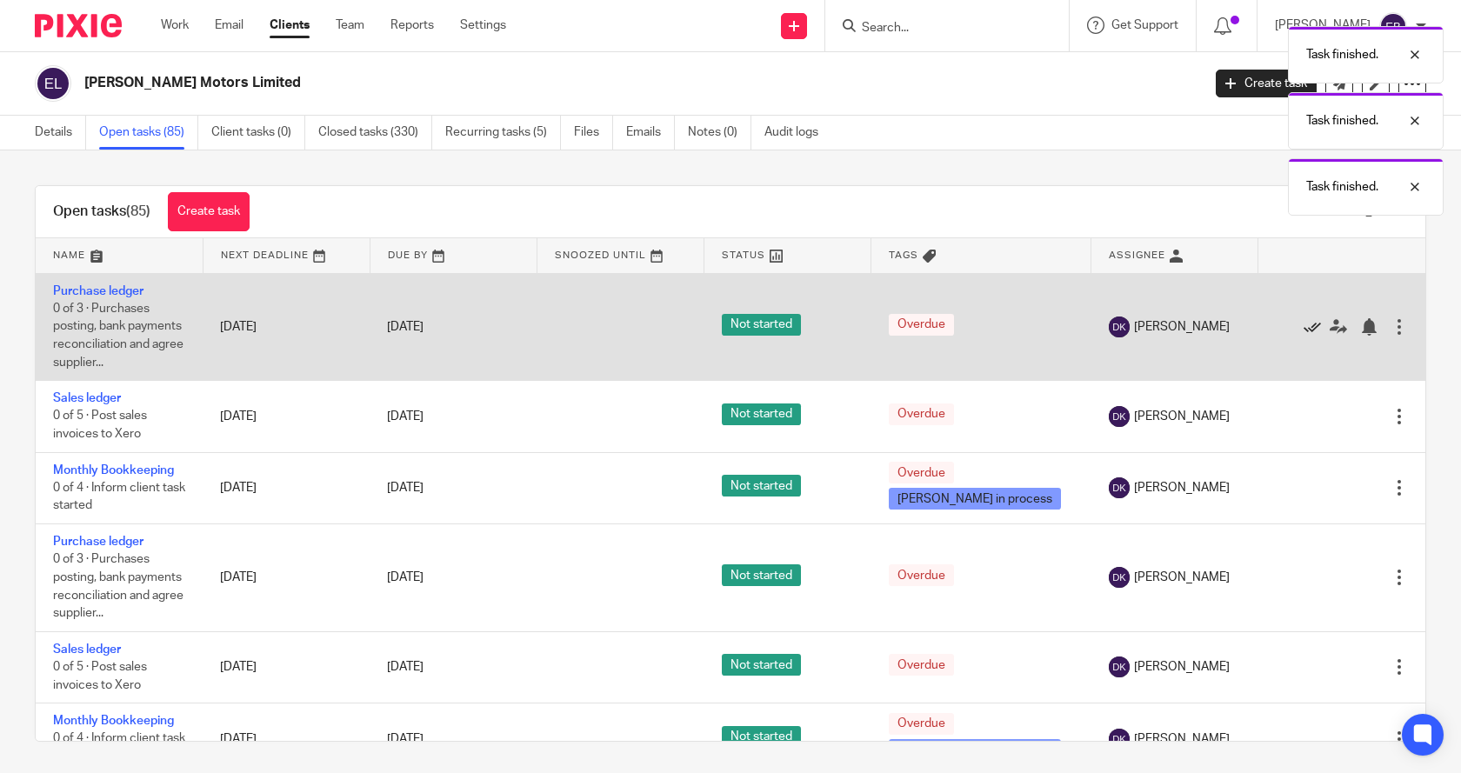
click at [1303, 327] on icon at bounding box center [1311, 326] width 17 height 17
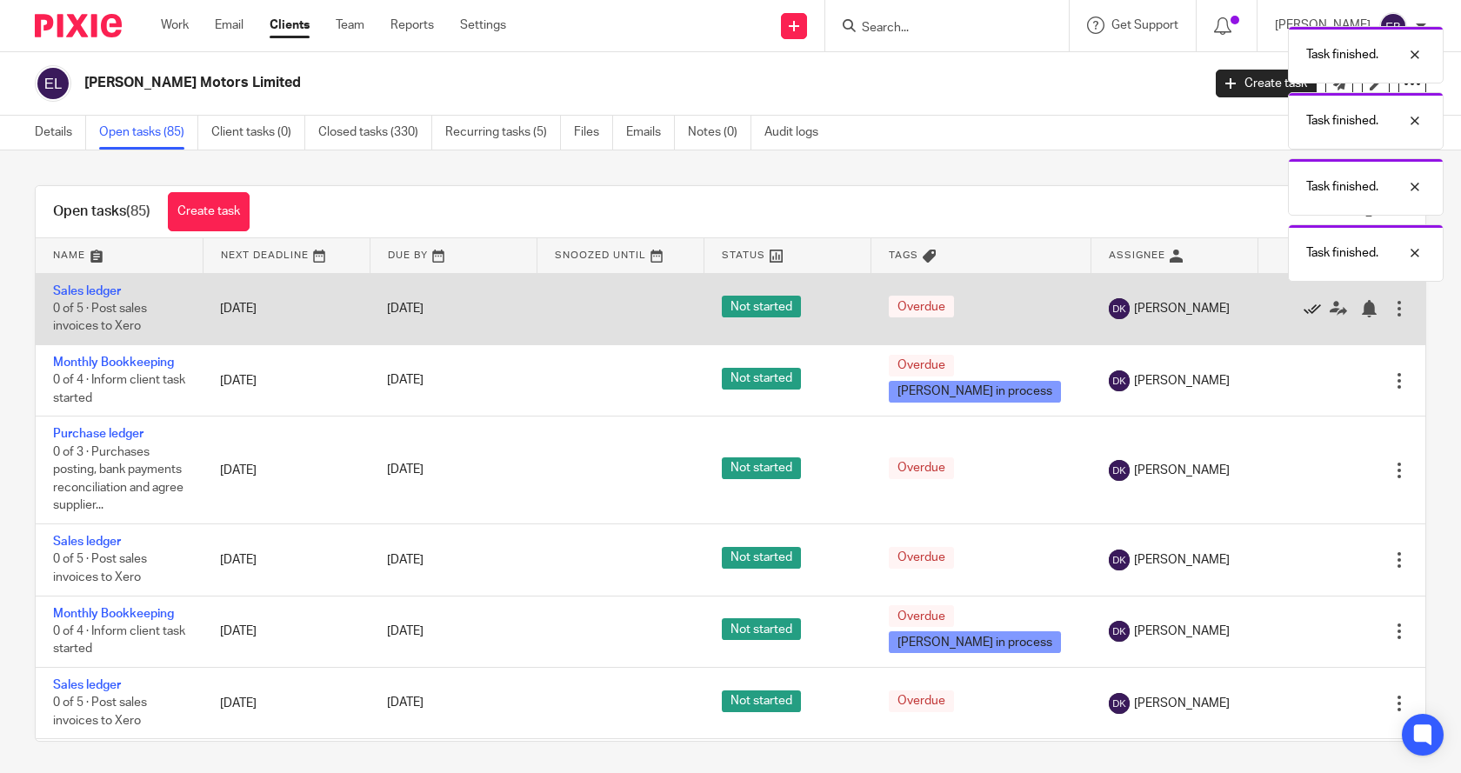
click at [1303, 313] on icon at bounding box center [1311, 308] width 17 height 17
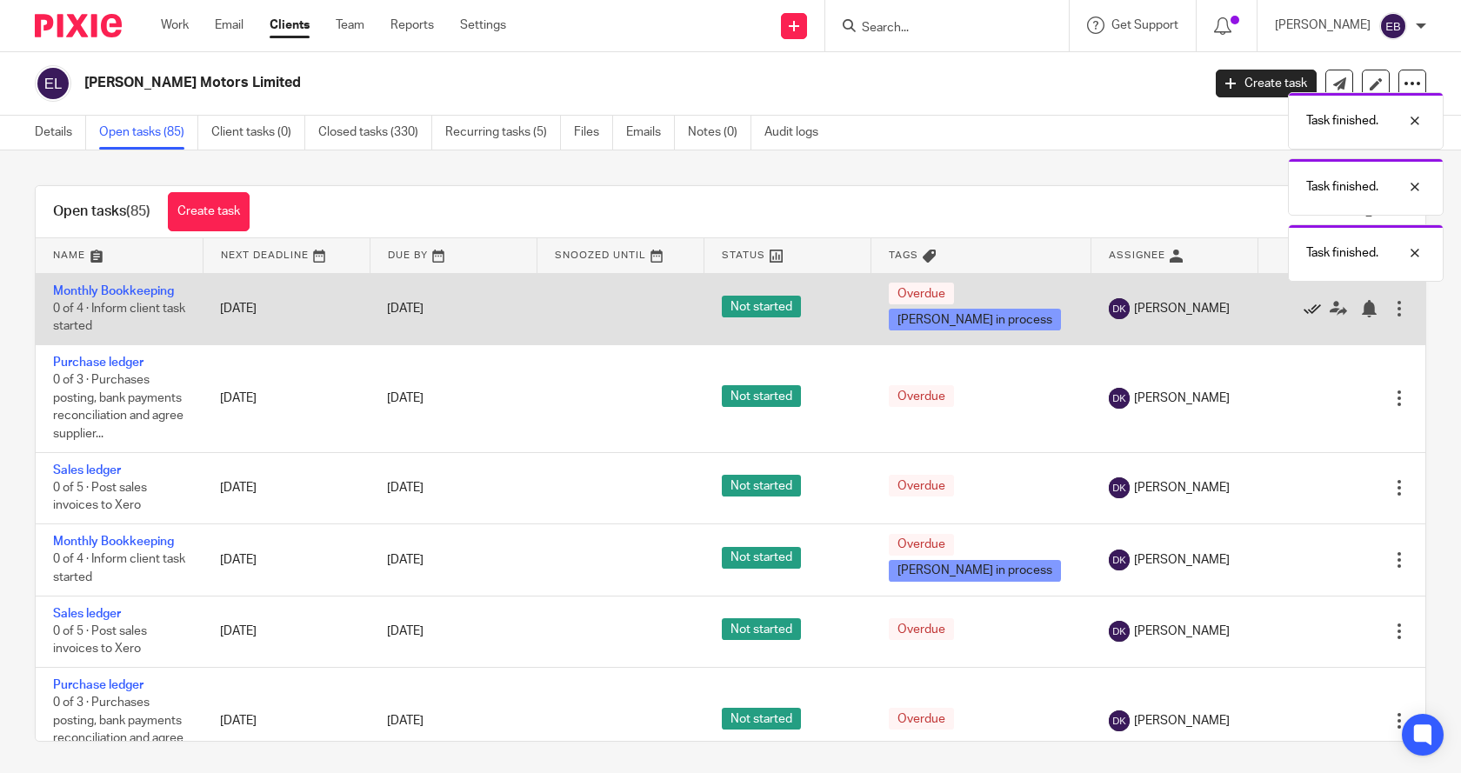
click at [1303, 313] on icon at bounding box center [1311, 308] width 17 height 17
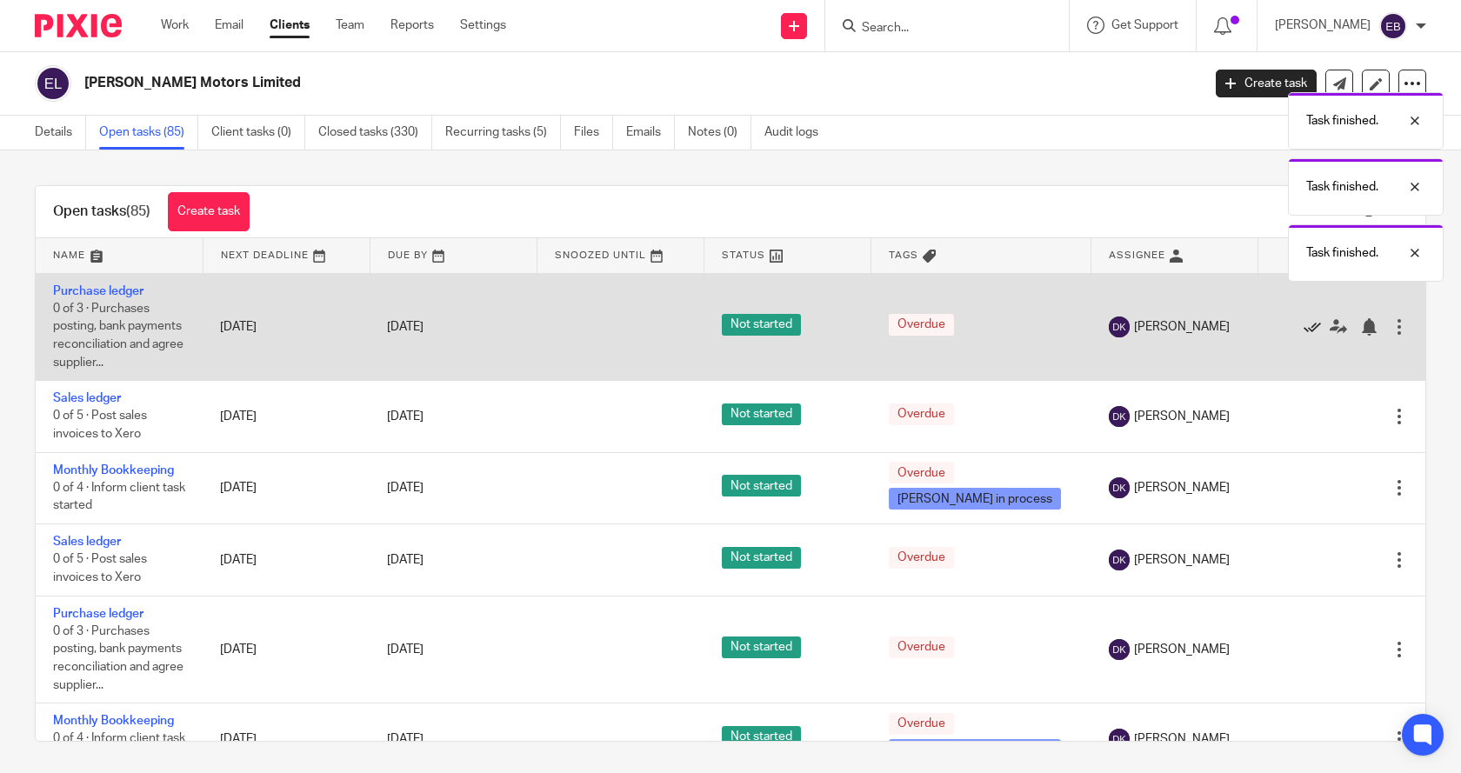
click at [1303, 325] on icon at bounding box center [1311, 326] width 17 height 17
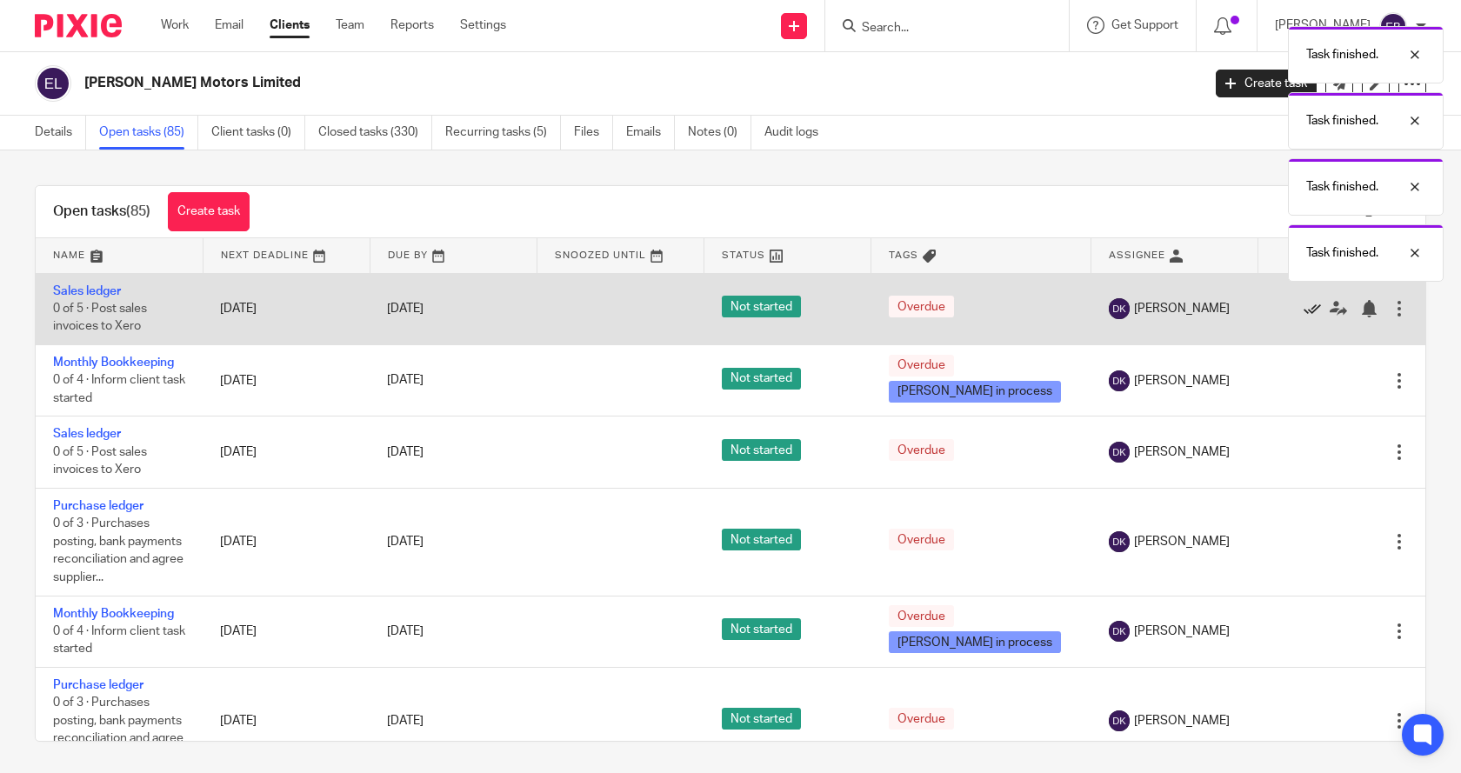
click at [1303, 314] on icon at bounding box center [1311, 308] width 17 height 17
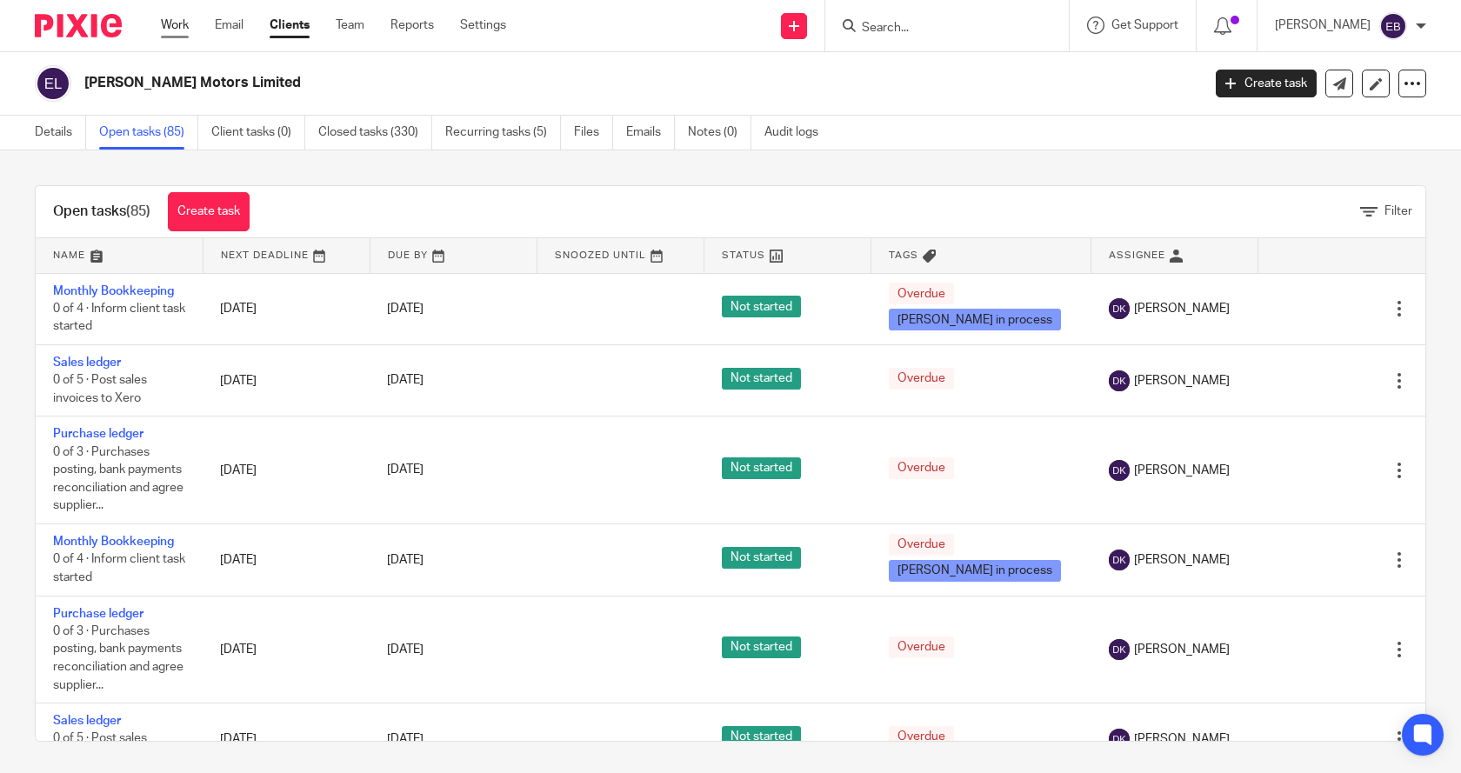
click at [172, 28] on link "Work" at bounding box center [175, 25] width 28 height 17
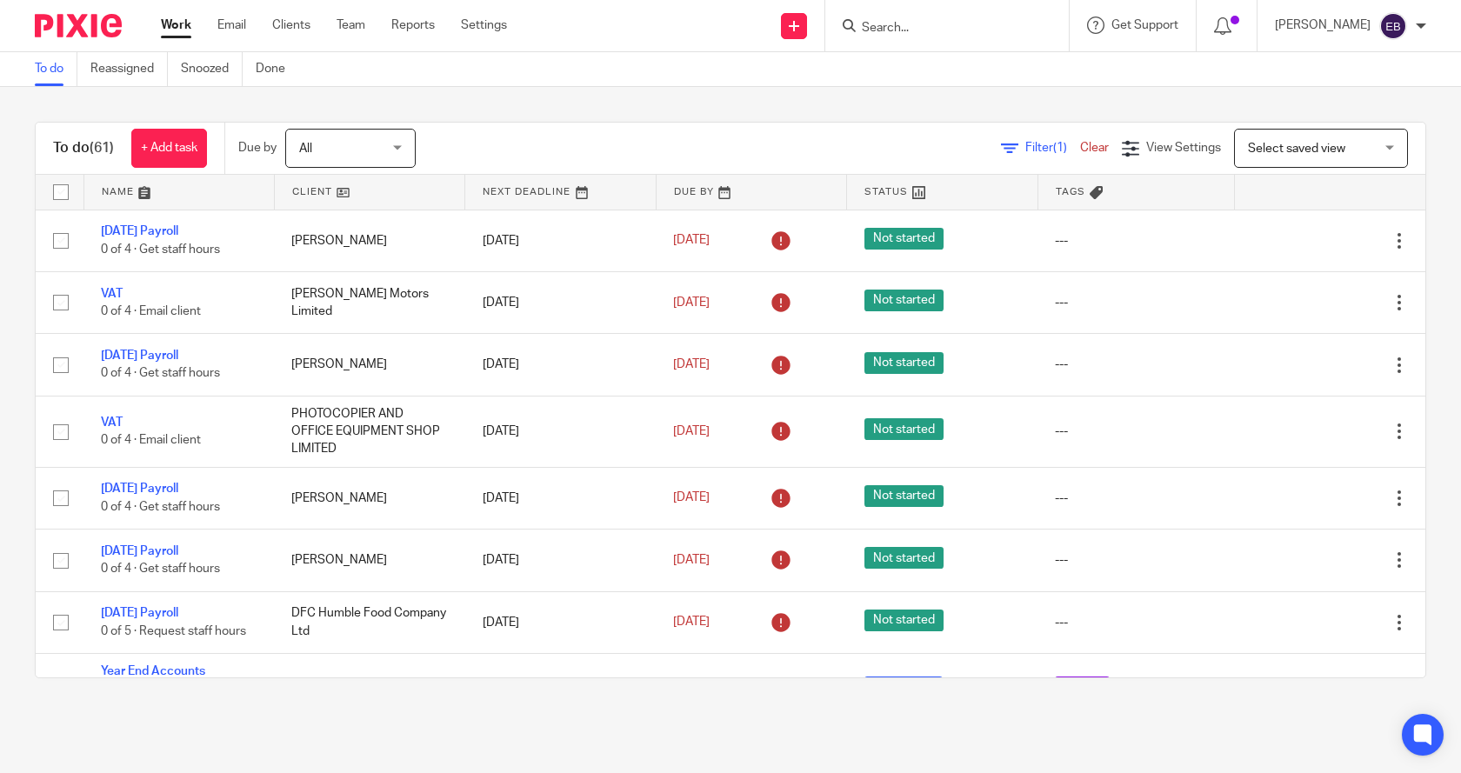
click at [1080, 150] on link "Clear" at bounding box center [1094, 148] width 29 height 12
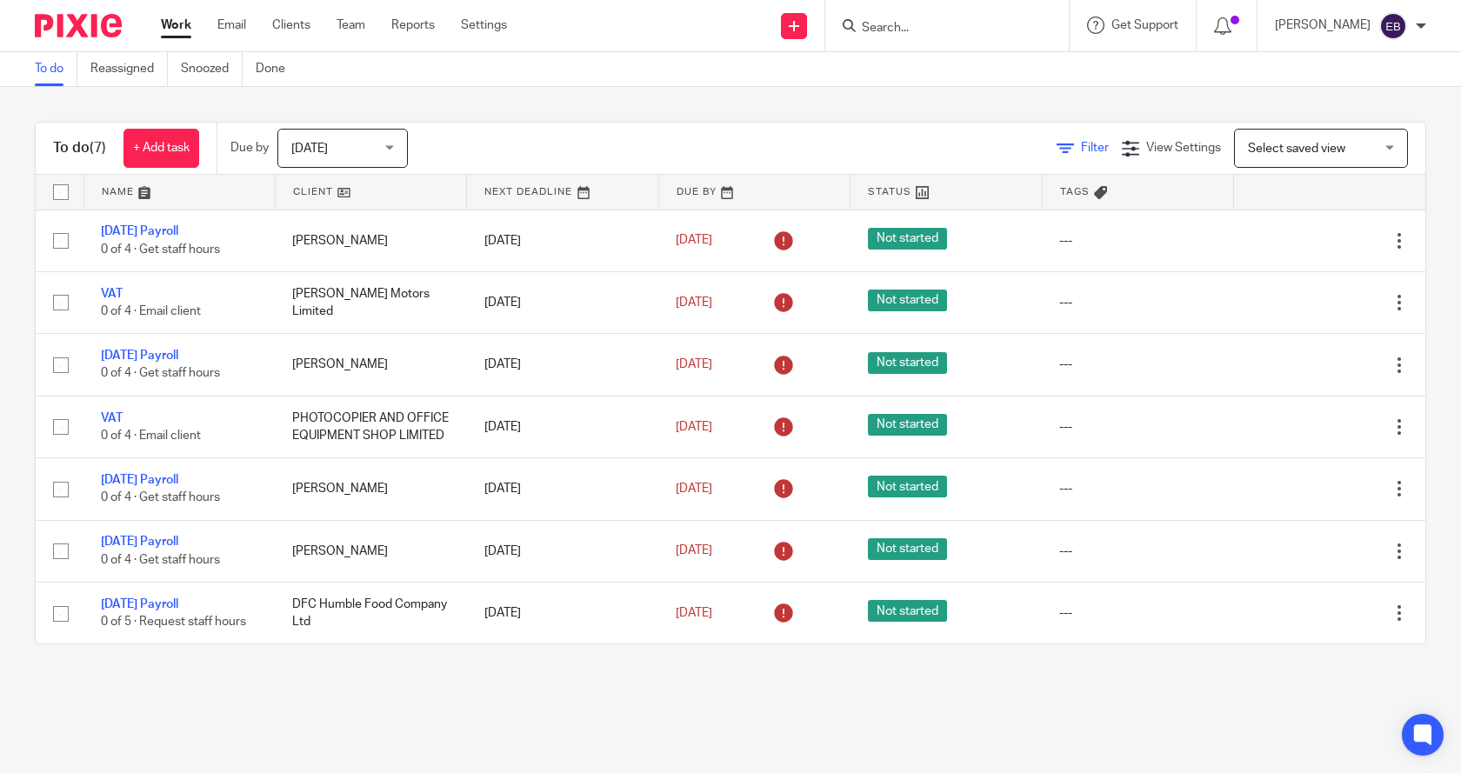
click at [1056, 142] on icon at bounding box center [1064, 148] width 17 height 17
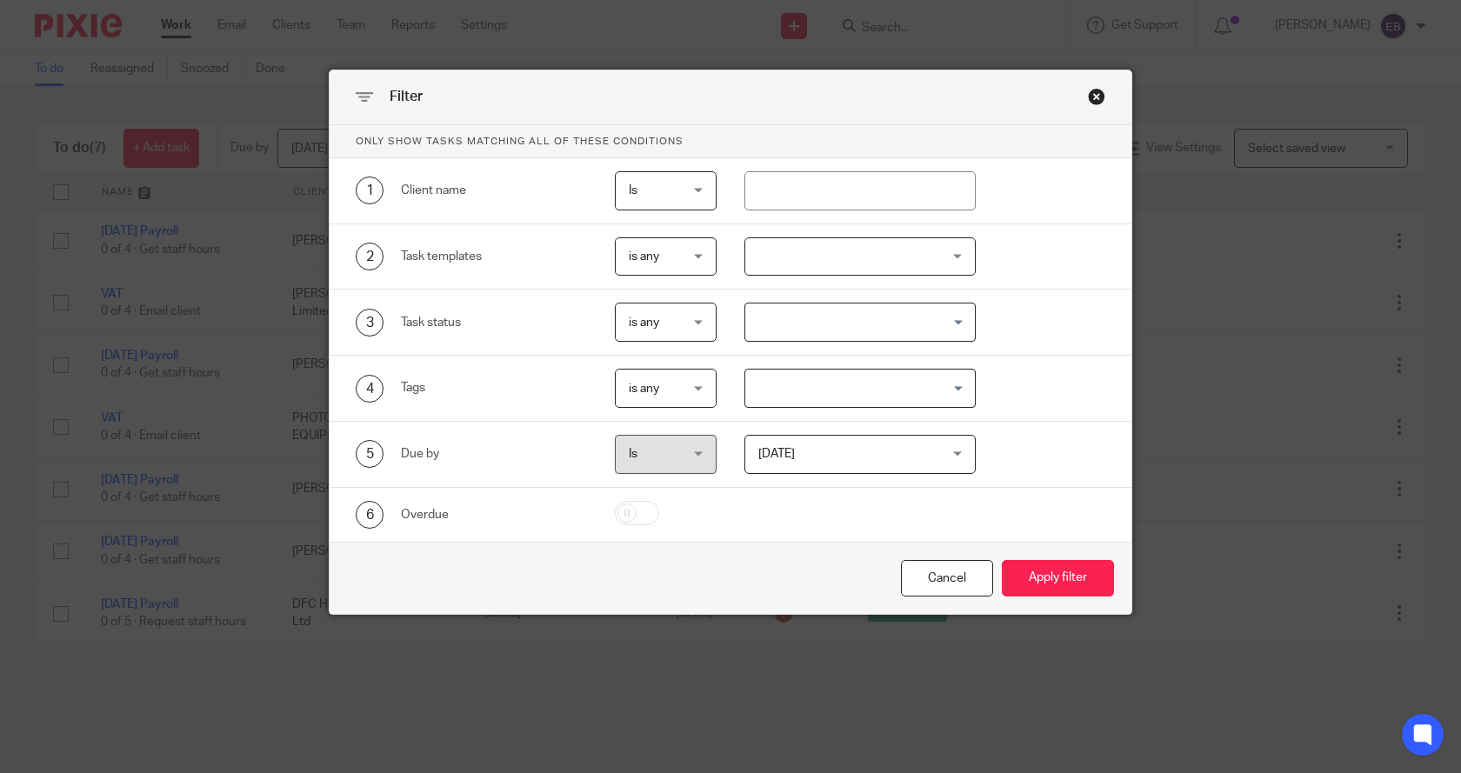
click at [799, 256] on div at bounding box center [860, 256] width 232 height 39
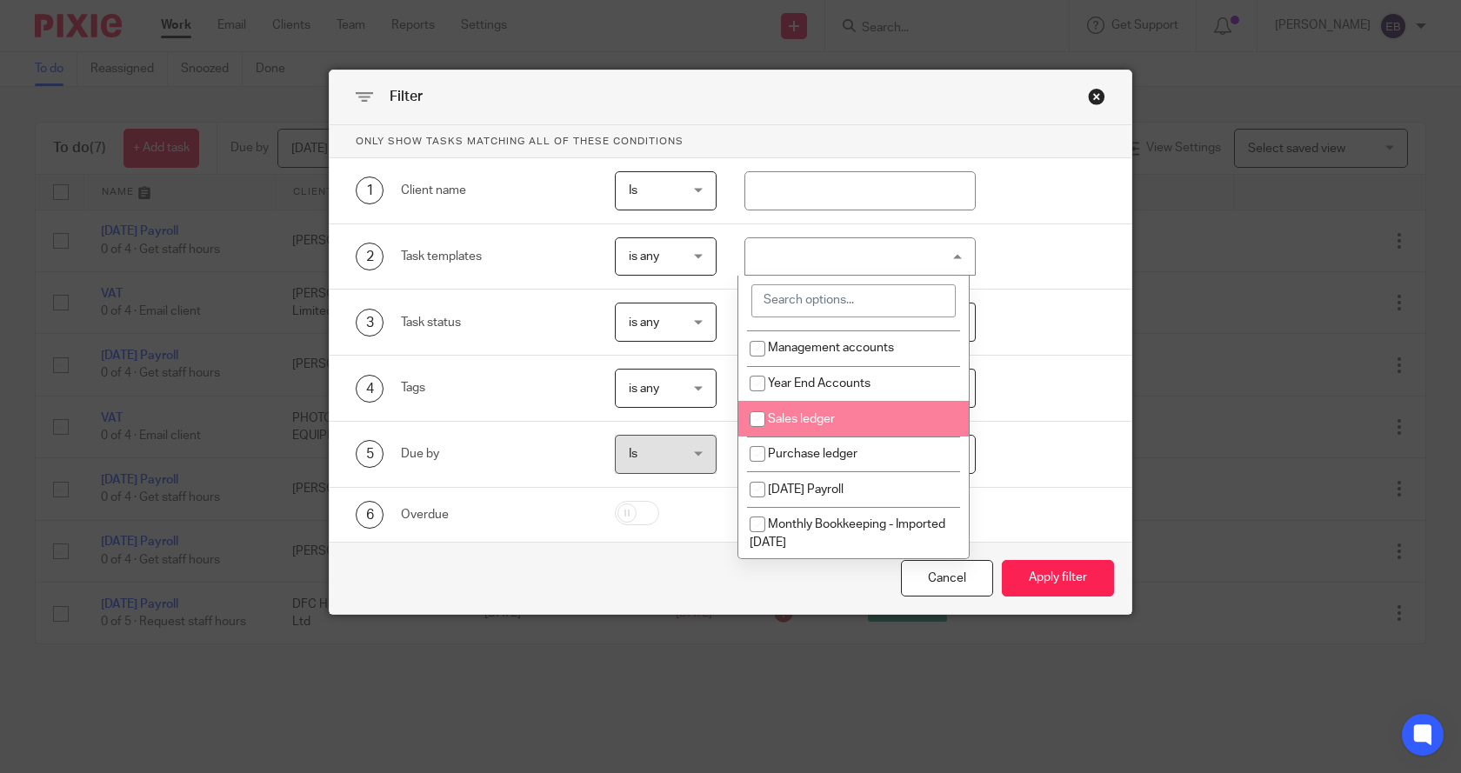
scroll to position [174, 0]
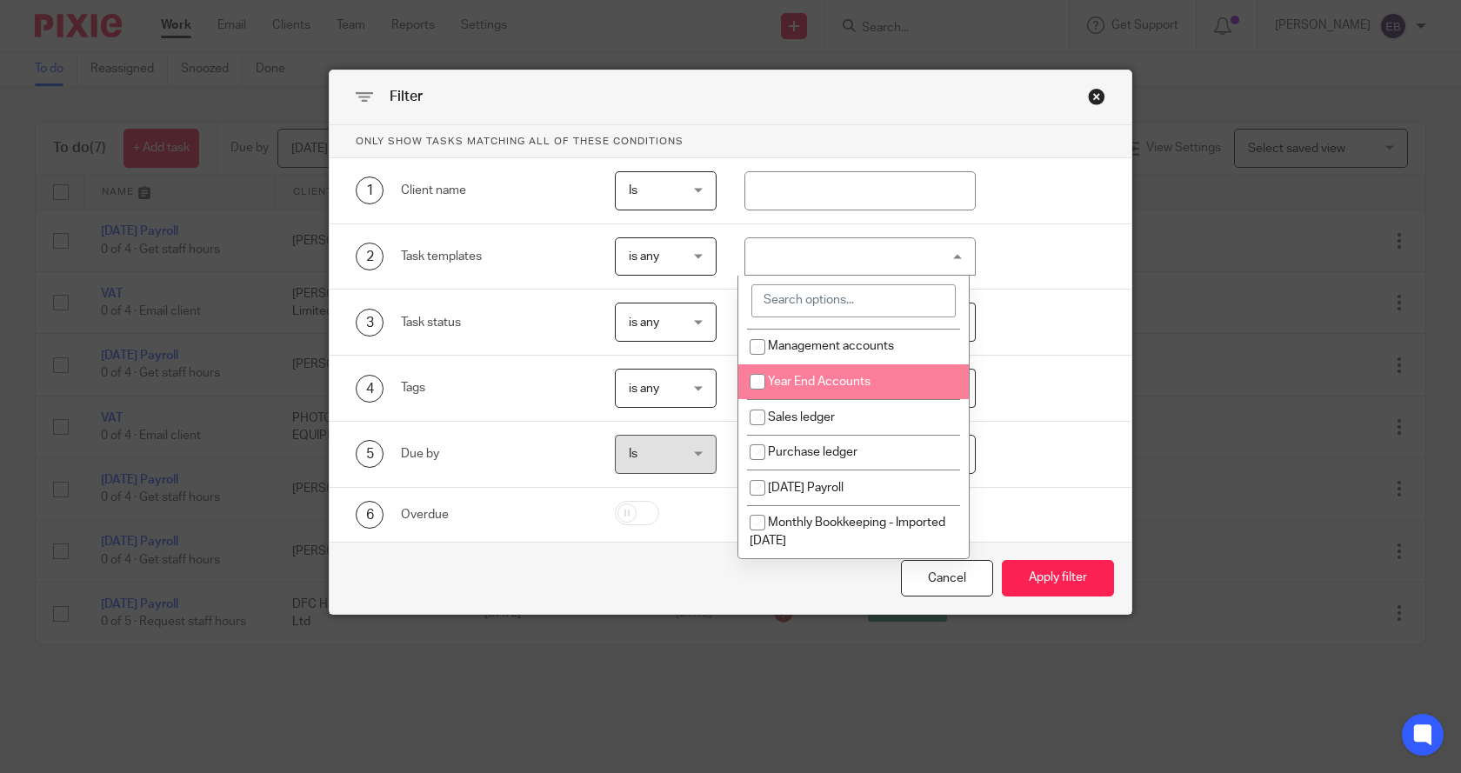
click at [800, 374] on li "Year End Accounts" at bounding box center [853, 382] width 230 height 36
checkbox input "true"
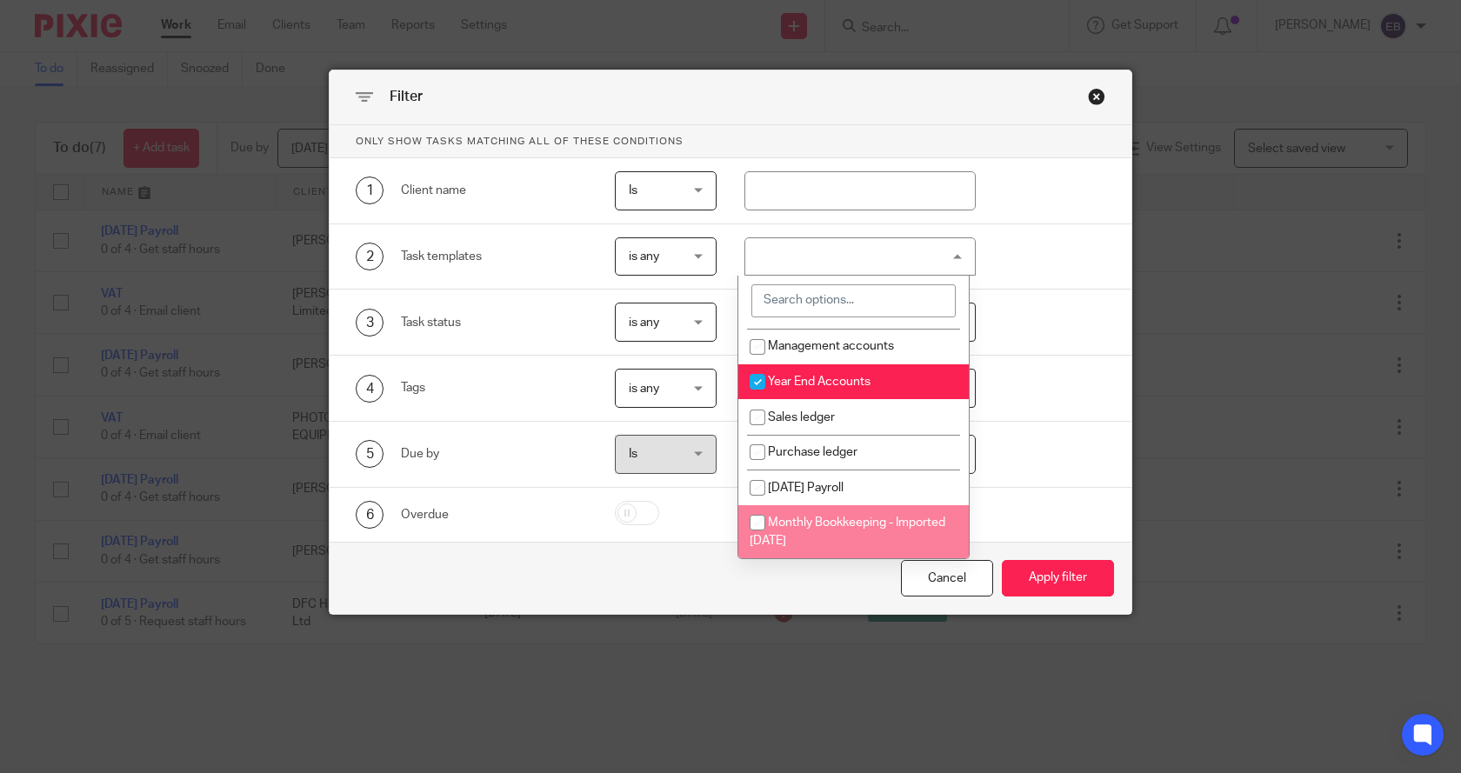
click at [690, 571] on div "Cancel Apply filter" at bounding box center [730, 578] width 802 height 73
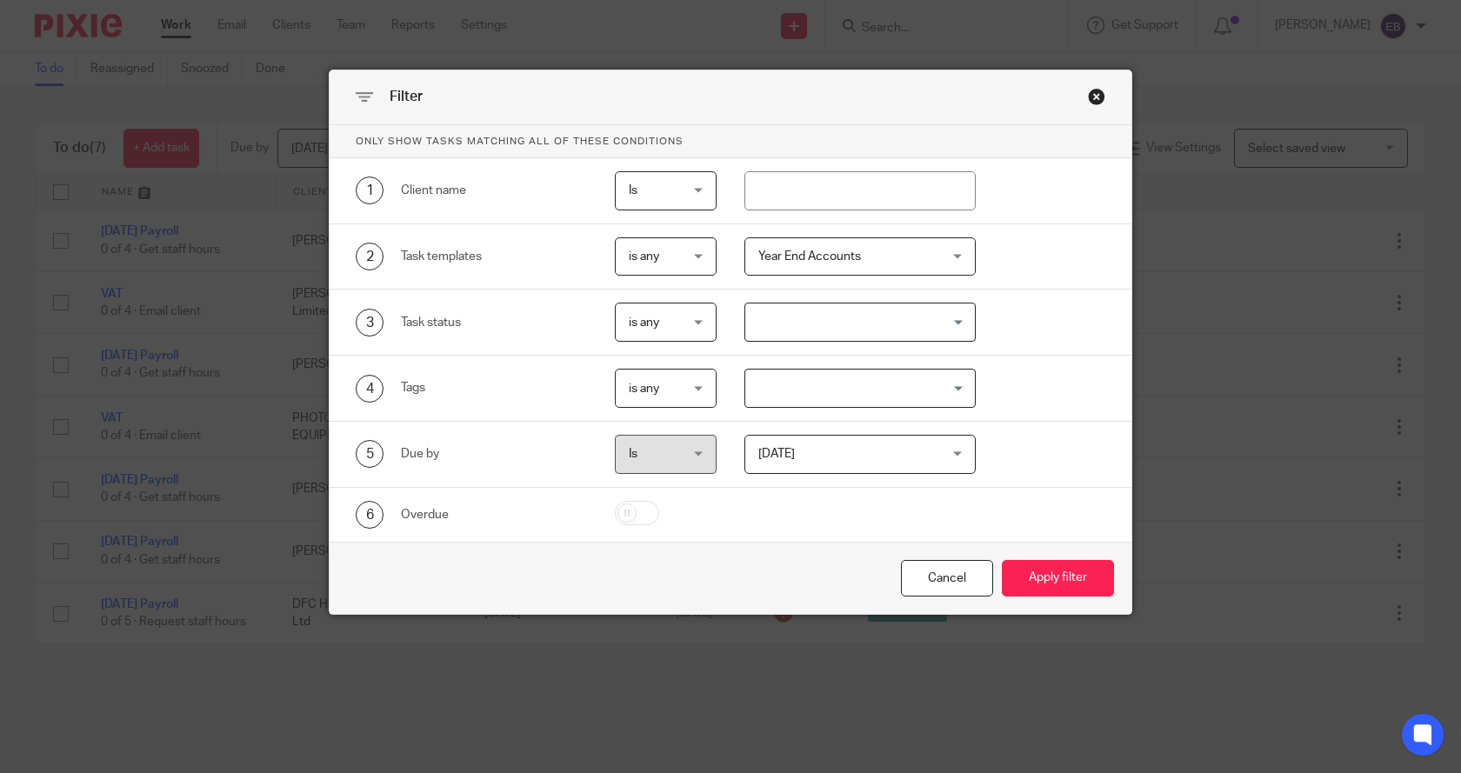
click at [772, 457] on span "Today" at bounding box center [776, 454] width 37 height 12
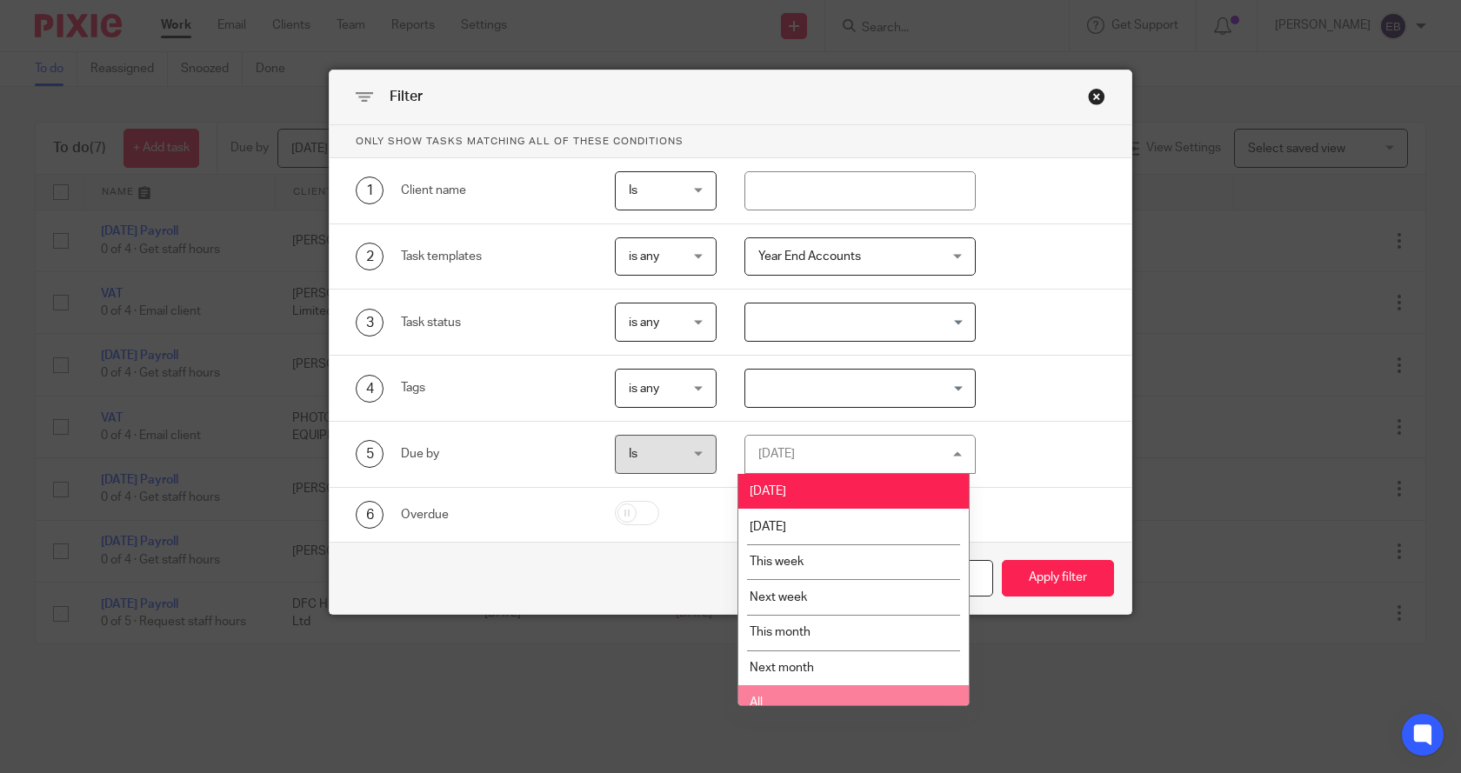
click at [758, 703] on span "All" at bounding box center [755, 702] width 13 height 12
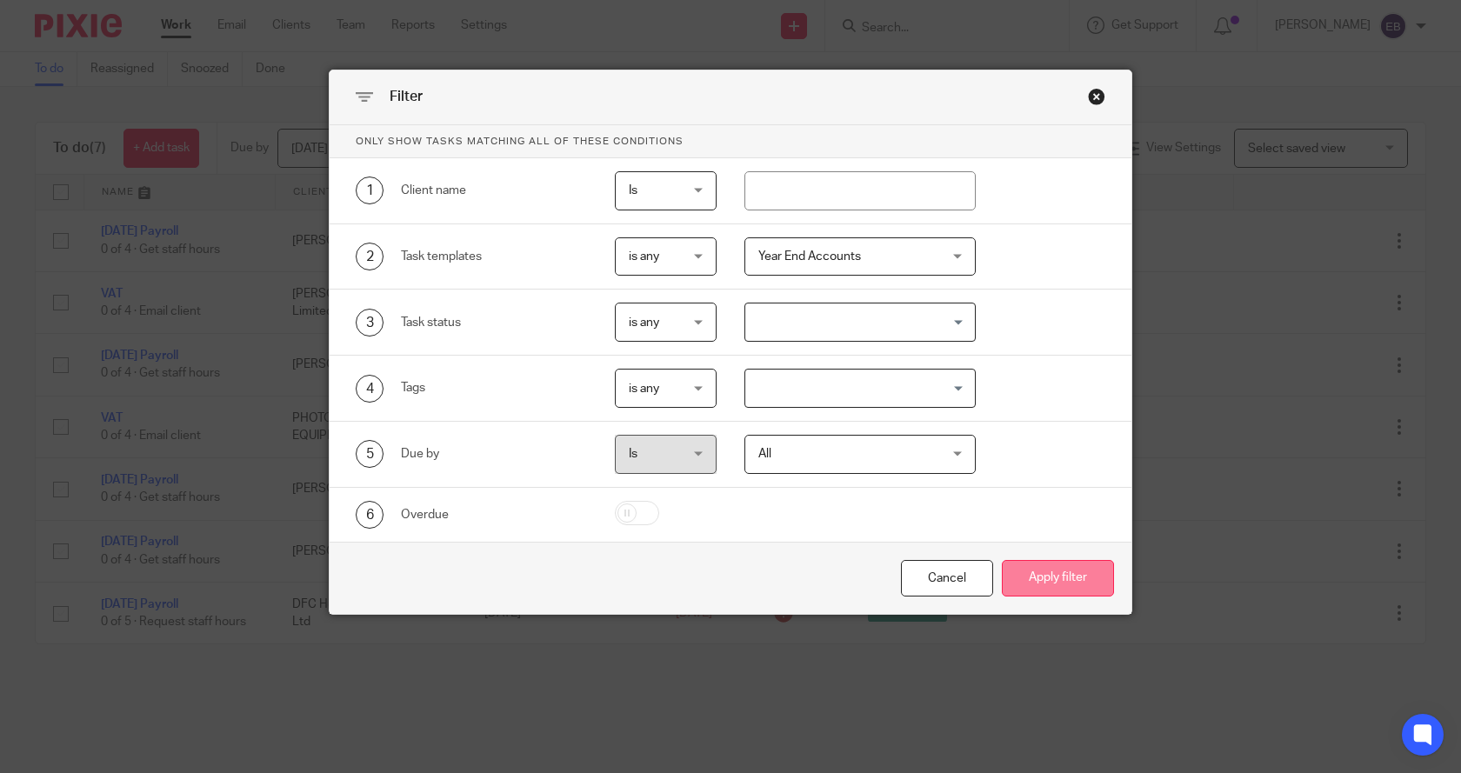
click at [1043, 581] on button "Apply filter" at bounding box center [1058, 578] width 112 height 37
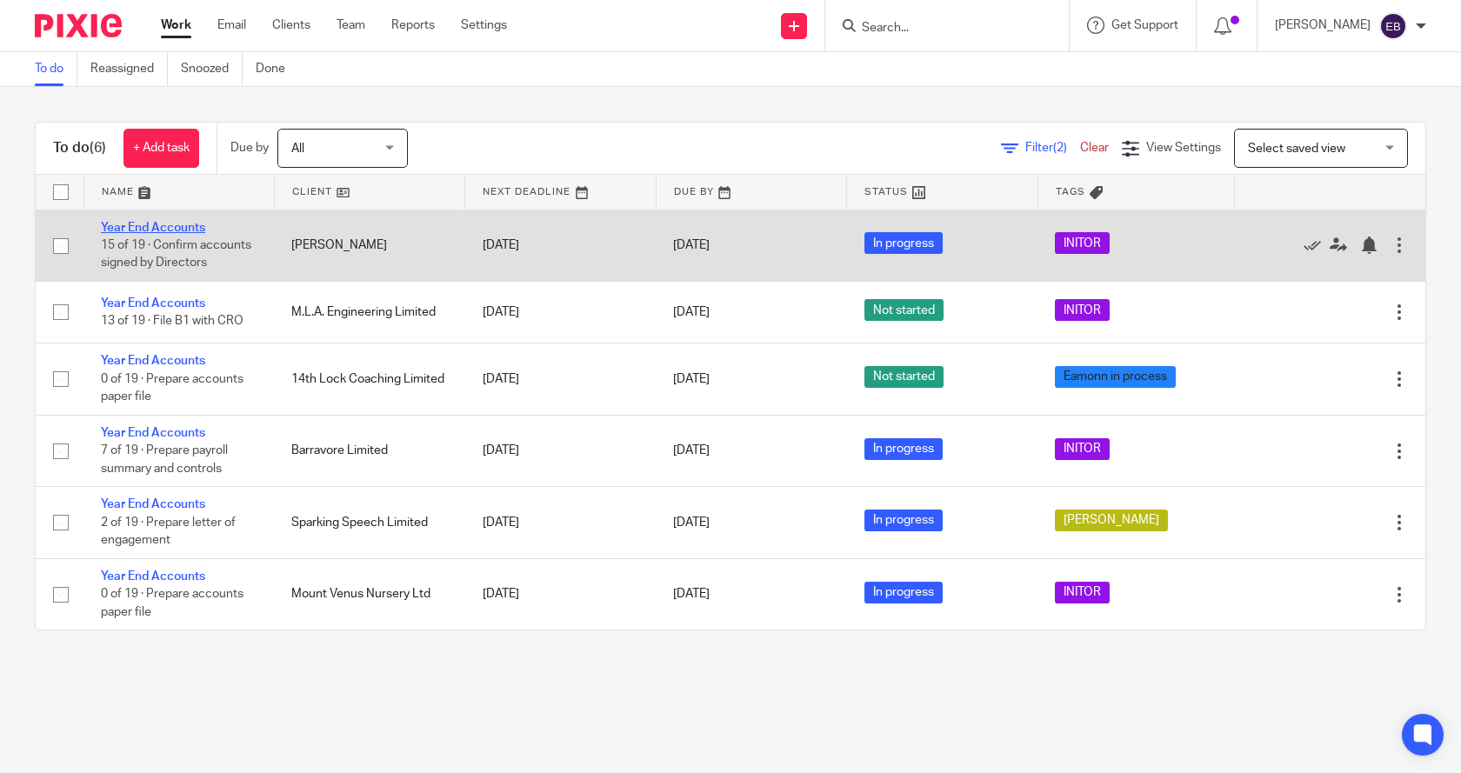
click at [151, 224] on link "Year End Accounts" at bounding box center [153, 228] width 104 height 12
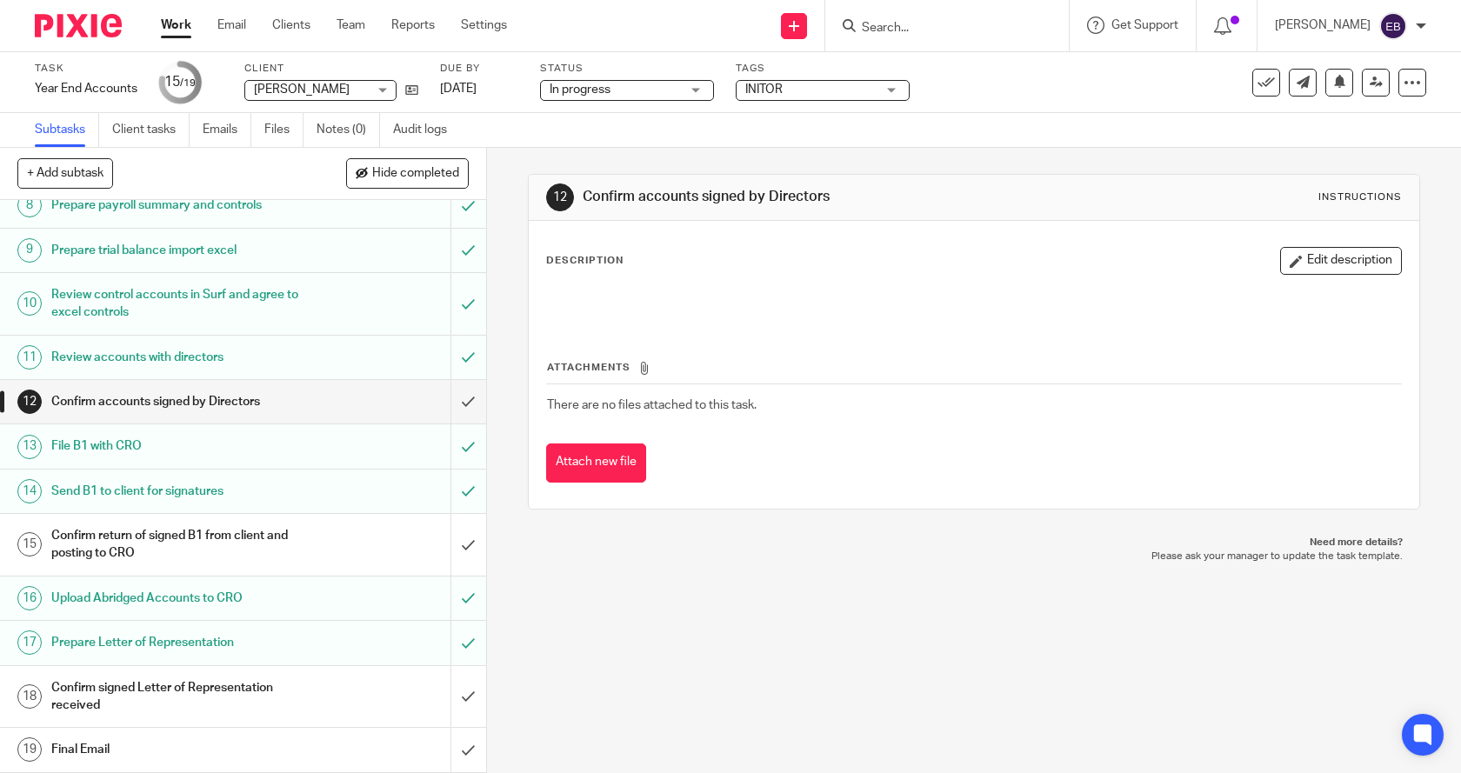
scroll to position [399, 0]
click at [448, 700] on input "submit" at bounding box center [243, 697] width 486 height 62
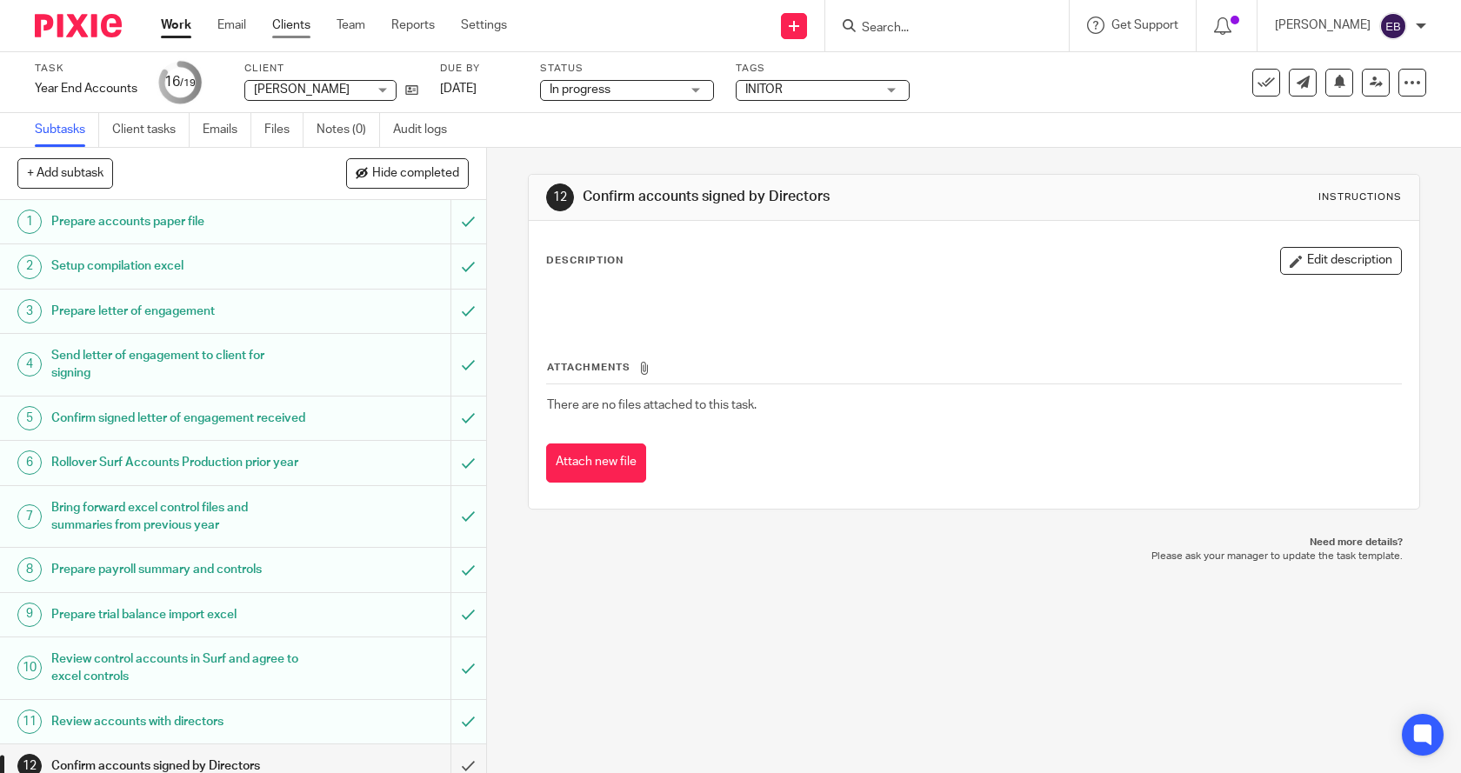
click at [295, 25] on link "Clients" at bounding box center [291, 25] width 38 height 17
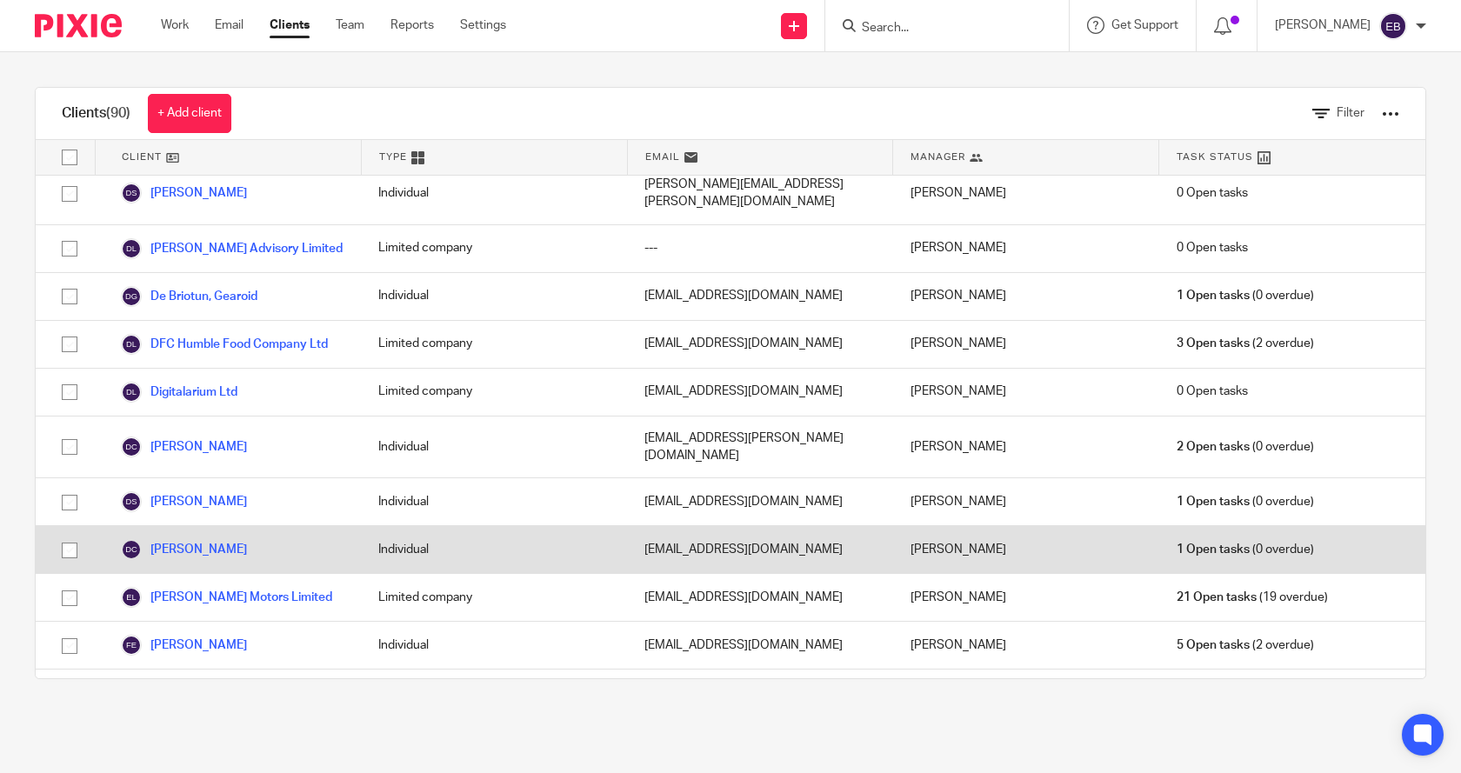
scroll to position [1130, 0]
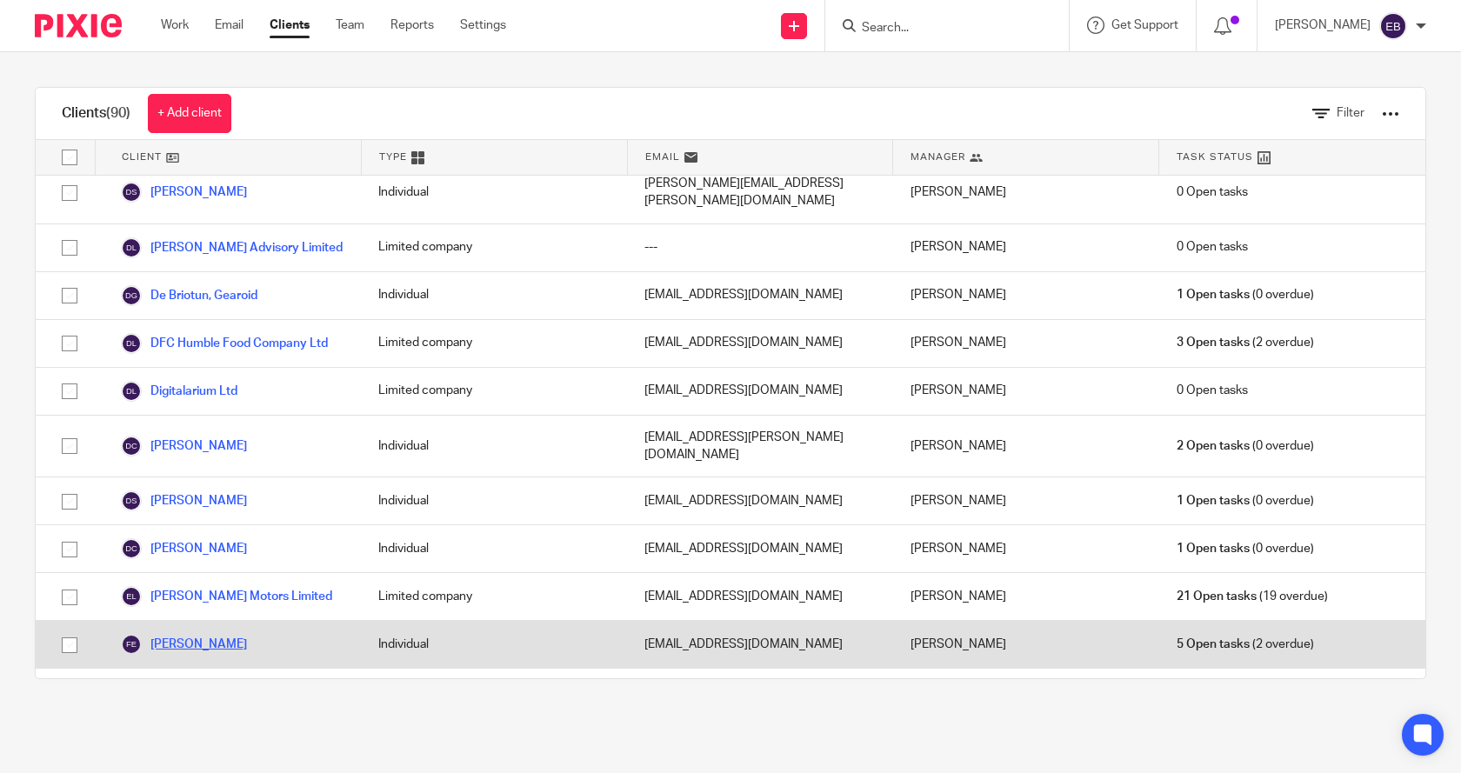
click at [207, 634] on link "[PERSON_NAME]" at bounding box center [184, 644] width 126 height 21
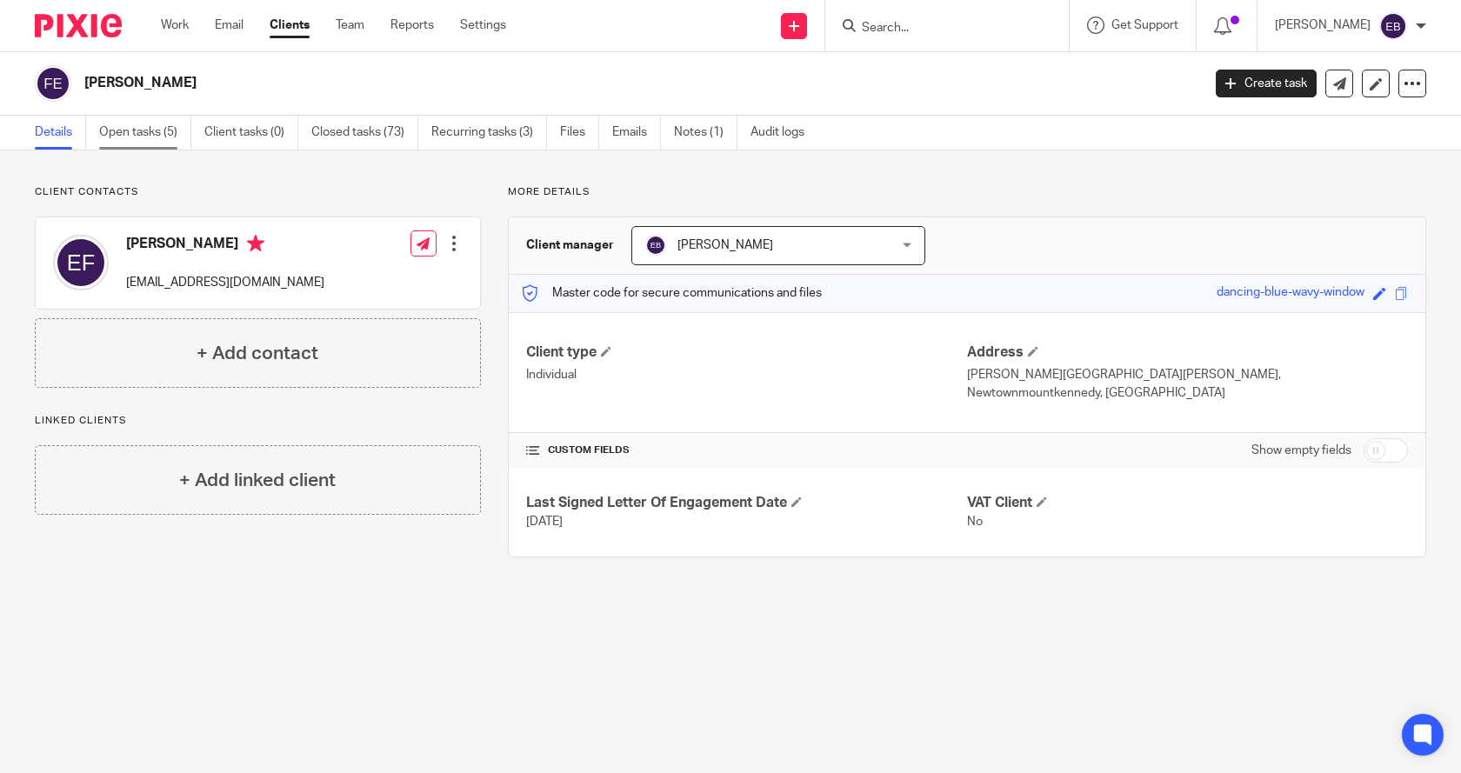
click at [143, 130] on link "Open tasks (5)" at bounding box center [145, 133] width 92 height 34
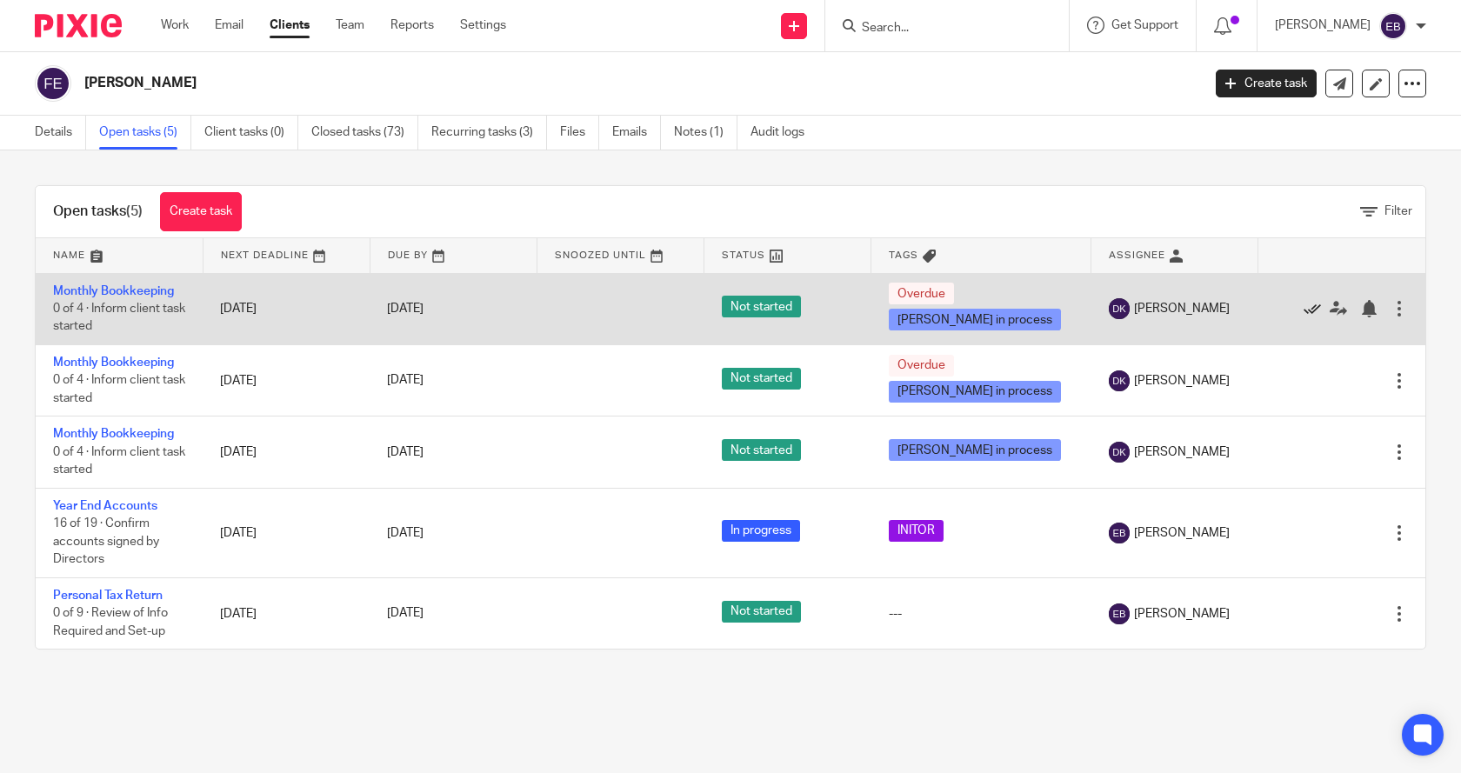
click at [1303, 308] on icon at bounding box center [1311, 308] width 17 height 17
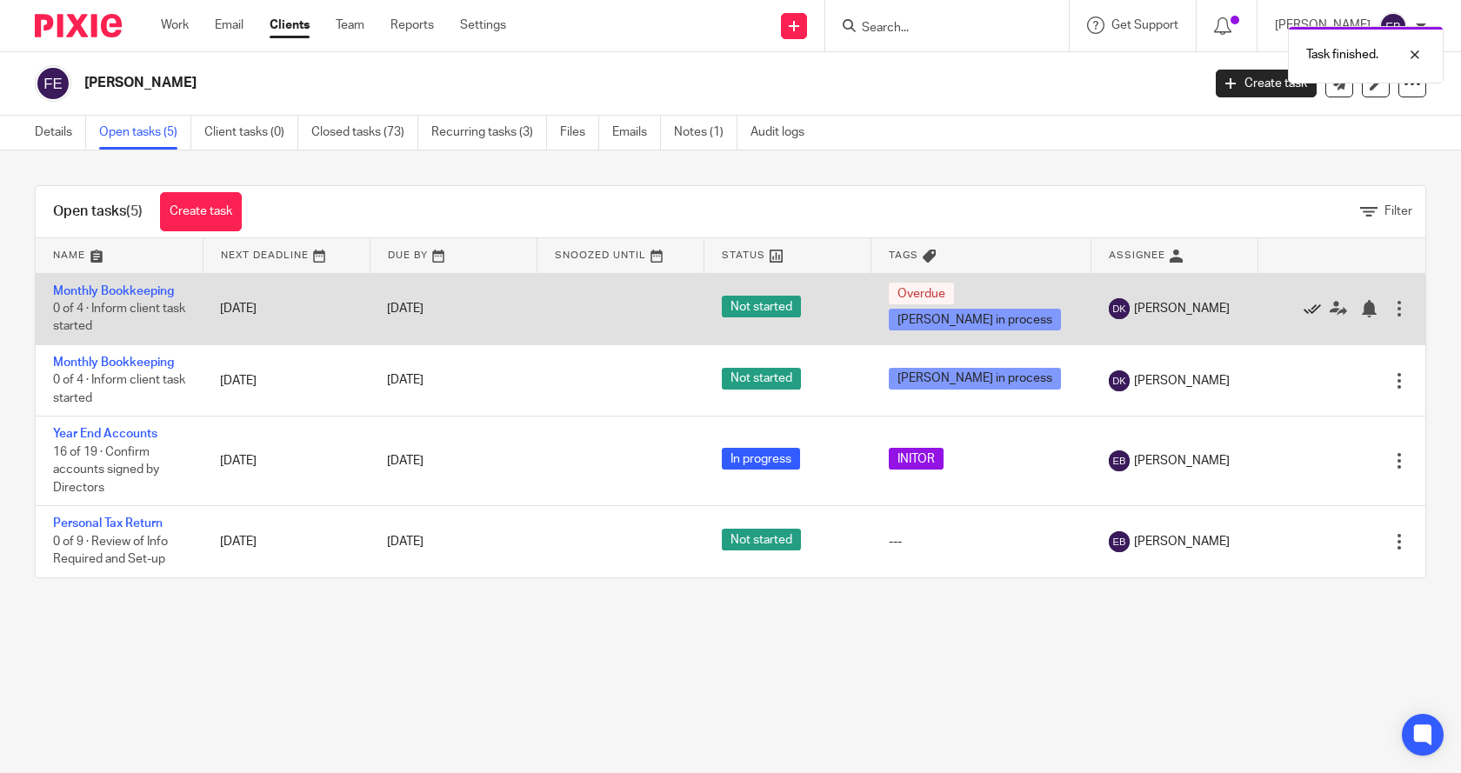
click at [1303, 307] on icon at bounding box center [1311, 308] width 17 height 17
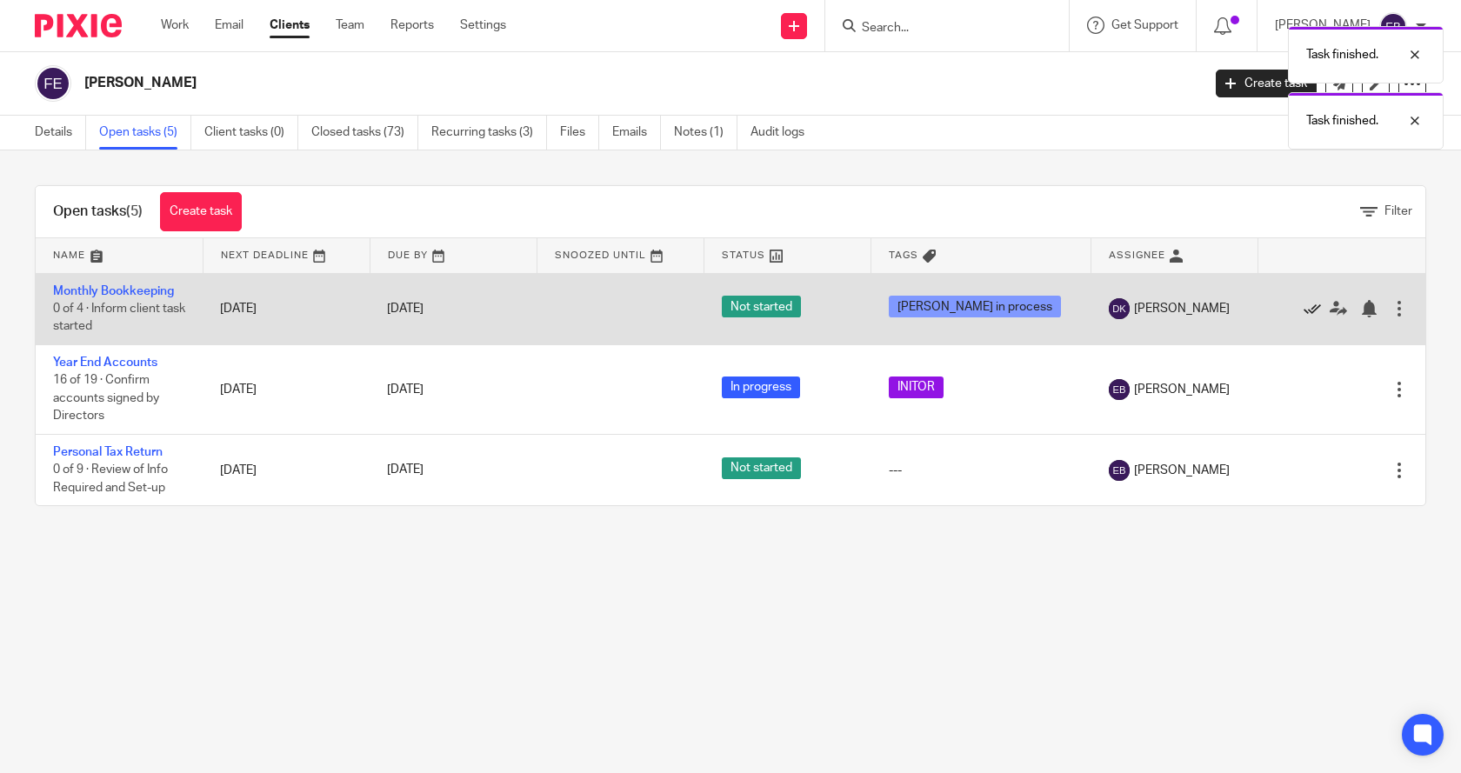
click at [1303, 305] on icon at bounding box center [1311, 308] width 17 height 17
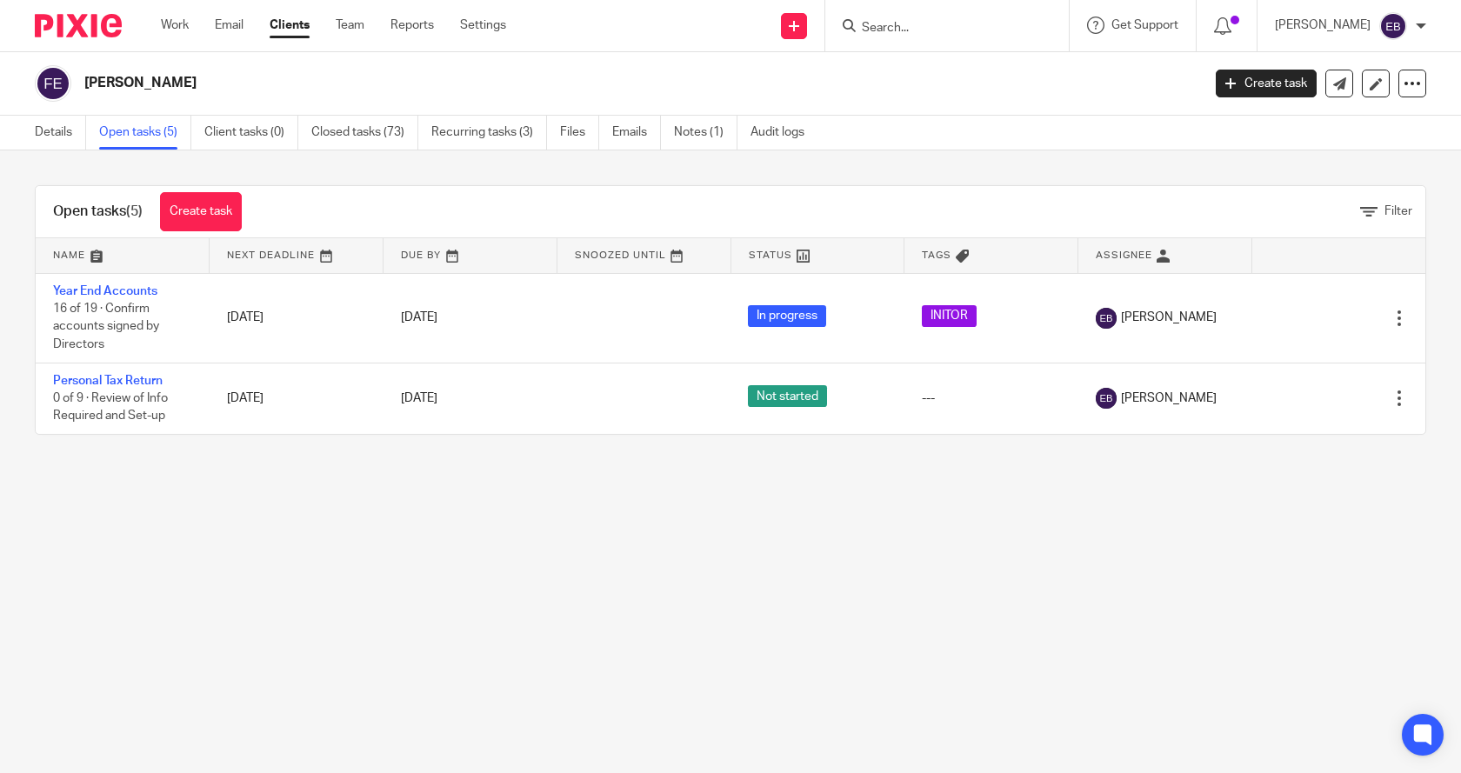
click at [285, 24] on link "Clients" at bounding box center [290, 25] width 40 height 17
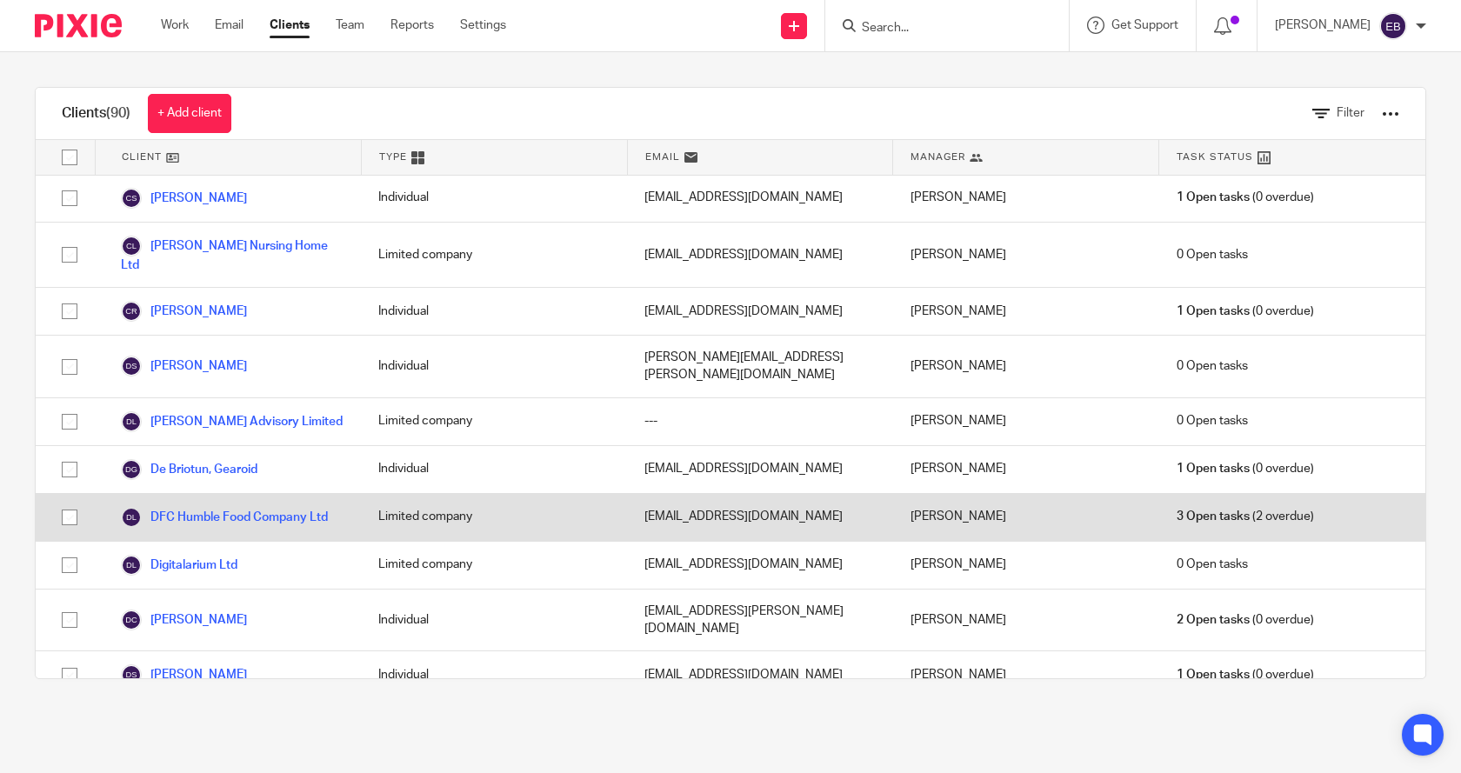
scroll to position [1217, 0]
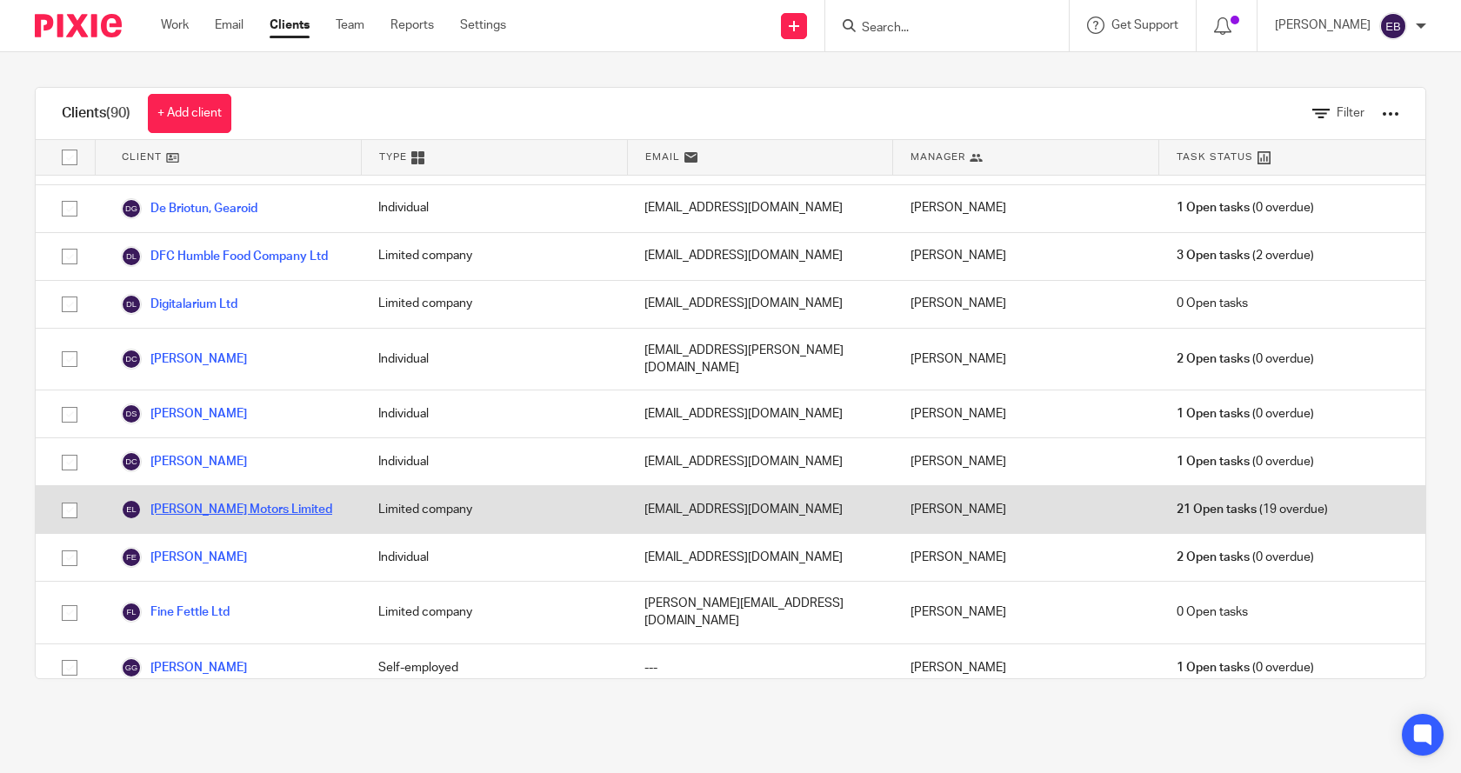
click at [219, 499] on link "[PERSON_NAME] Motors Limited" at bounding box center [226, 509] width 211 height 21
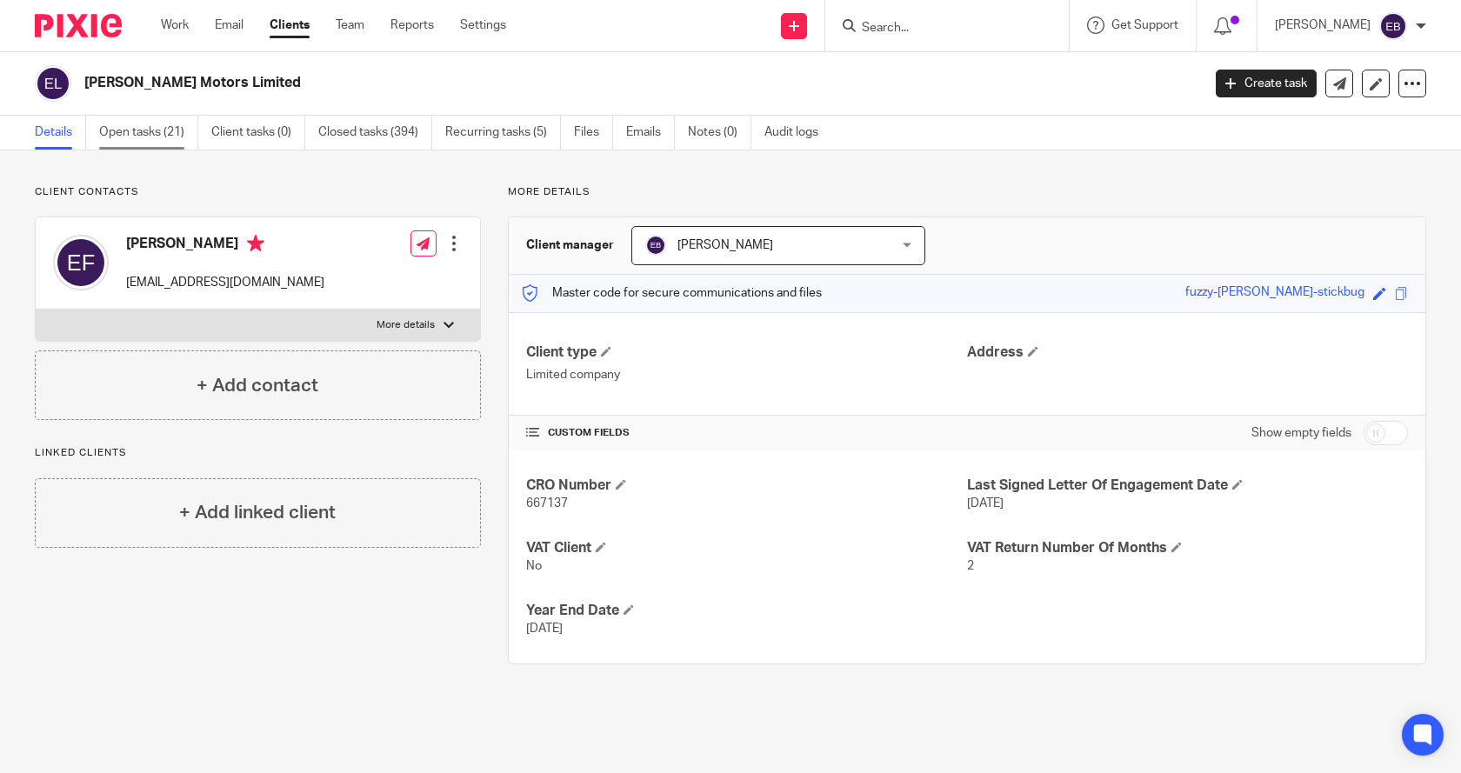
click at [139, 134] on link "Open tasks (21)" at bounding box center [148, 133] width 99 height 34
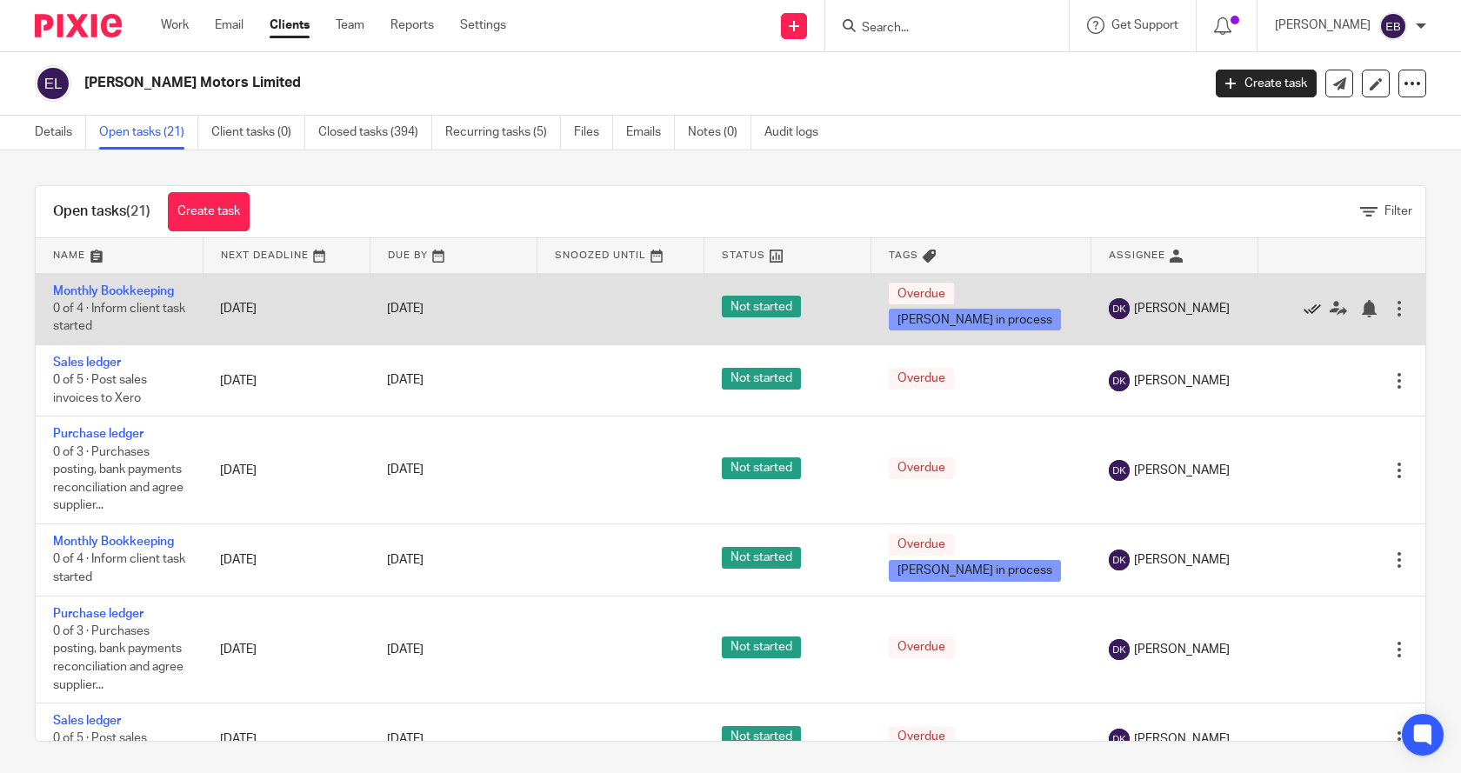
click at [1303, 306] on icon at bounding box center [1311, 308] width 17 height 17
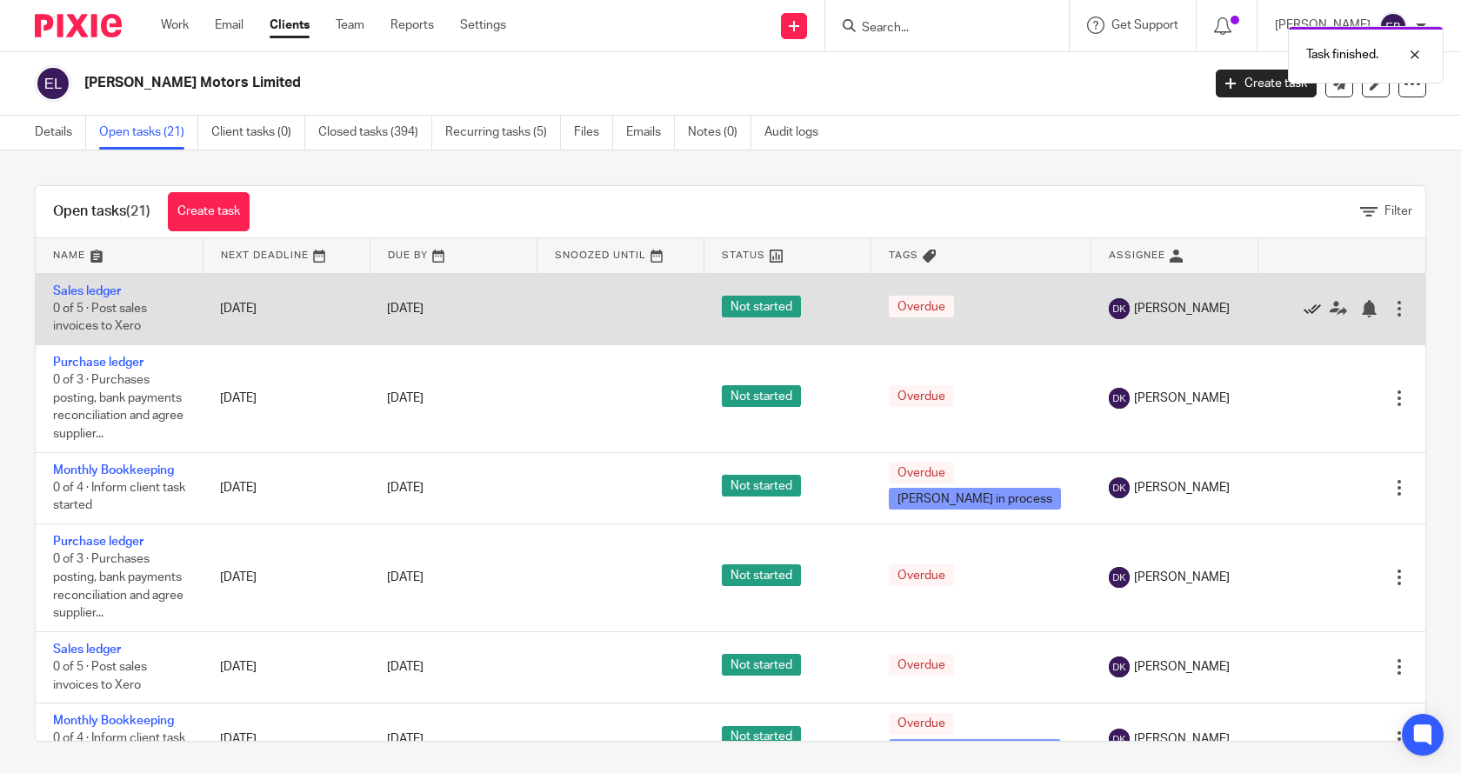
click at [1303, 304] on icon at bounding box center [1311, 308] width 17 height 17
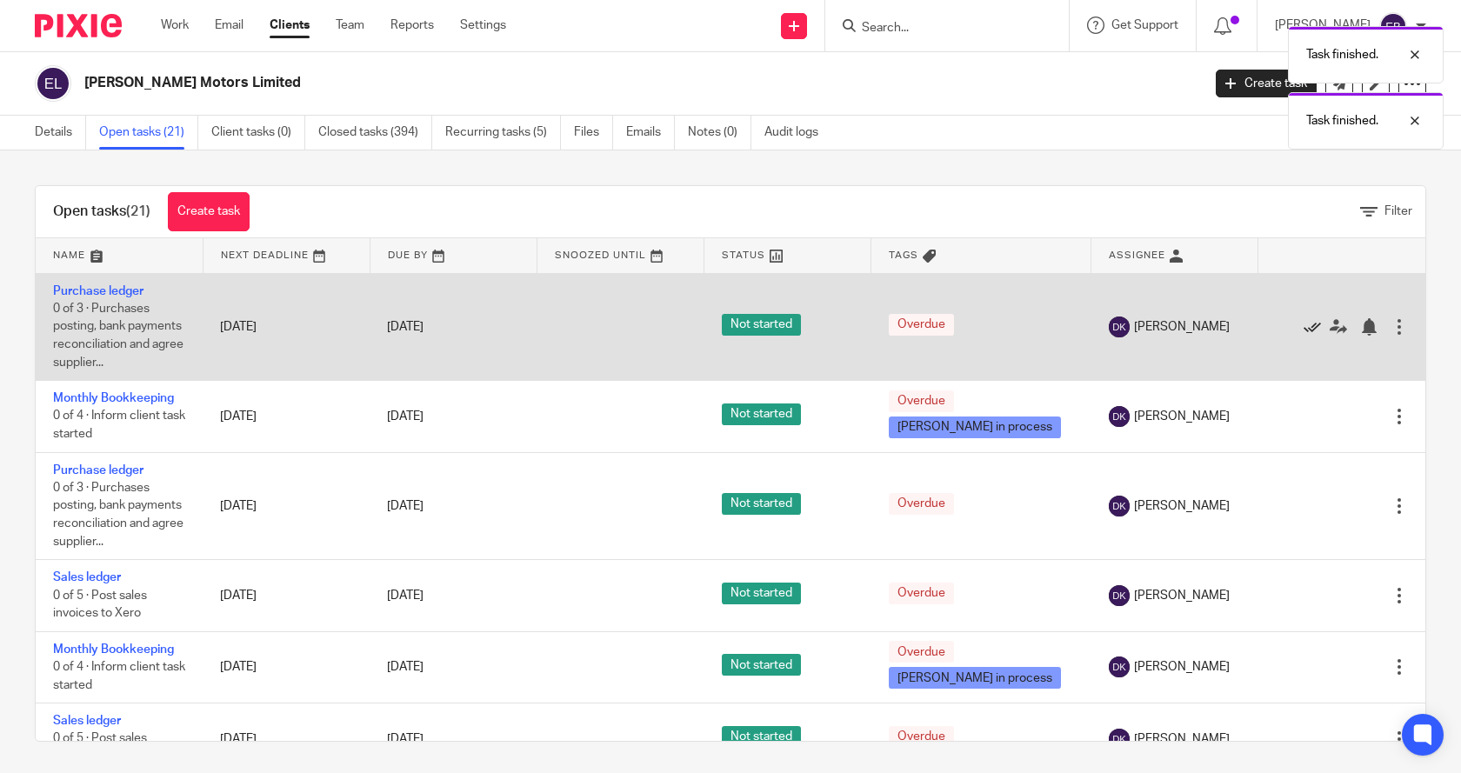
click at [1303, 328] on icon at bounding box center [1311, 326] width 17 height 17
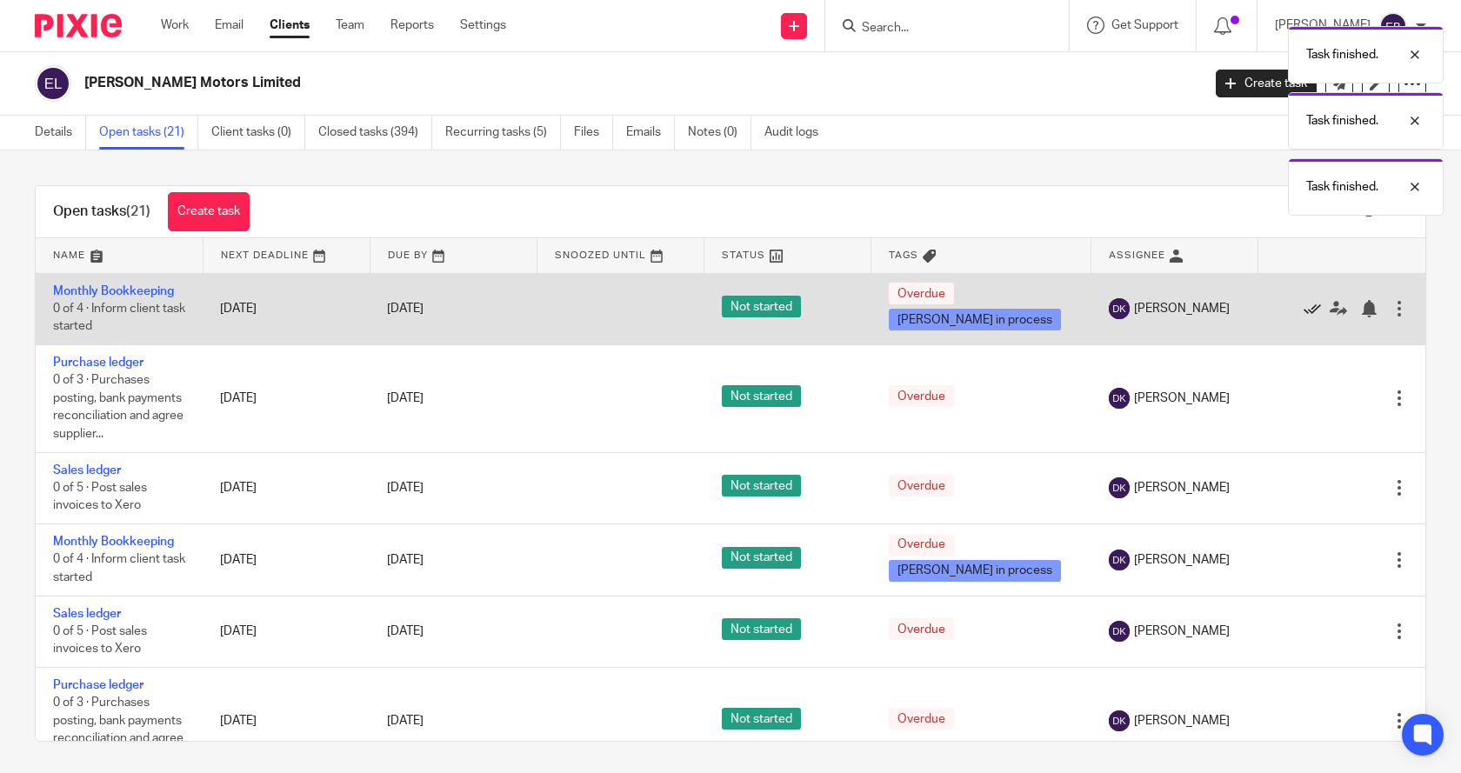
click at [1303, 308] on icon at bounding box center [1311, 308] width 17 height 17
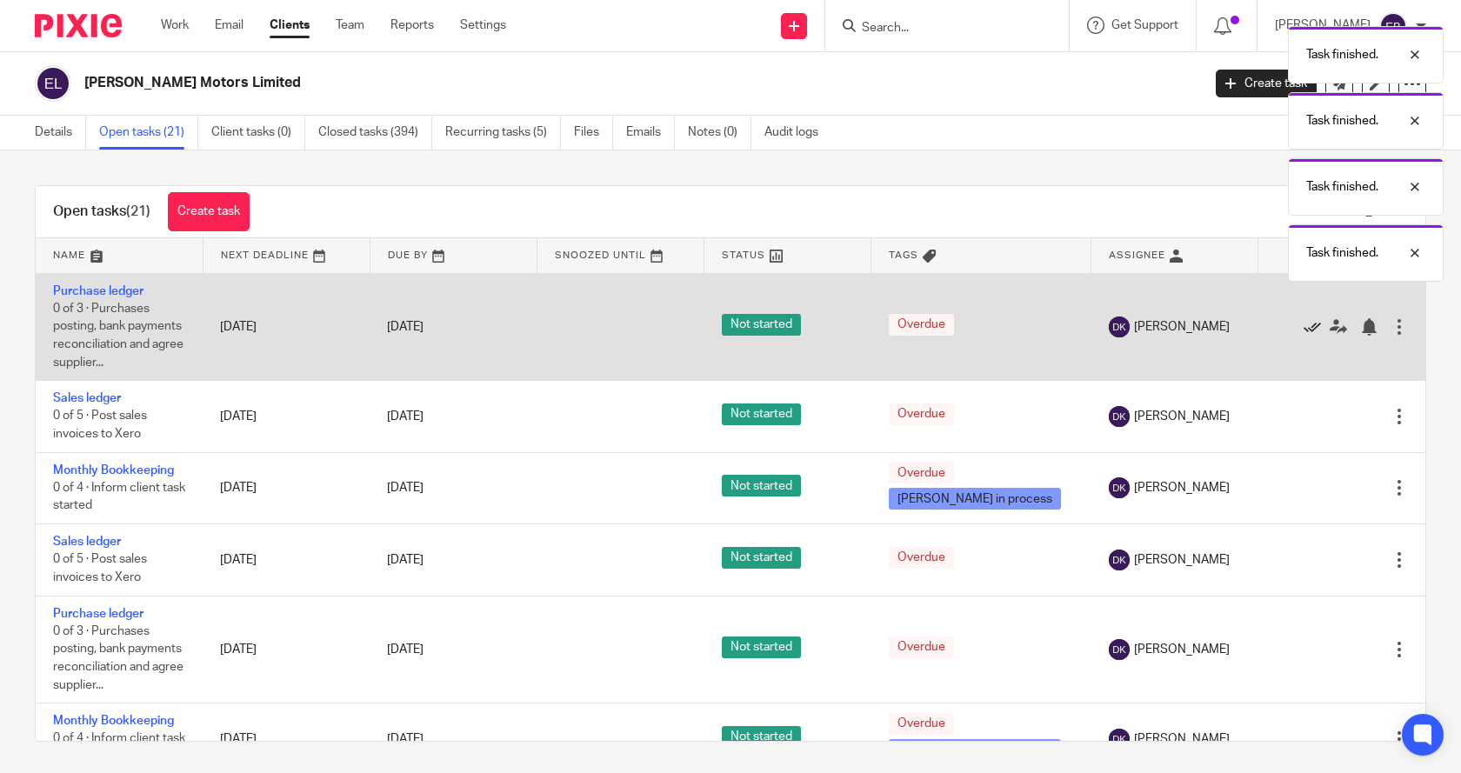
click at [1303, 325] on icon at bounding box center [1311, 326] width 17 height 17
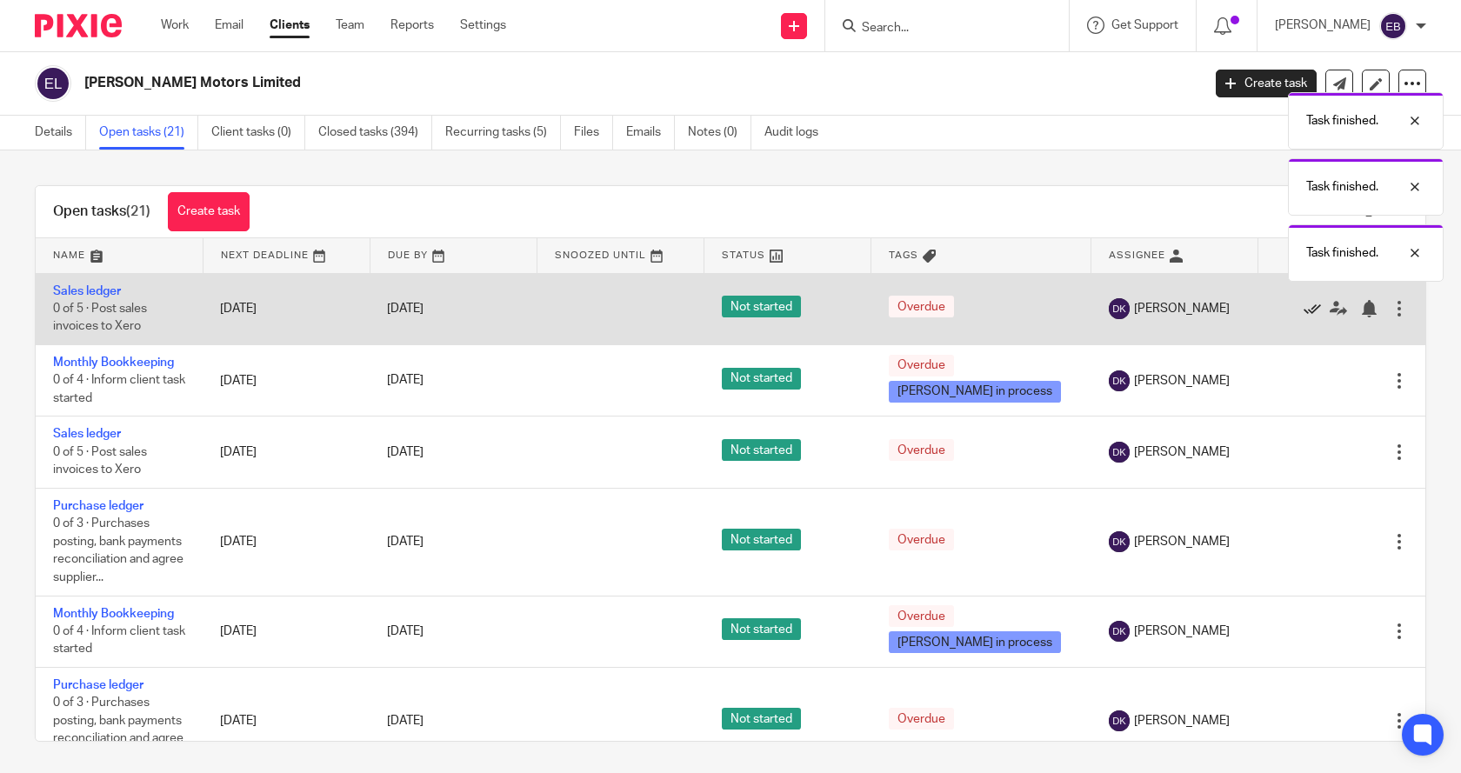
click at [1303, 309] on icon at bounding box center [1311, 308] width 17 height 17
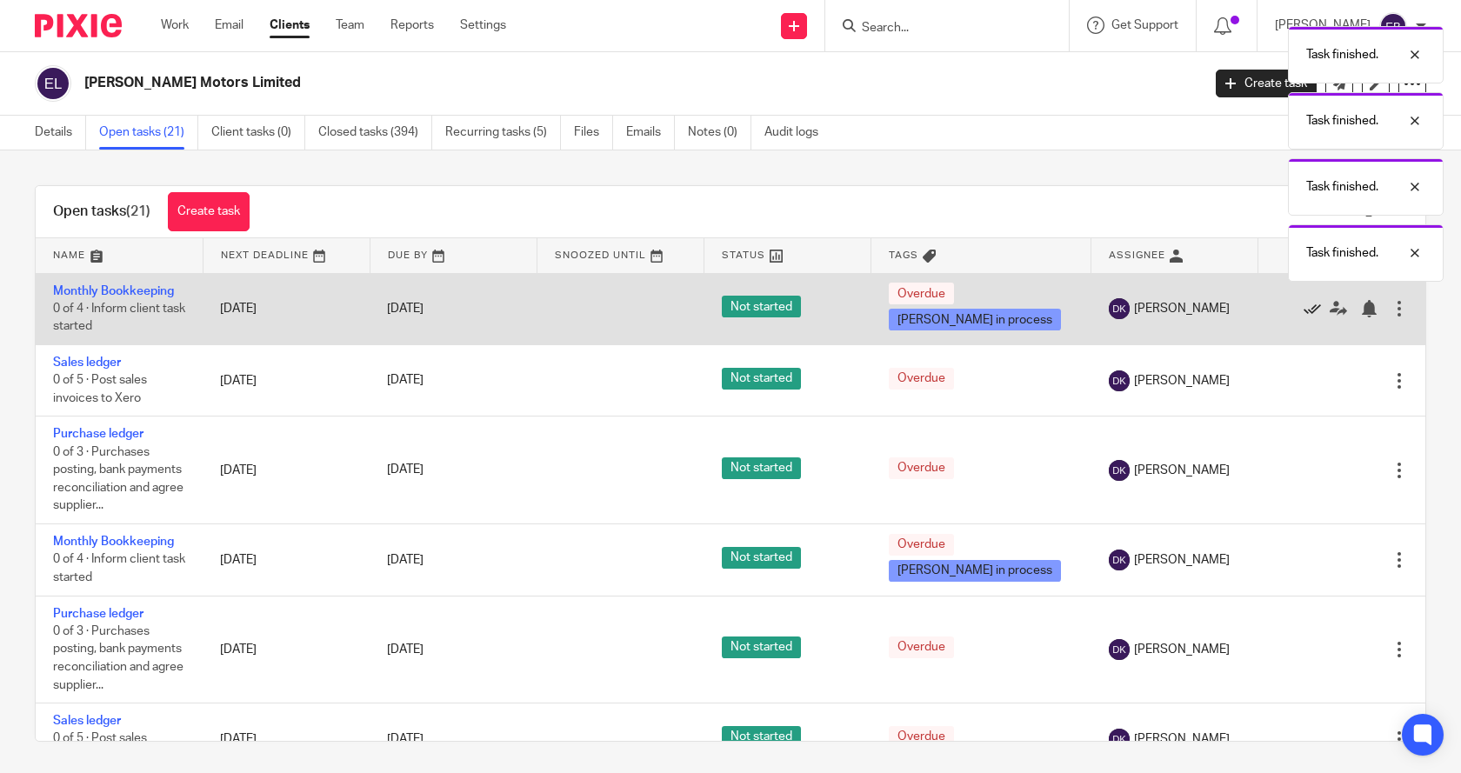
click at [1303, 310] on icon at bounding box center [1311, 308] width 17 height 17
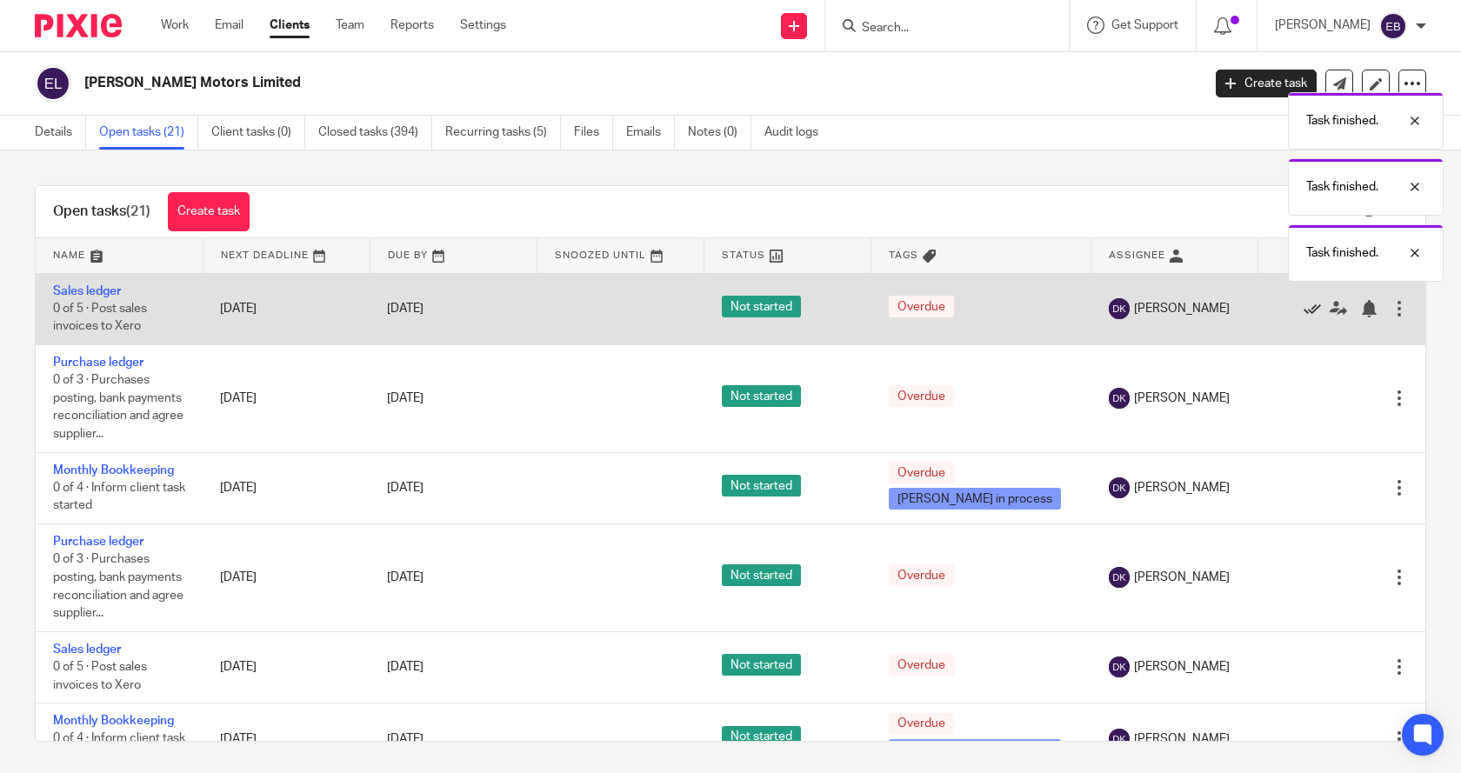
click at [1303, 309] on icon at bounding box center [1311, 308] width 17 height 17
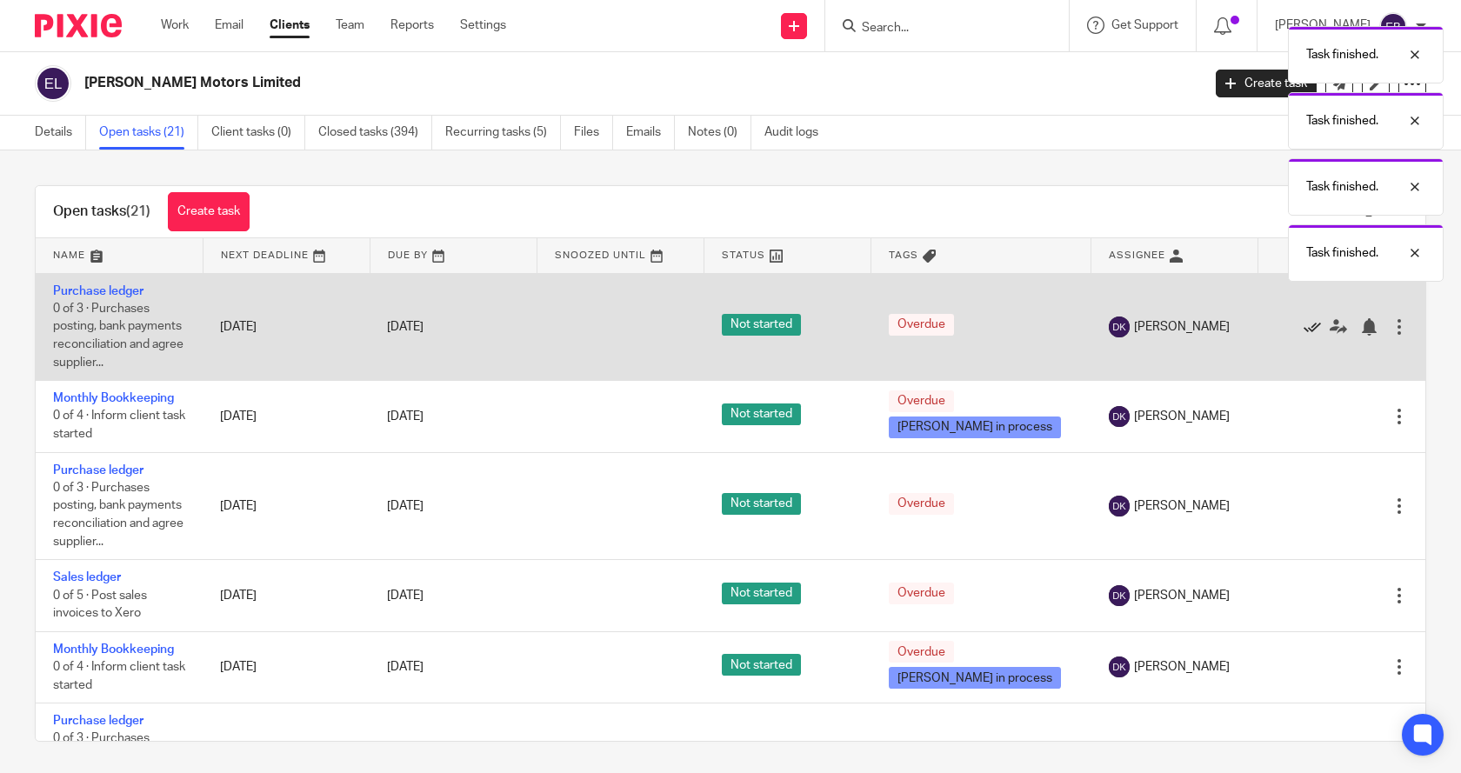
click at [1303, 326] on icon at bounding box center [1311, 326] width 17 height 17
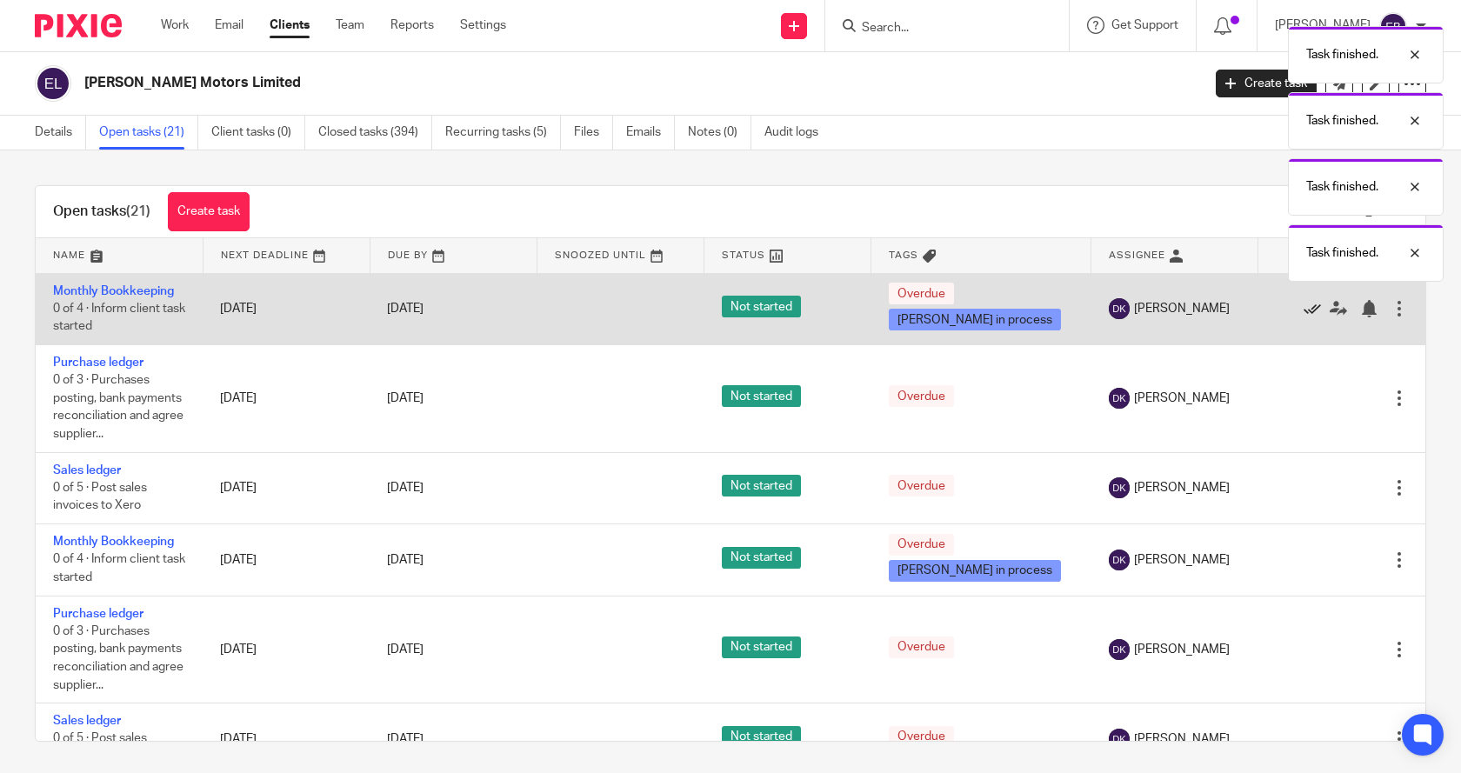
click at [1303, 313] on icon at bounding box center [1311, 308] width 17 height 17
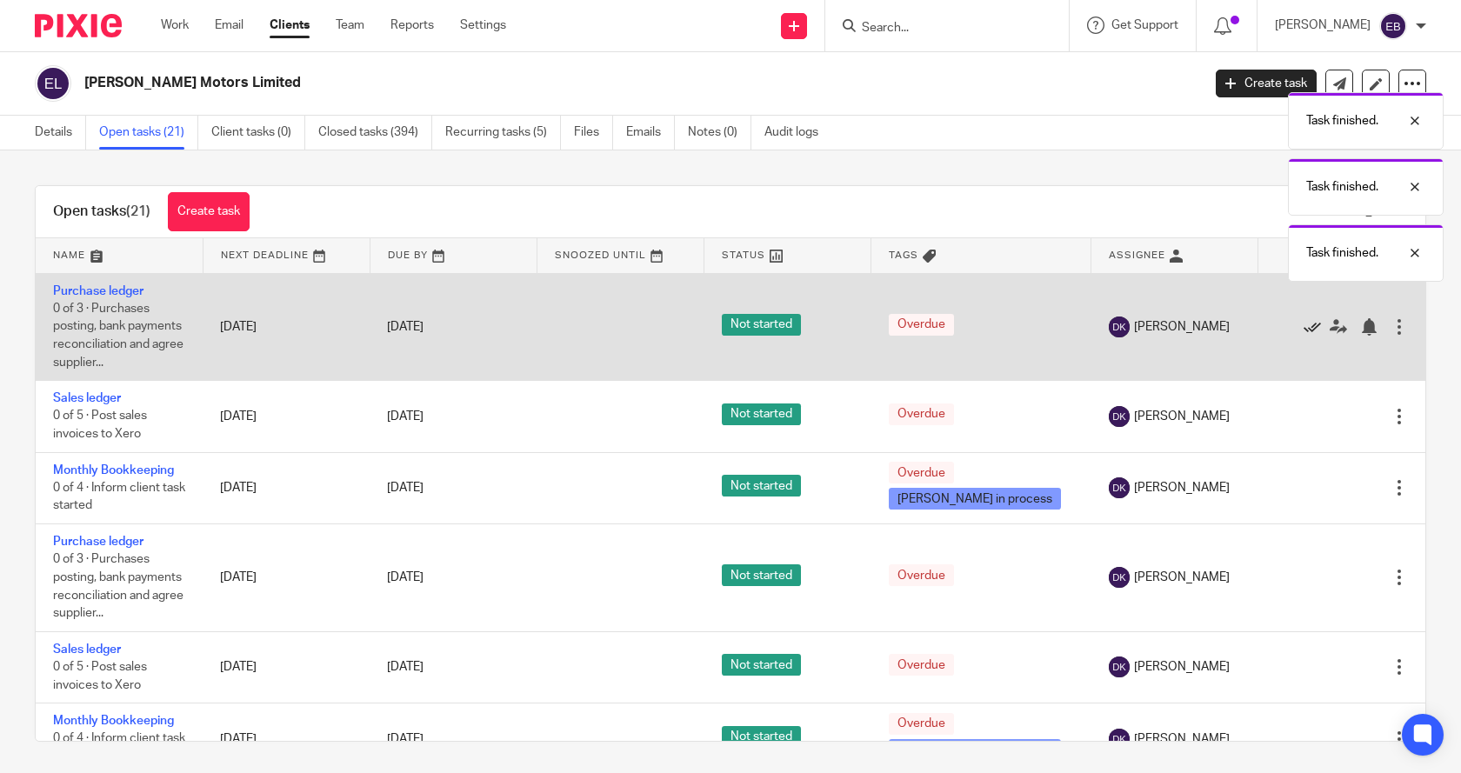
click at [1303, 321] on icon at bounding box center [1311, 326] width 17 height 17
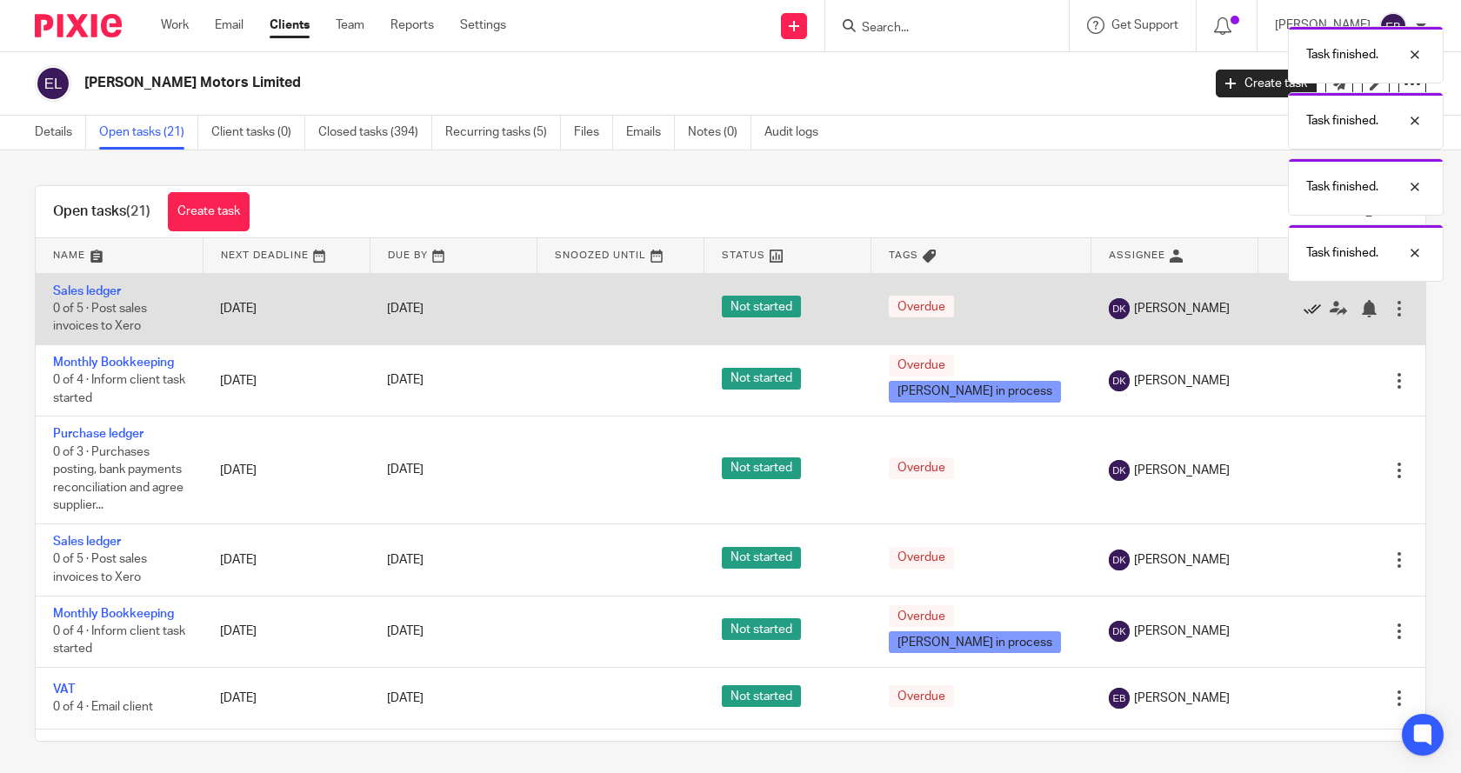
click at [1303, 312] on icon at bounding box center [1311, 308] width 17 height 17
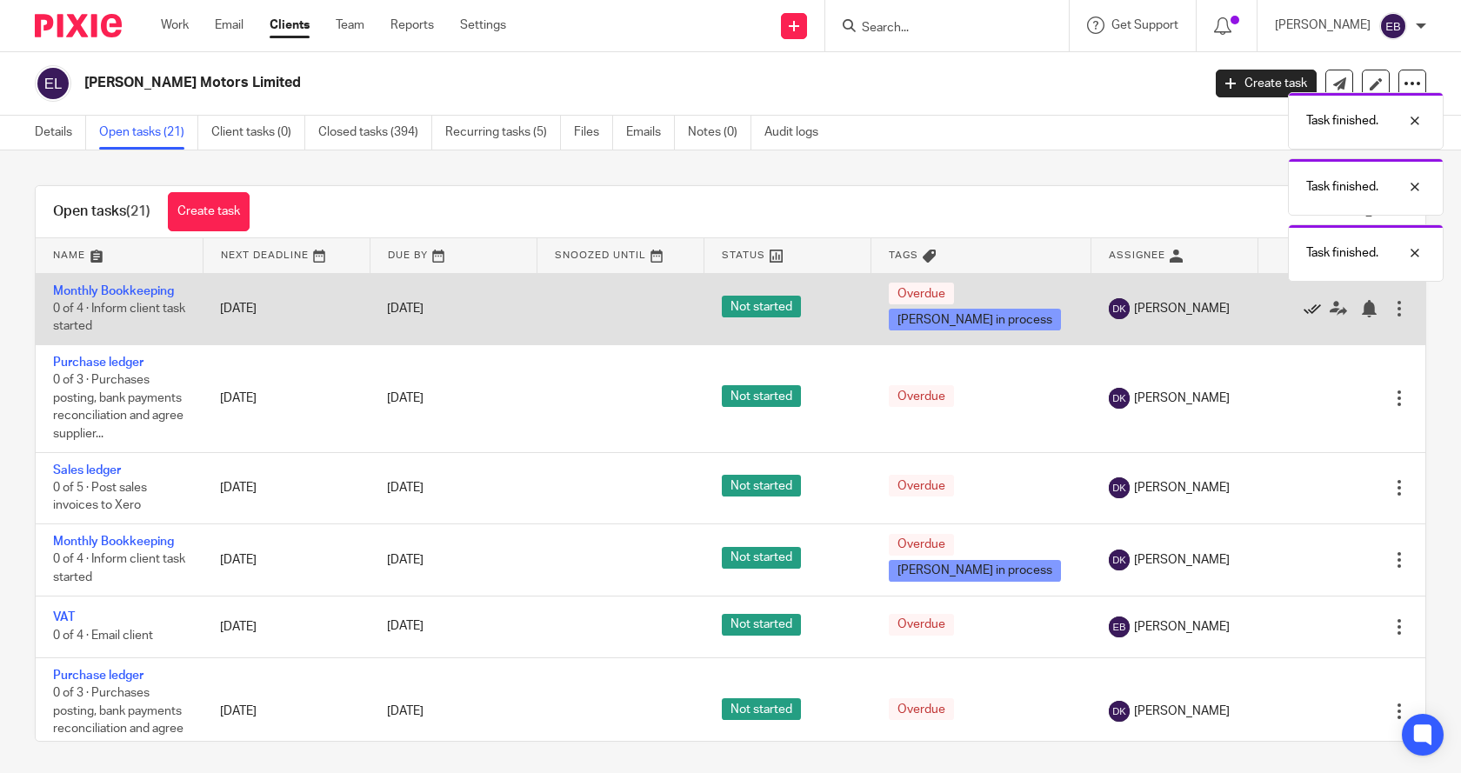
click at [1303, 310] on icon at bounding box center [1311, 308] width 17 height 17
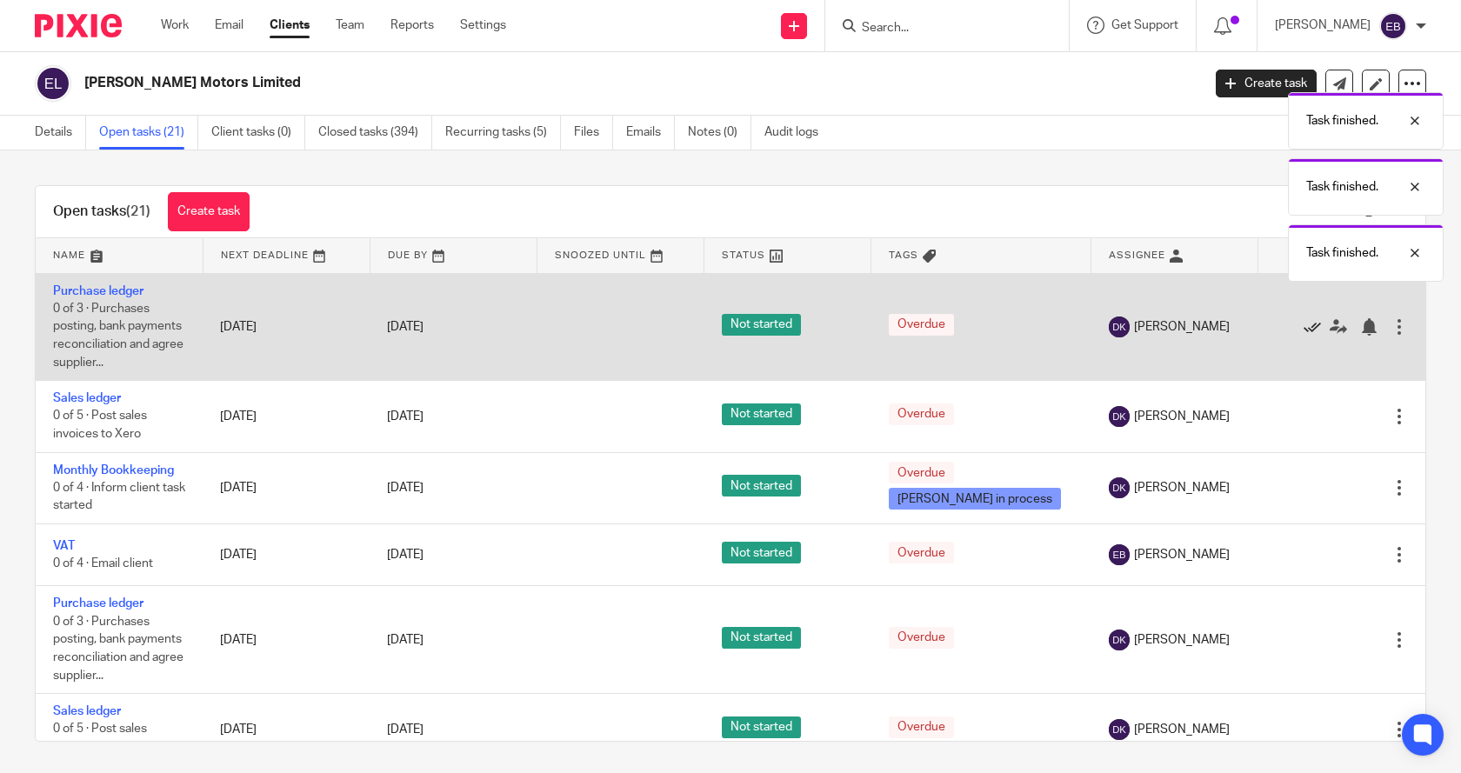
click at [1303, 327] on icon at bounding box center [1311, 326] width 17 height 17
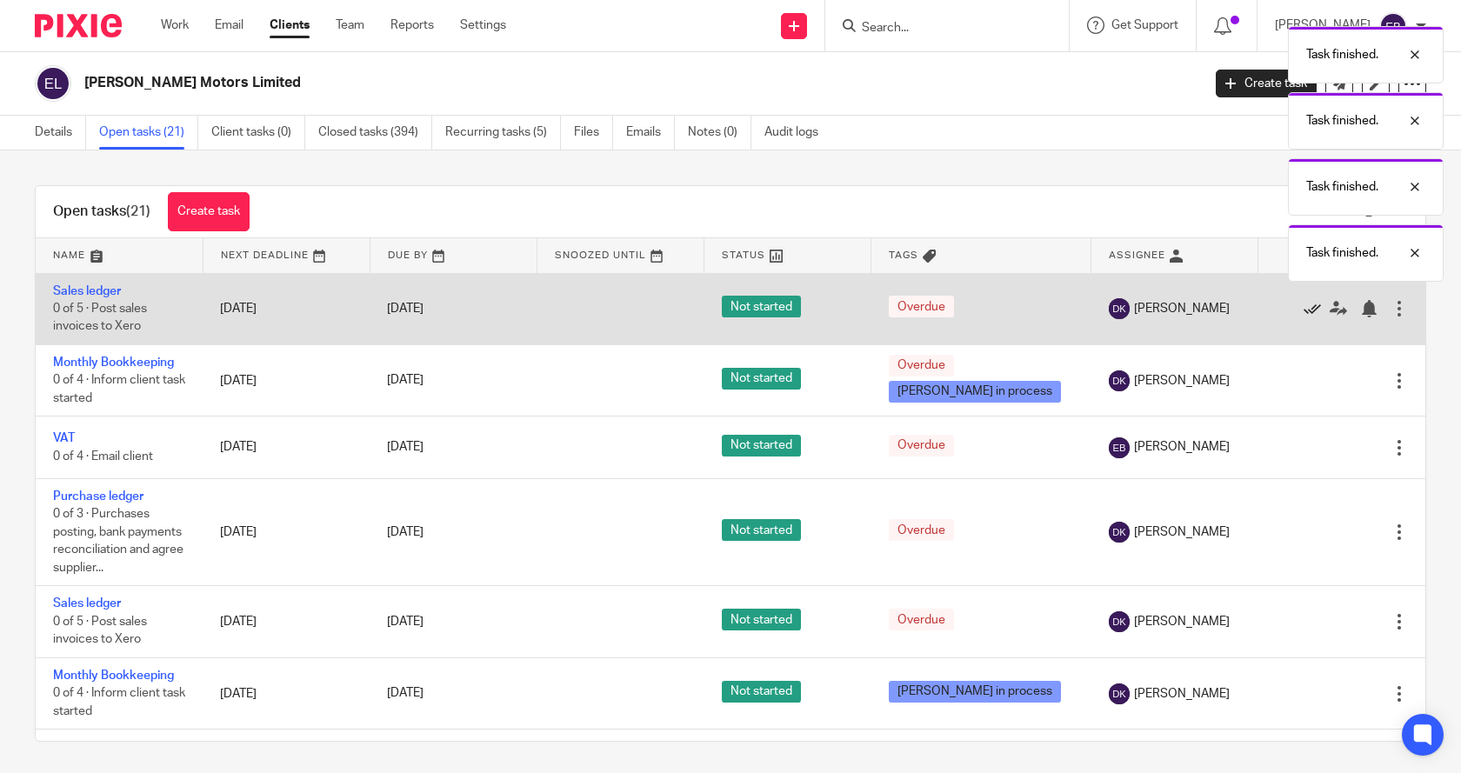
click at [1303, 314] on icon at bounding box center [1311, 308] width 17 height 17
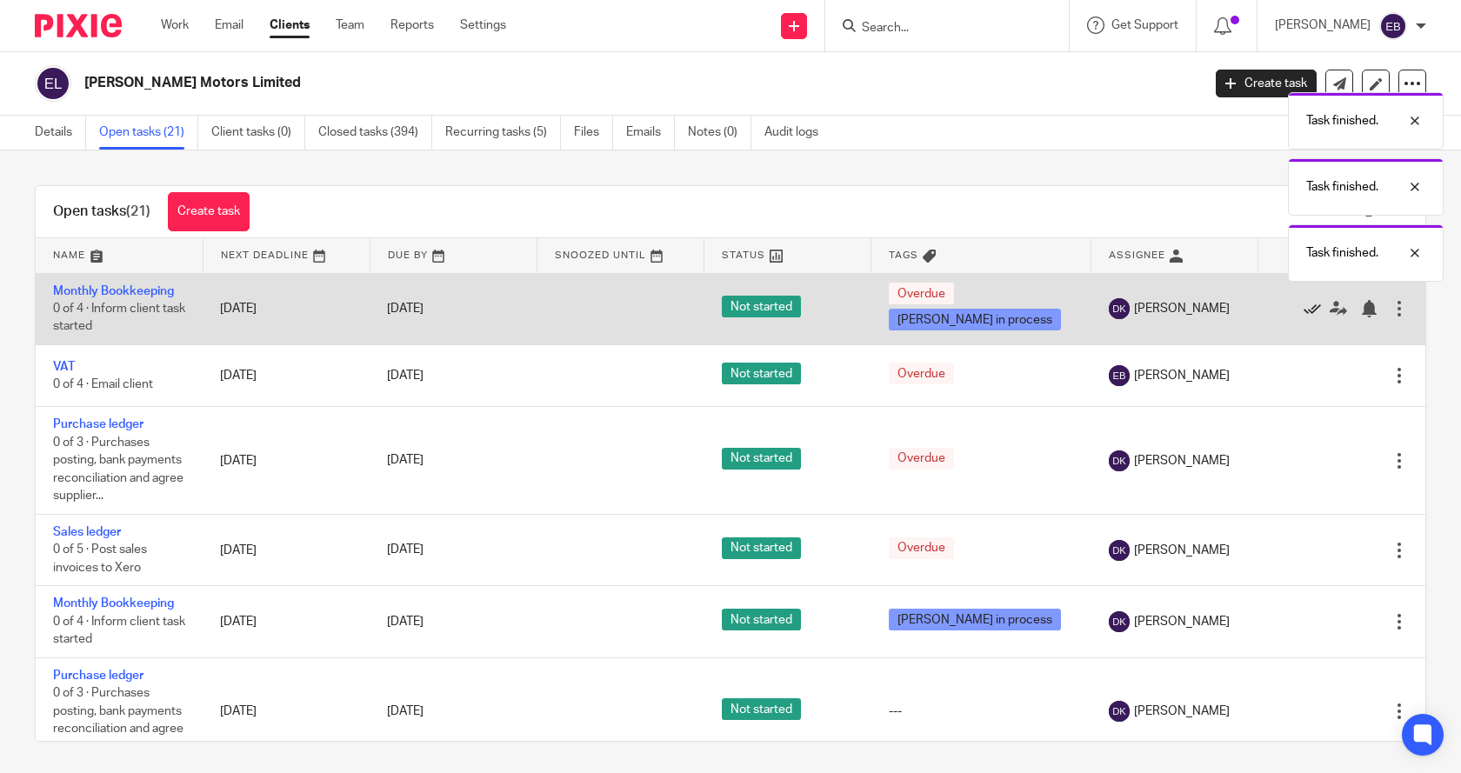
click at [1303, 311] on icon at bounding box center [1311, 308] width 17 height 17
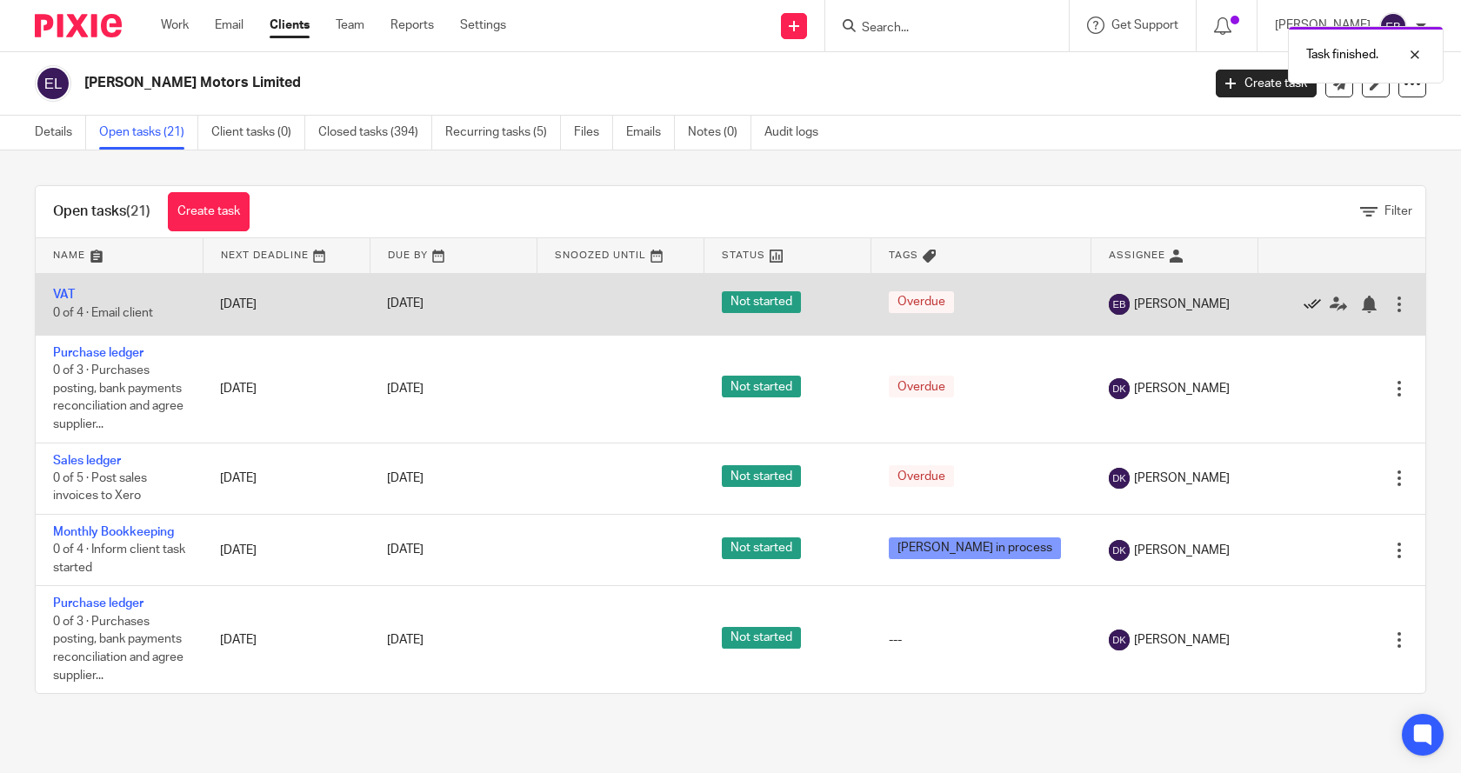
click at [1303, 303] on icon at bounding box center [1311, 304] width 17 height 17
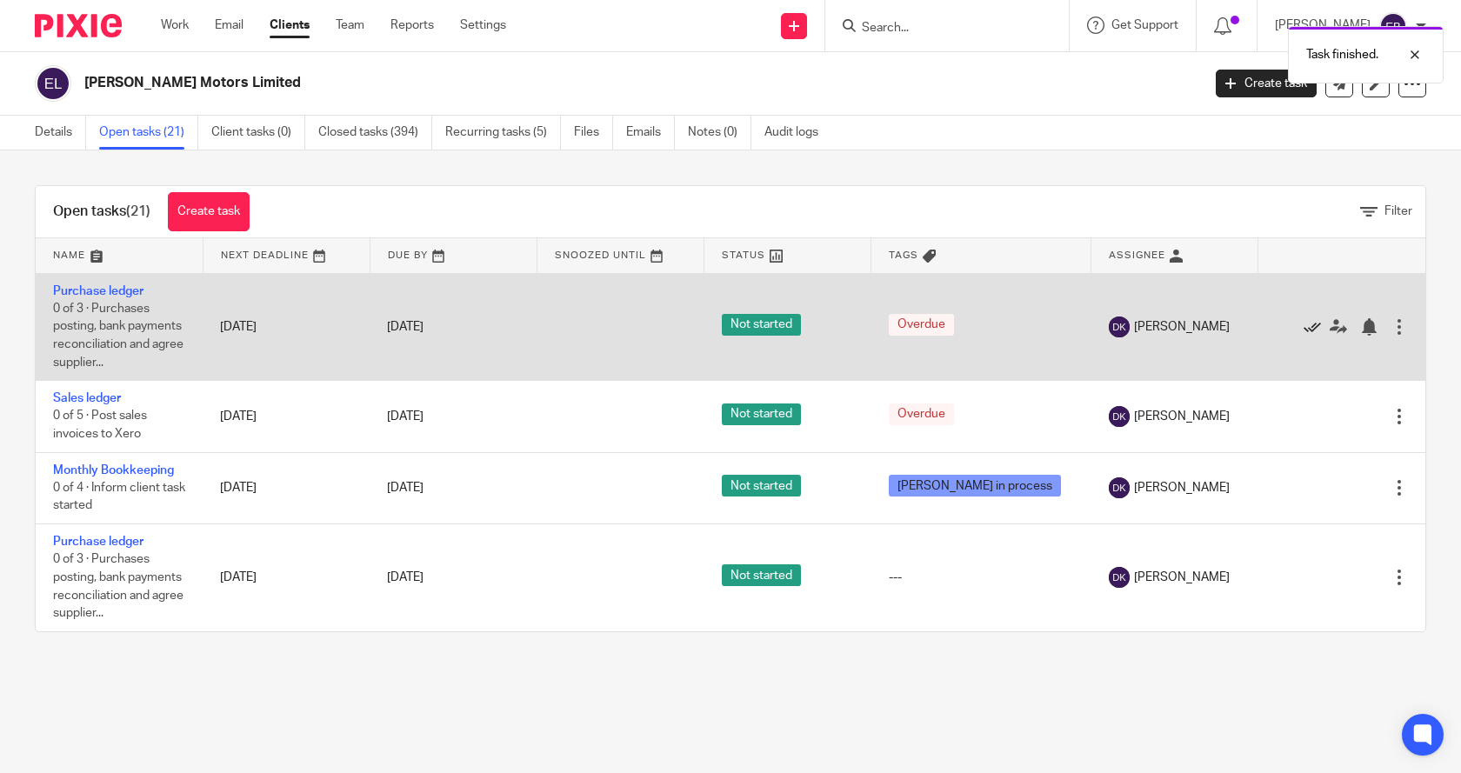
click at [1303, 323] on icon at bounding box center [1311, 326] width 17 height 17
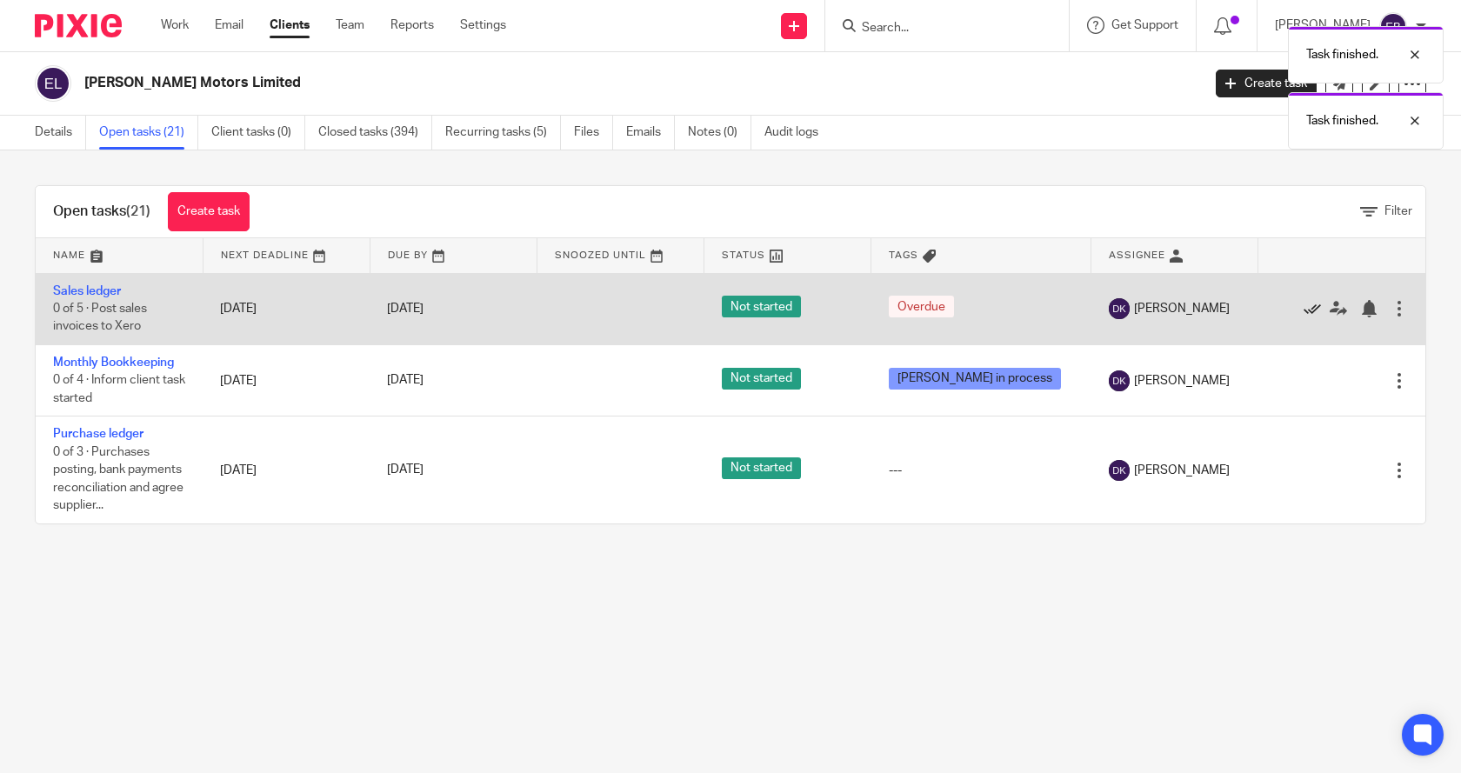
click at [1303, 309] on icon at bounding box center [1311, 308] width 17 height 17
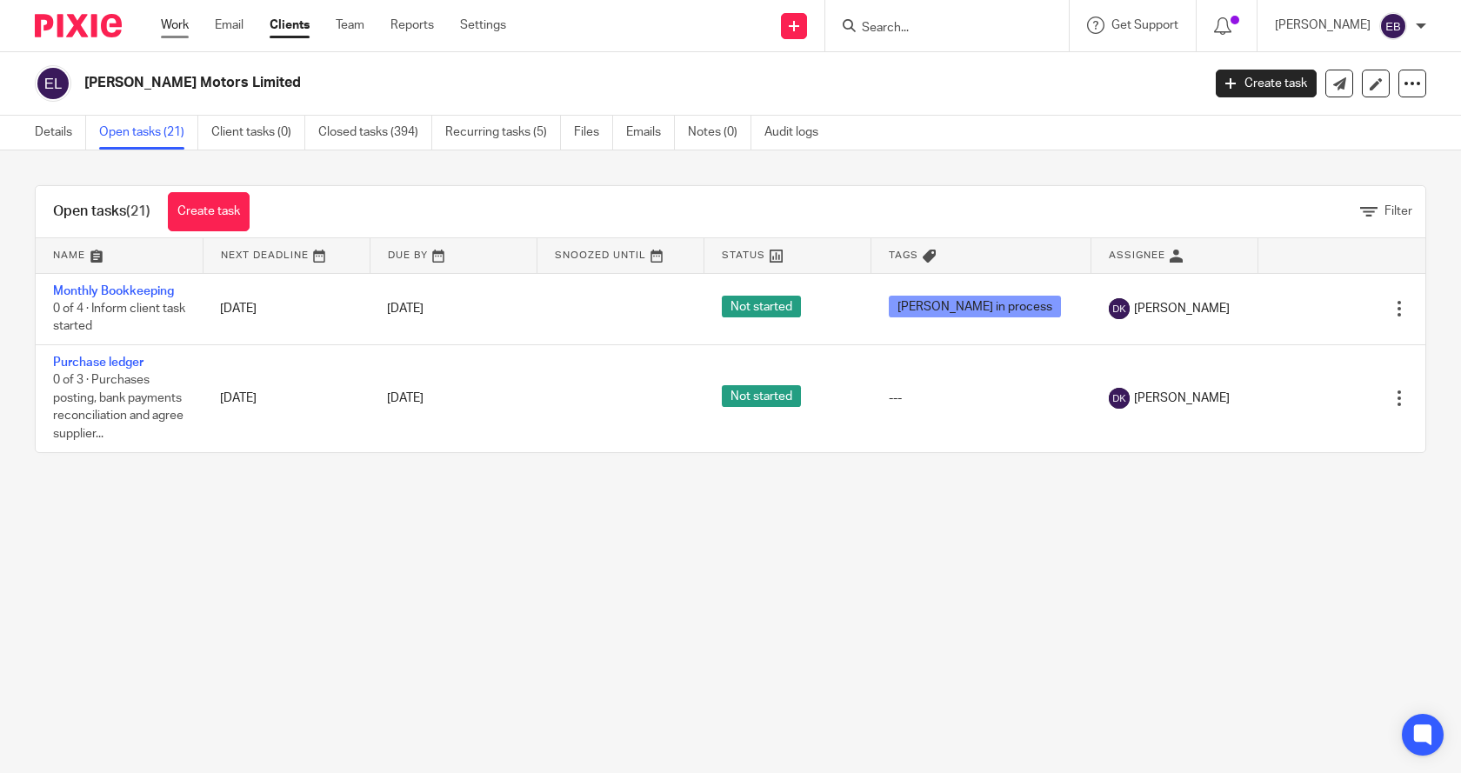
click at [178, 23] on link "Work" at bounding box center [175, 25] width 28 height 17
